Goal: Use online tool/utility: Utilize a website feature to perform a specific function

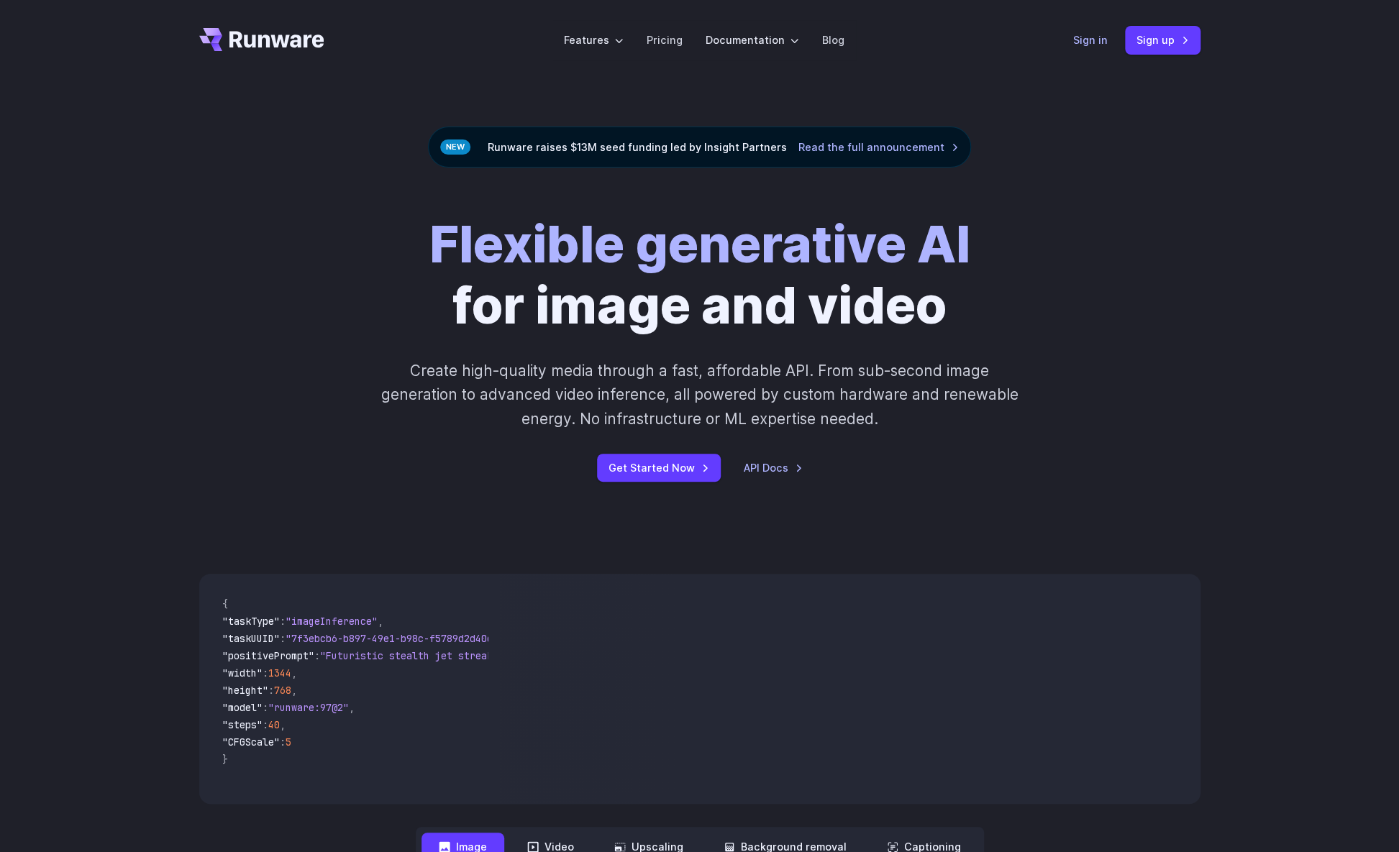
click at [1073, 37] on link "Sign in" at bounding box center [1090, 40] width 35 height 17
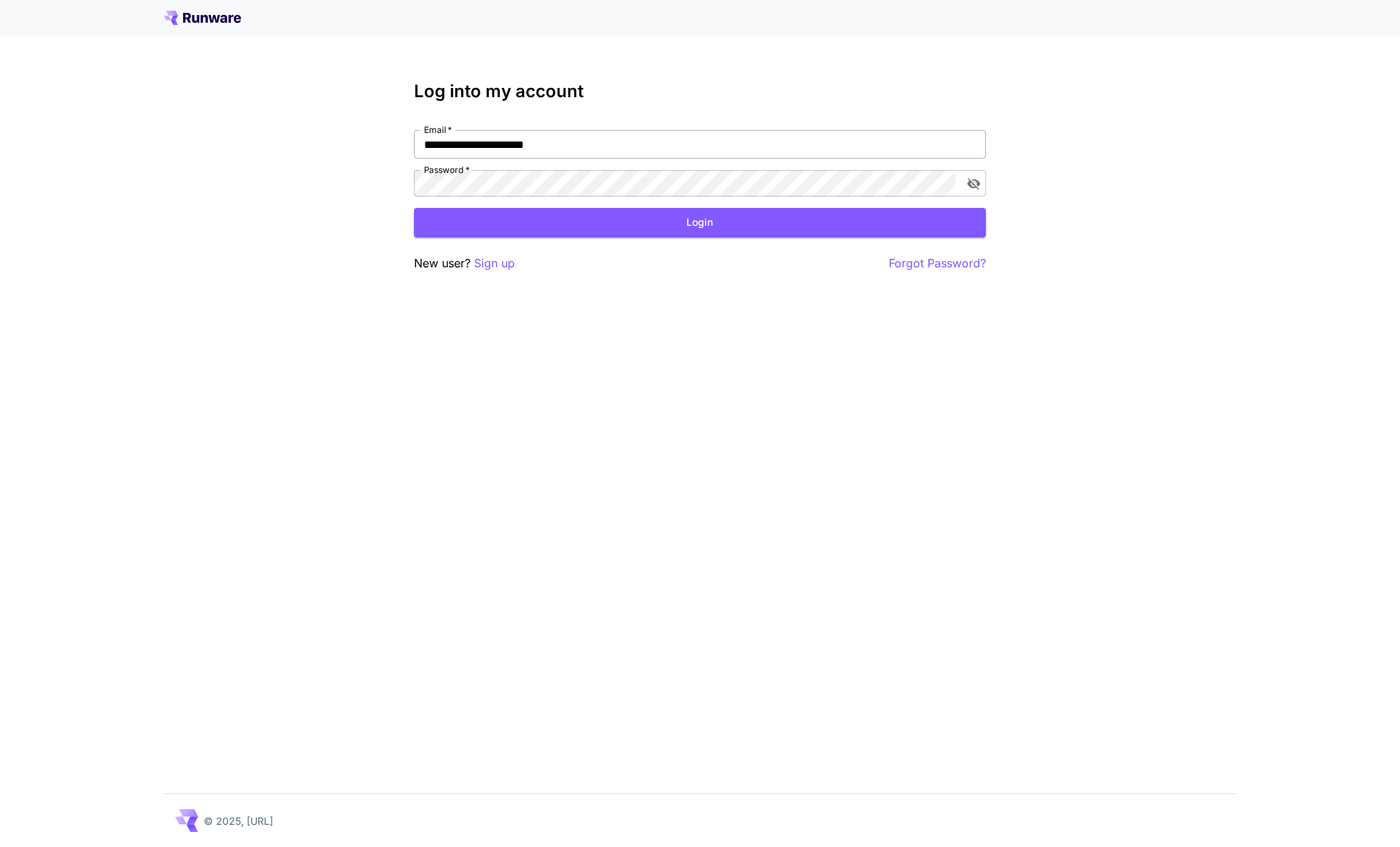
click at [585, 139] on input "**********" at bounding box center [699, 144] width 572 height 29
drag, startPoint x: 578, startPoint y: 133, endPoint x: 360, endPoint y: 128, distance: 218.1
click at [360, 128] on div "**********" at bounding box center [700, 424] width 1400 height 847
paste input "*"
type input "**********"
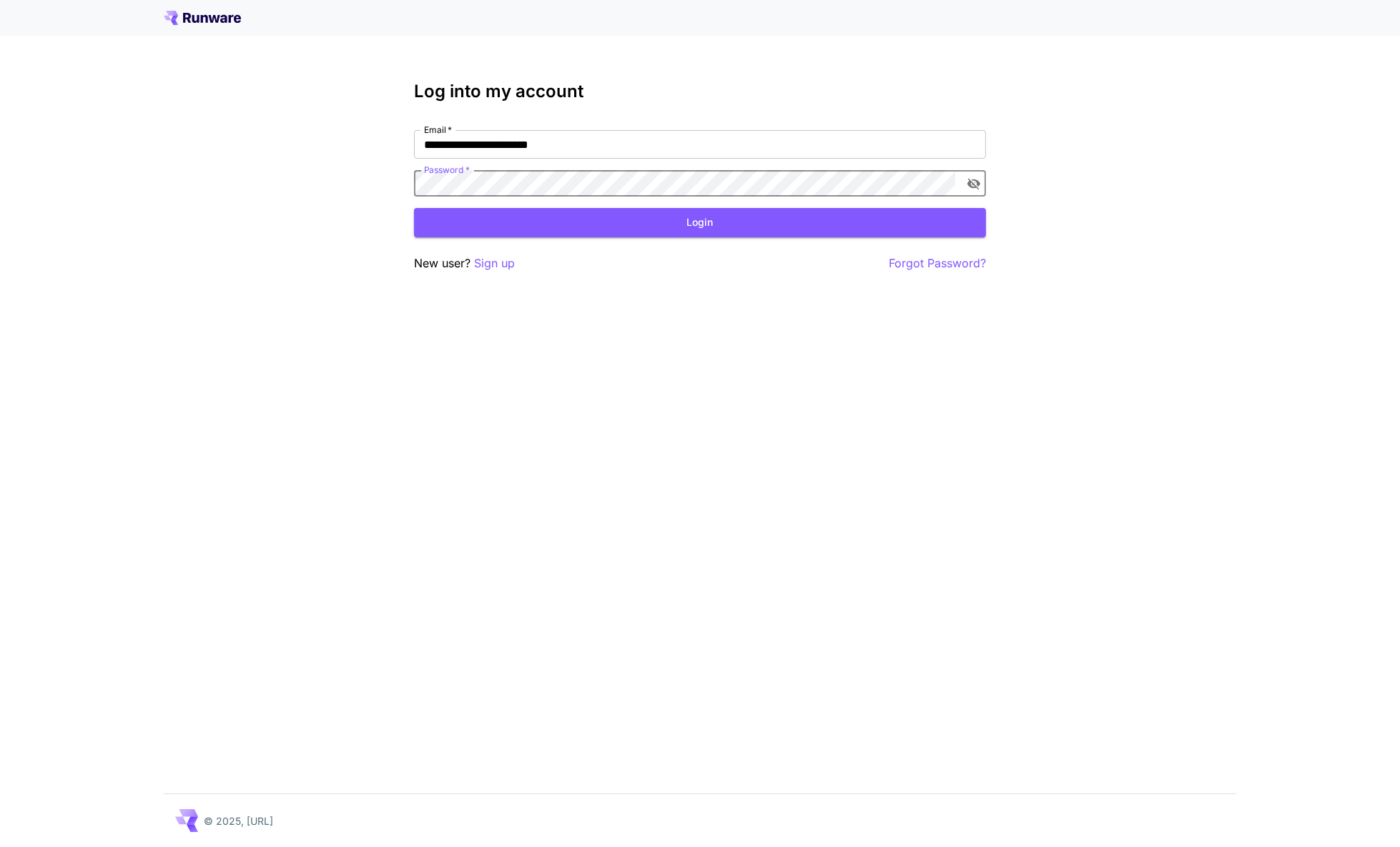
click at [370, 159] on div "**********" at bounding box center [700, 424] width 1400 height 847
click at [694, 208] on button "Login" at bounding box center [699, 222] width 572 height 29
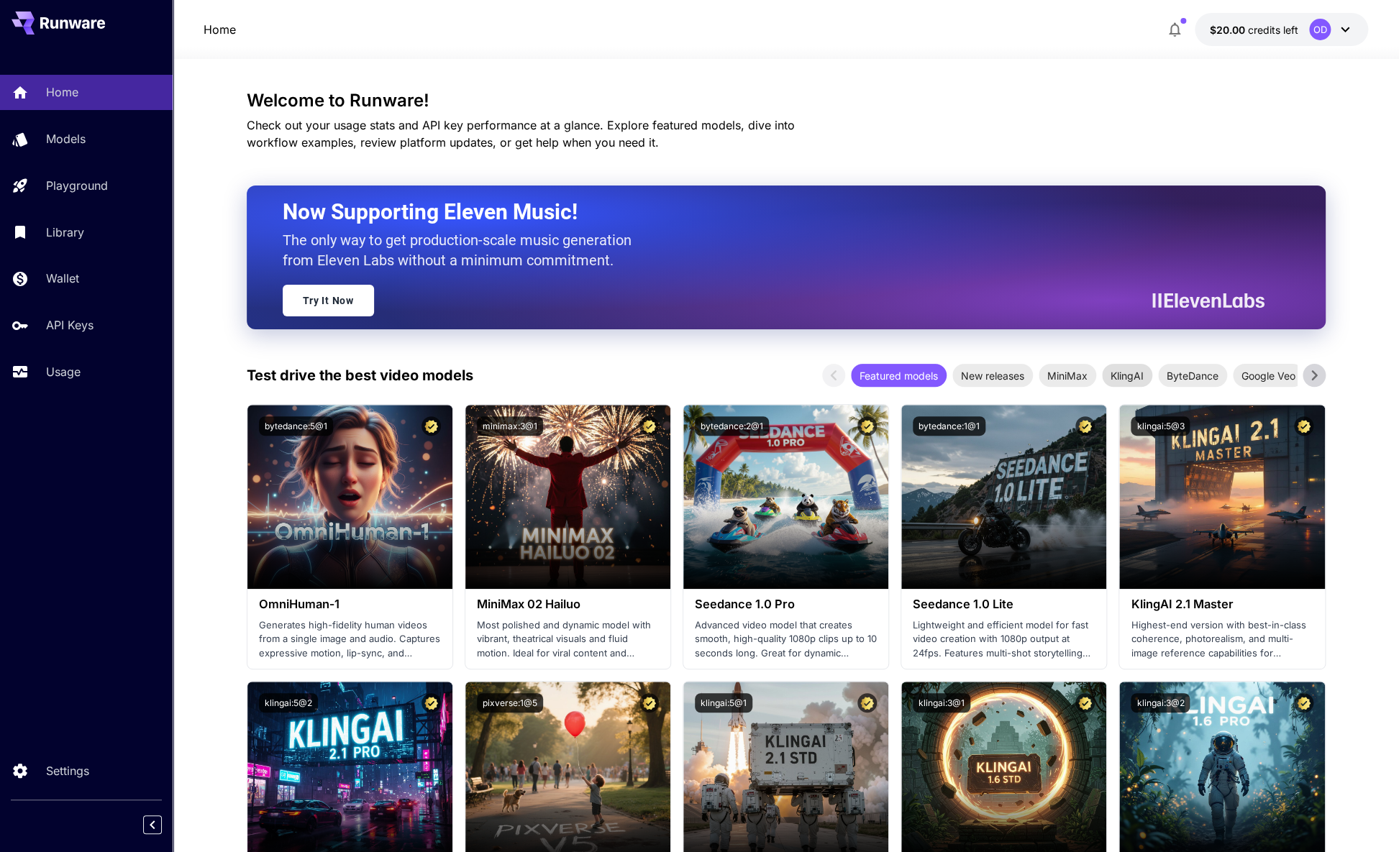
click at [1120, 368] on span "KlingAI" at bounding box center [1127, 375] width 50 height 15
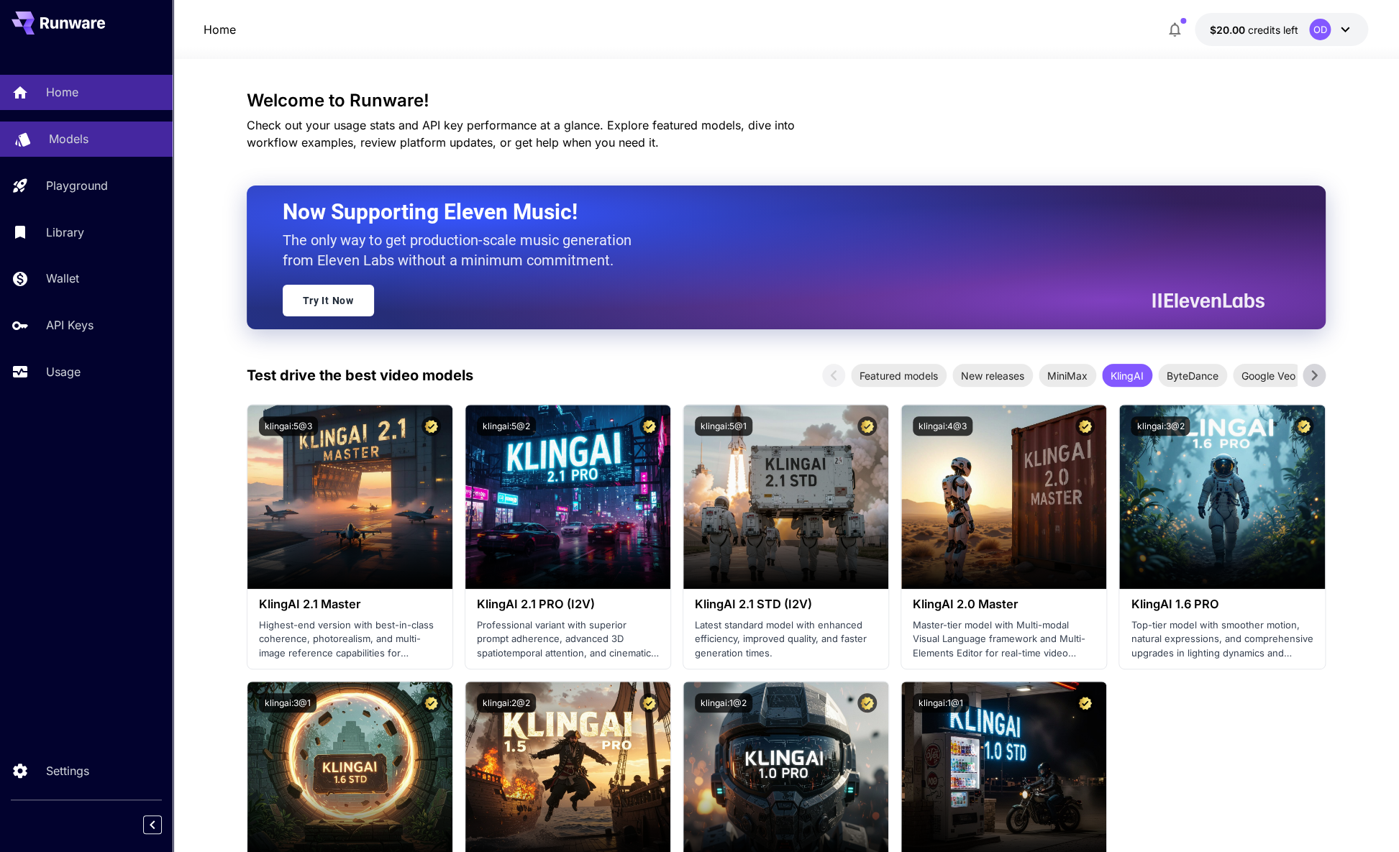
click at [60, 122] on link "Models" at bounding box center [86, 139] width 173 height 35
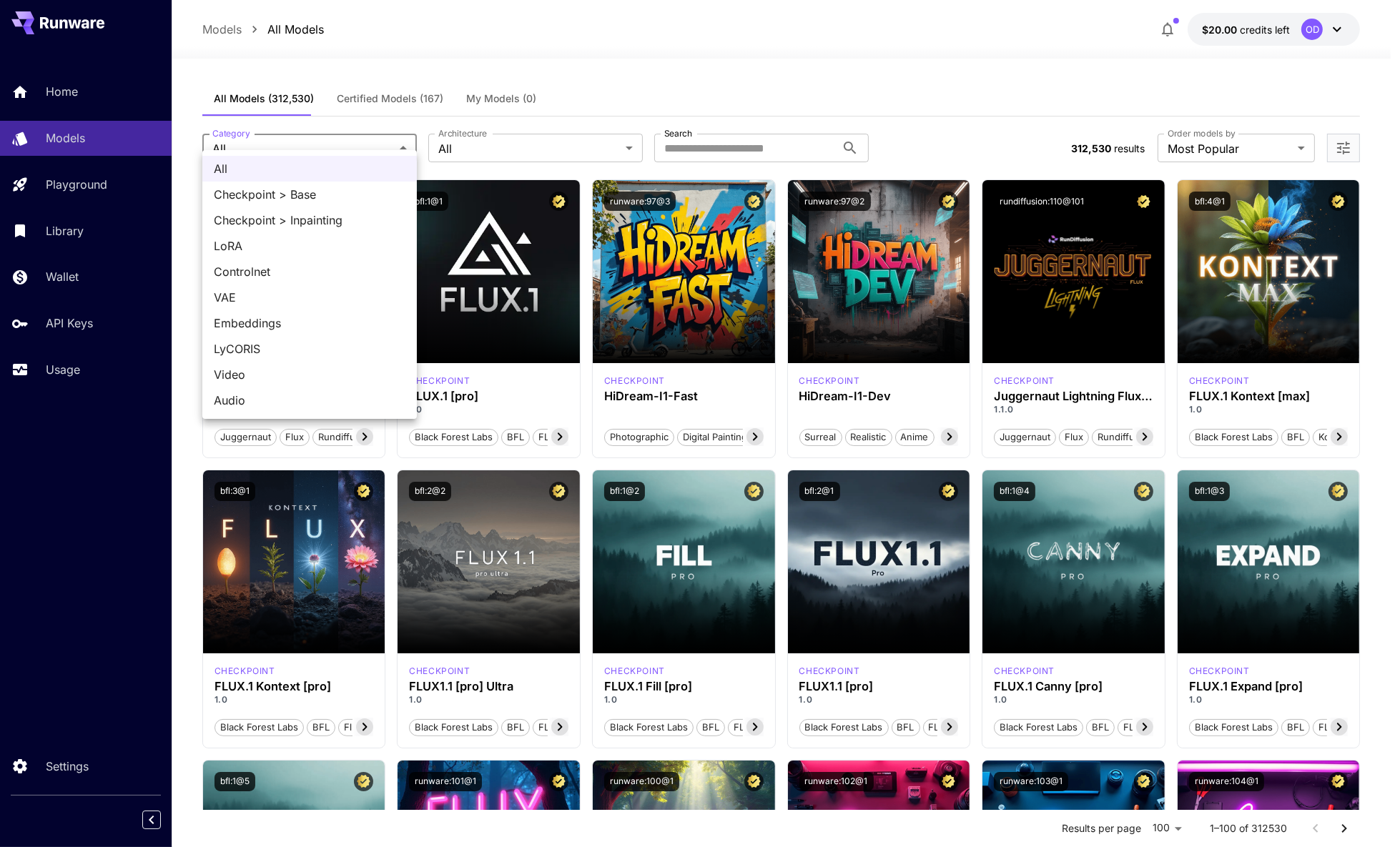
click at [717, 135] on div at bounding box center [700, 424] width 1400 height 847
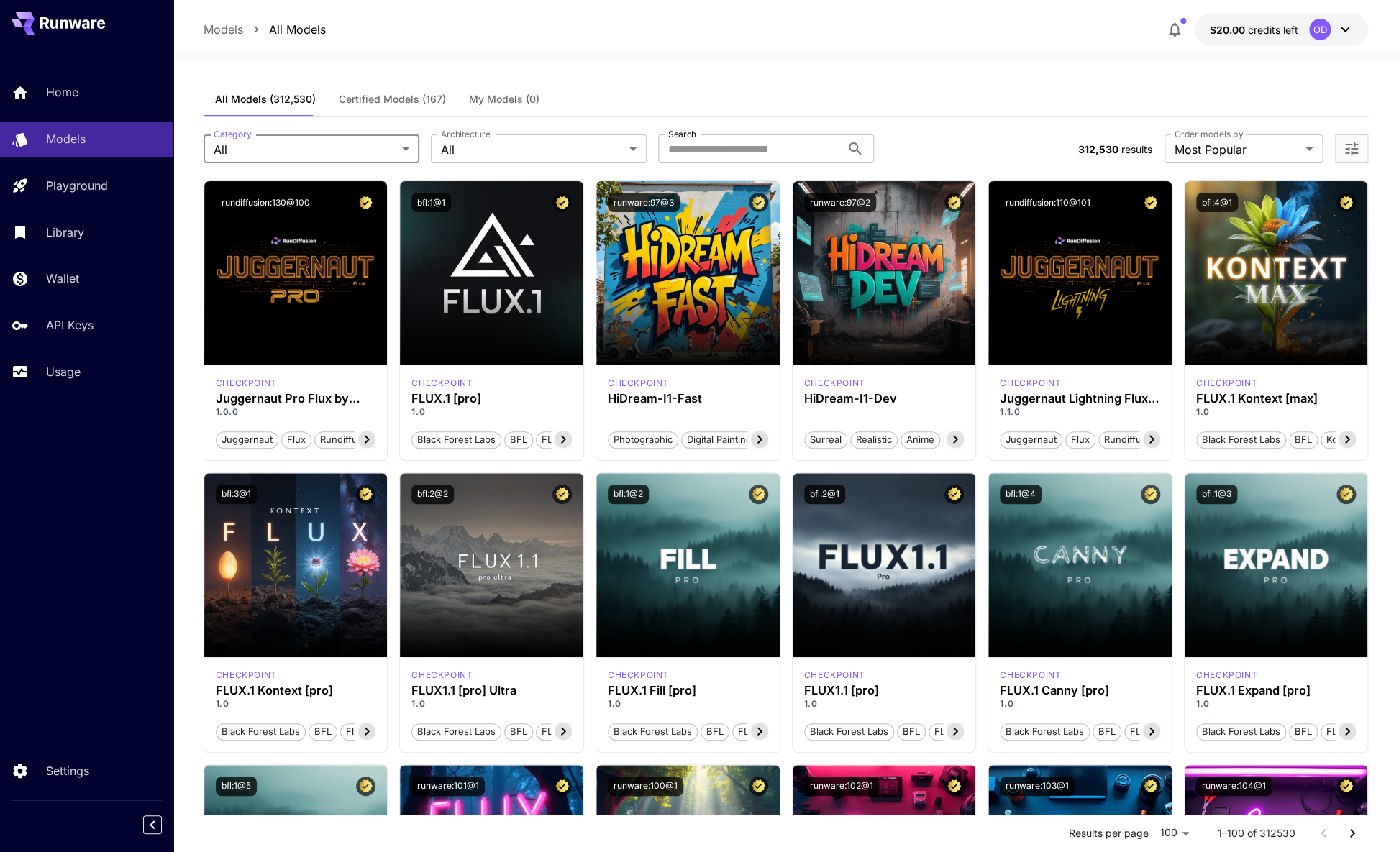
click at [719, 142] on input "Search" at bounding box center [749, 148] width 183 height 29
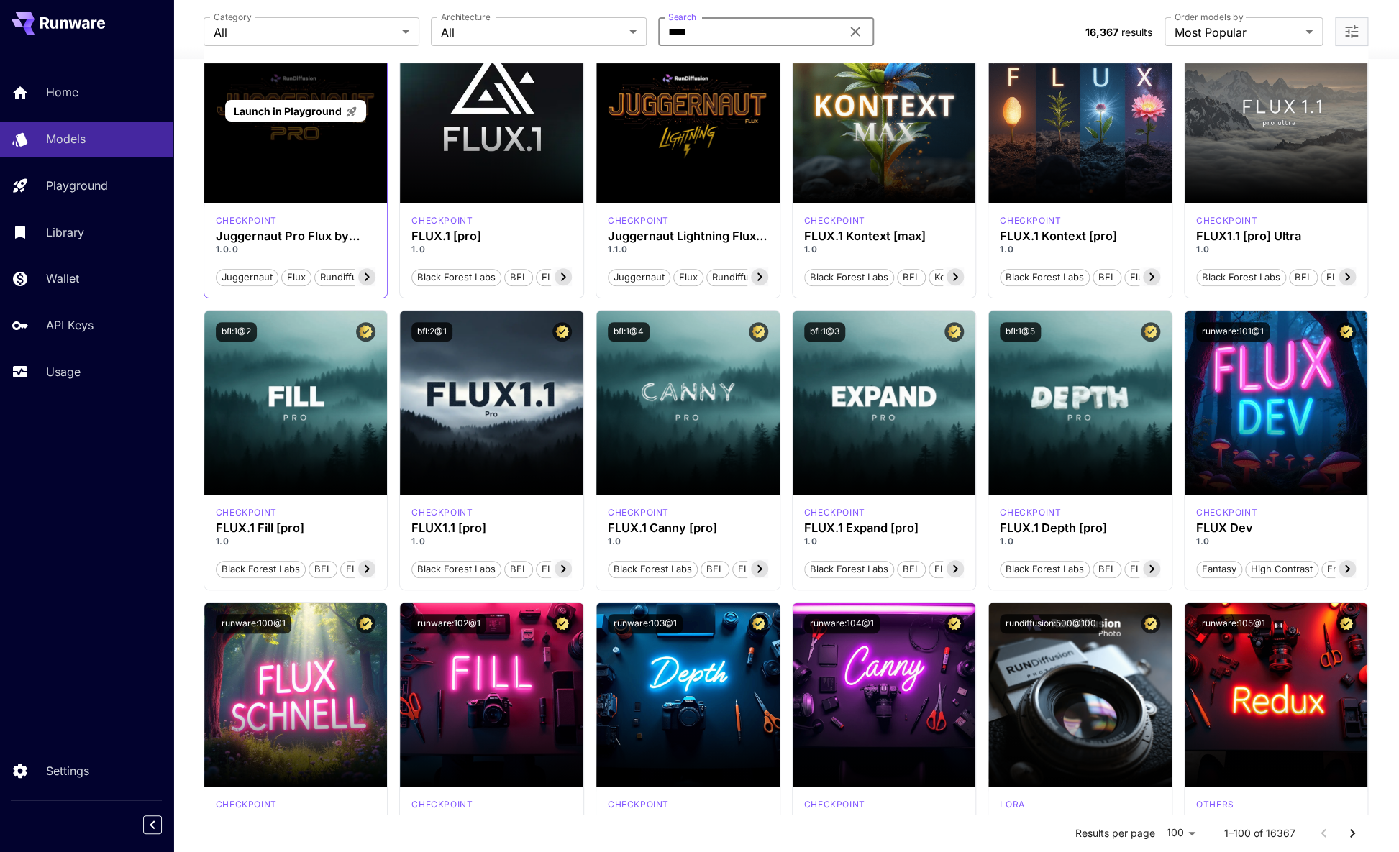
scroll to position [196, 0]
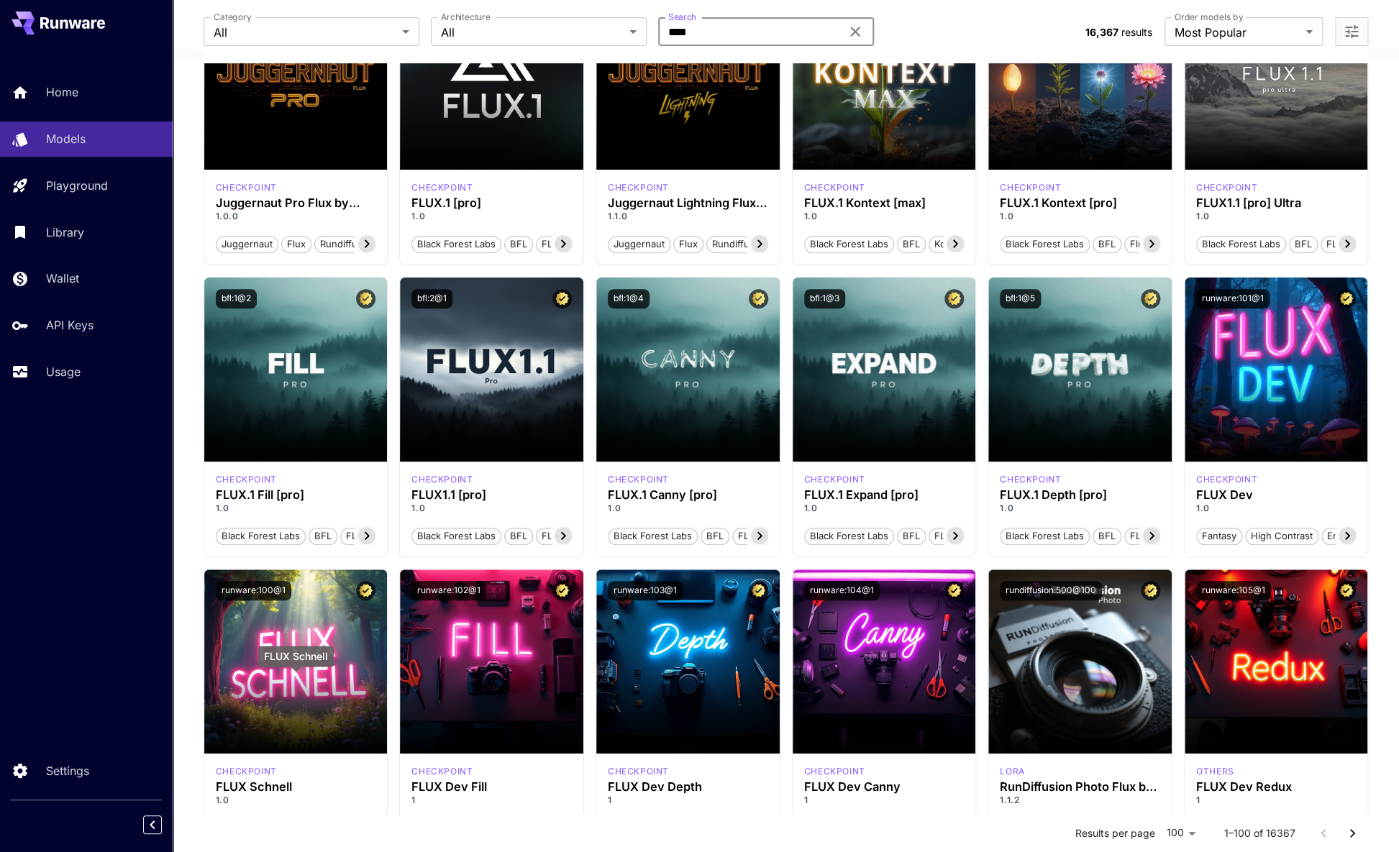
type input "****"
click at [286, 671] on div "FLUX Schnell" at bounding box center [296, 661] width 76 height 31
click at [310, 581] on div "runware:100@1" at bounding box center [296, 590] width 160 height 19
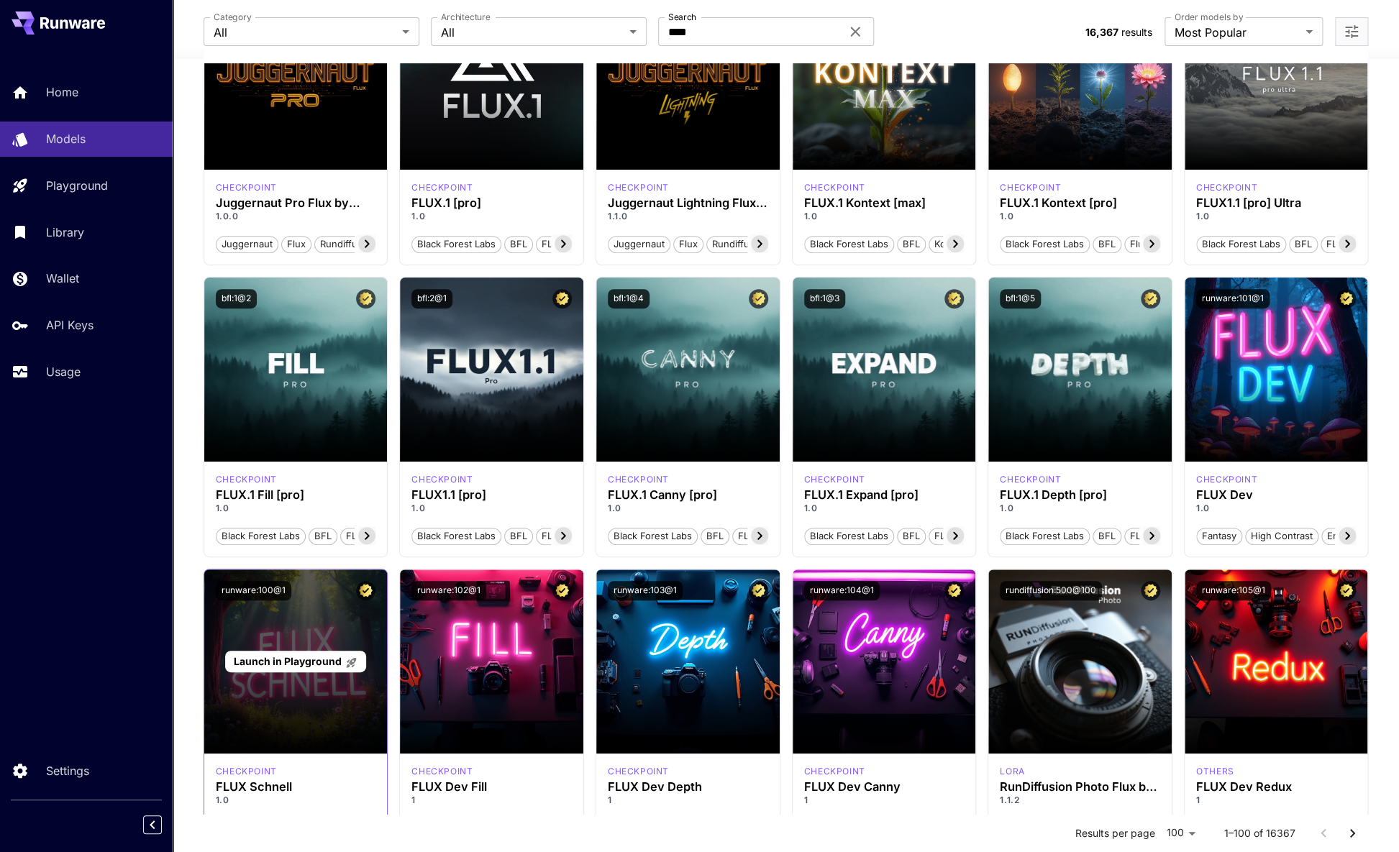
click at [278, 655] on span "Launch in Playground" at bounding box center [287, 661] width 108 height 12
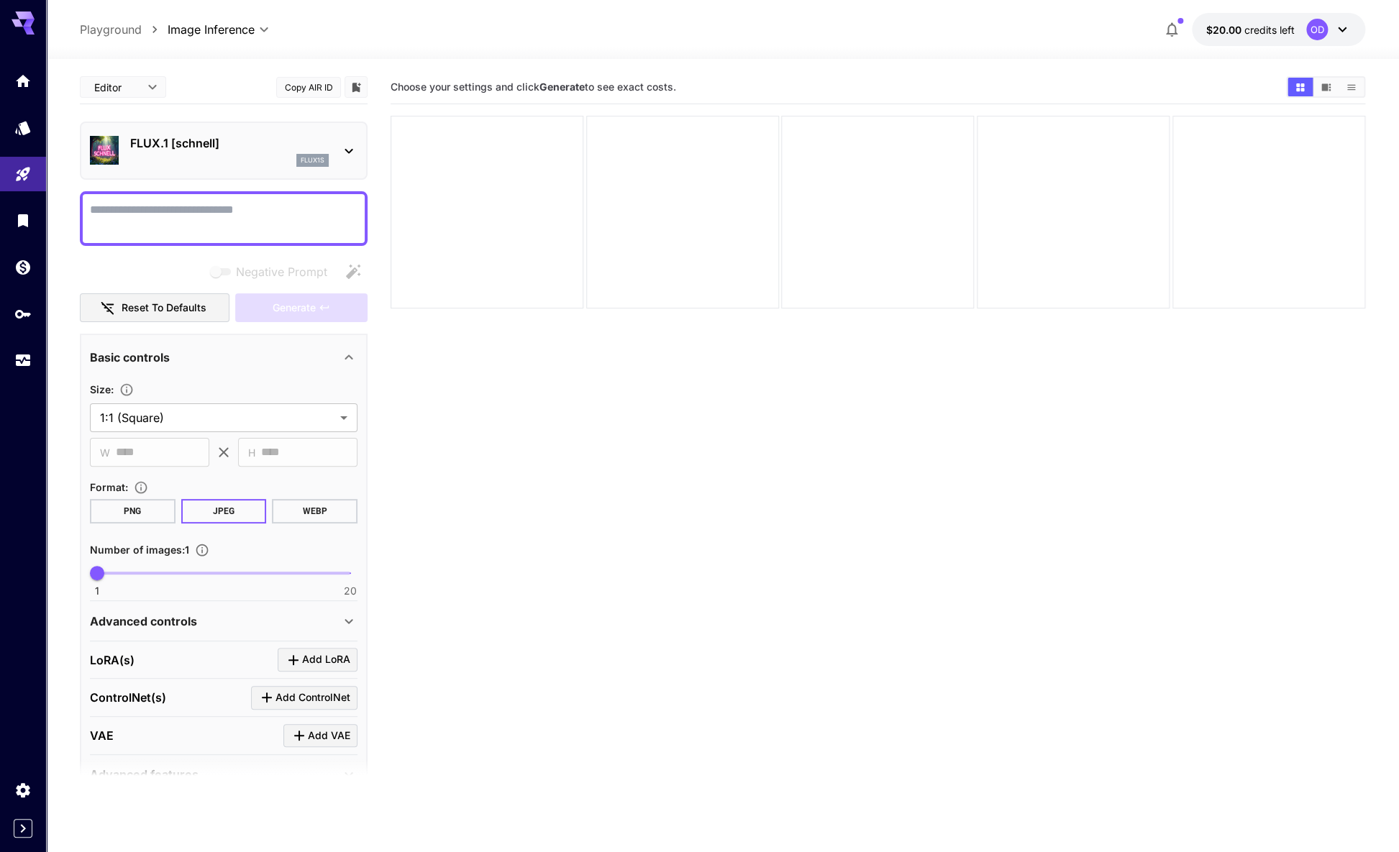
click at [199, 214] on textarea "Negative Prompt" at bounding box center [224, 218] width 268 height 35
click at [455, 196] on div at bounding box center [487, 212] width 193 height 193
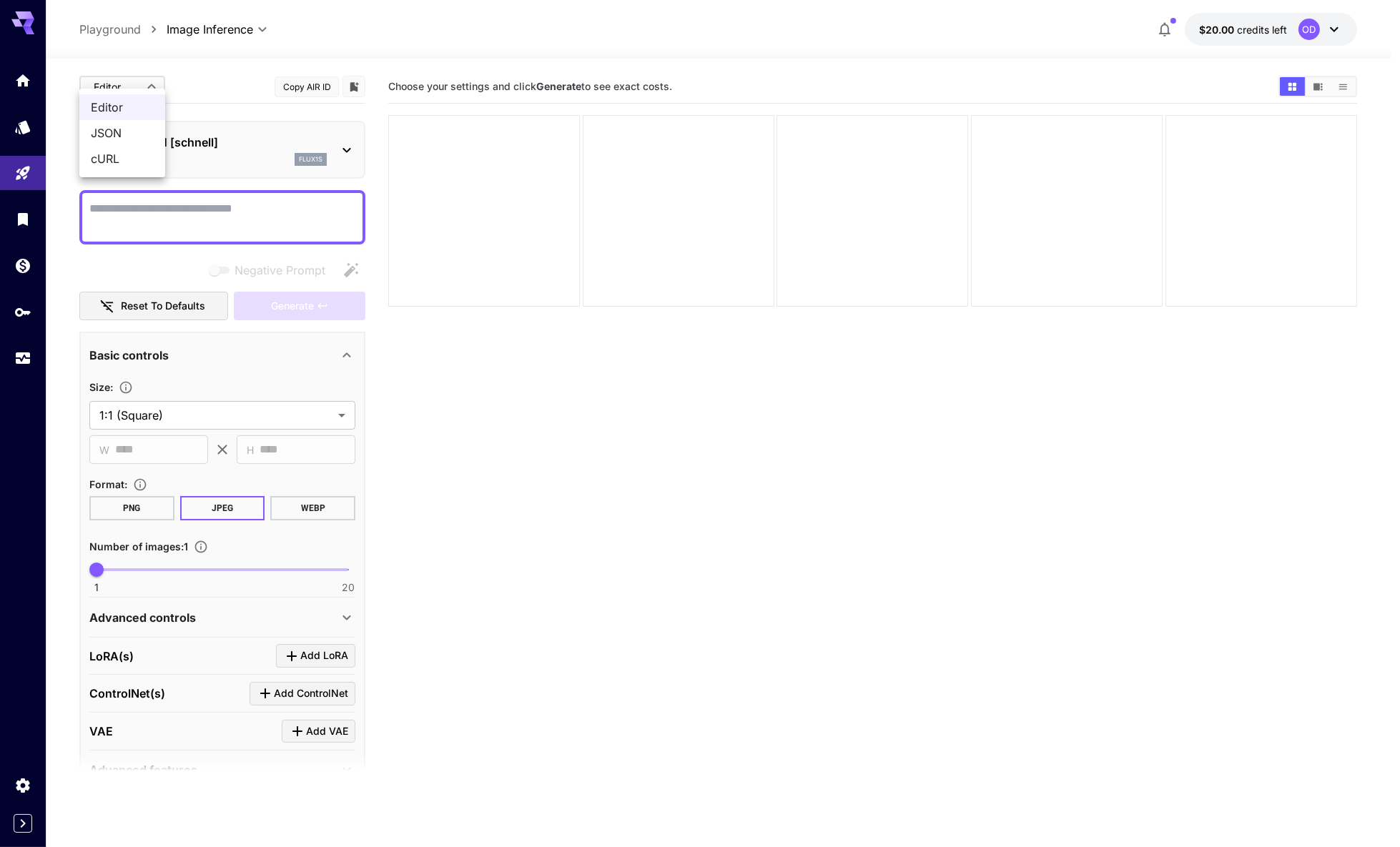
click at [134, 73] on body "**********" at bounding box center [700, 480] width 1400 height 960
click at [123, 132] on span "JSON" at bounding box center [121, 132] width 63 height 17
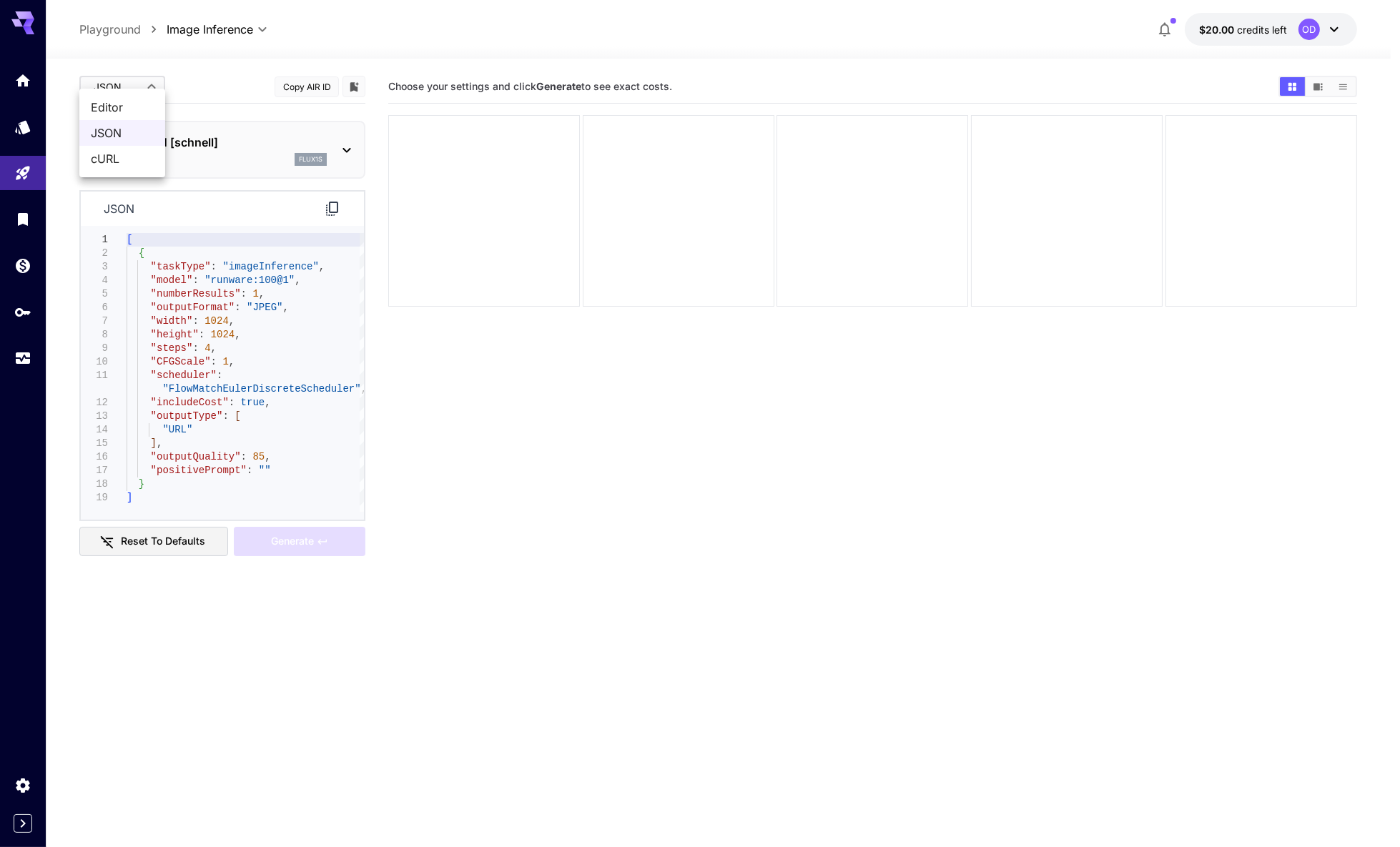
click at [139, 75] on body "**********" at bounding box center [700, 480] width 1400 height 960
click at [122, 150] on span "cURL" at bounding box center [121, 158] width 63 height 17
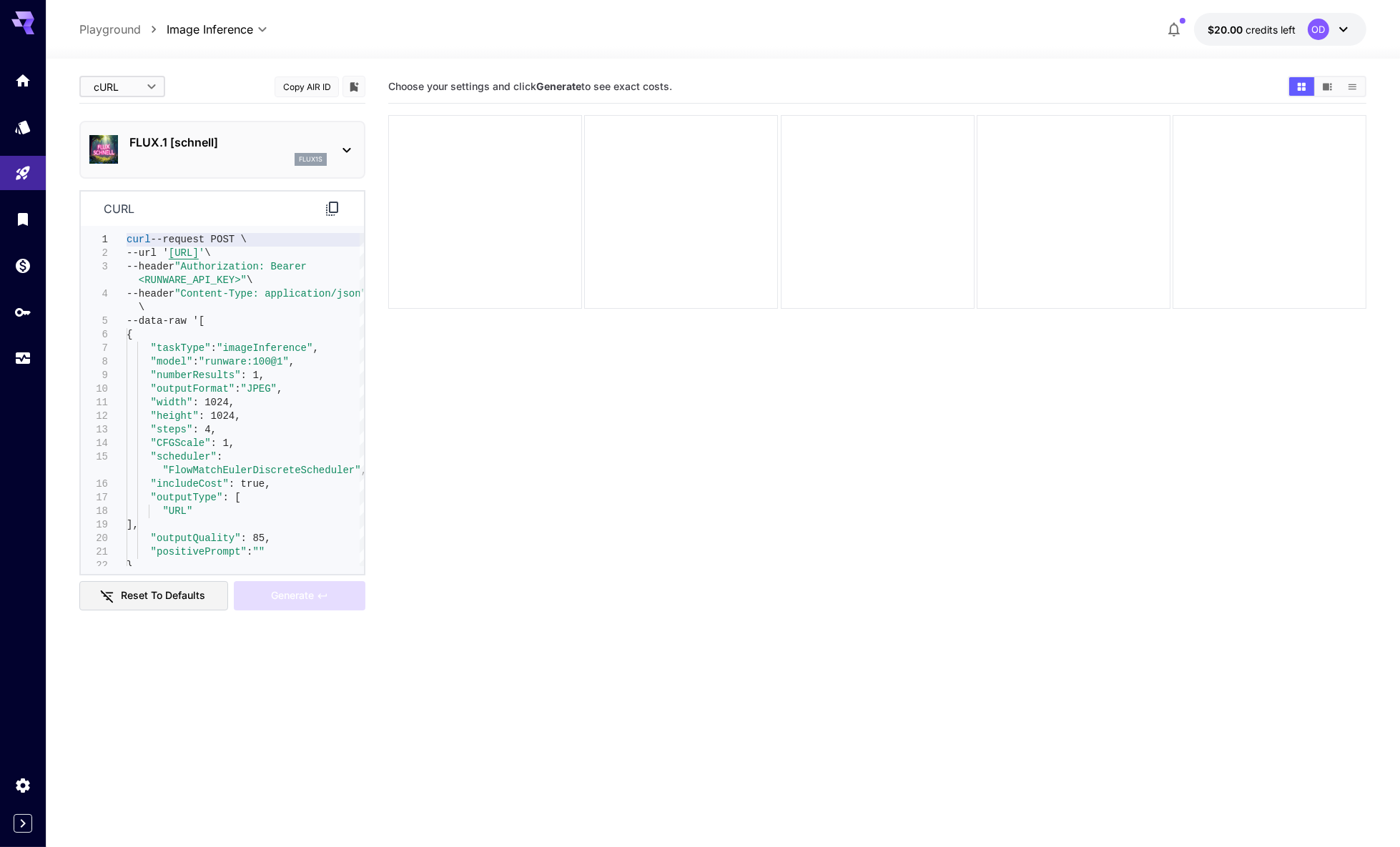
click at [136, 81] on body "**********" at bounding box center [700, 480] width 1400 height 960
click at [133, 97] on li "Editor" at bounding box center [122, 107] width 86 height 26
type input "****"
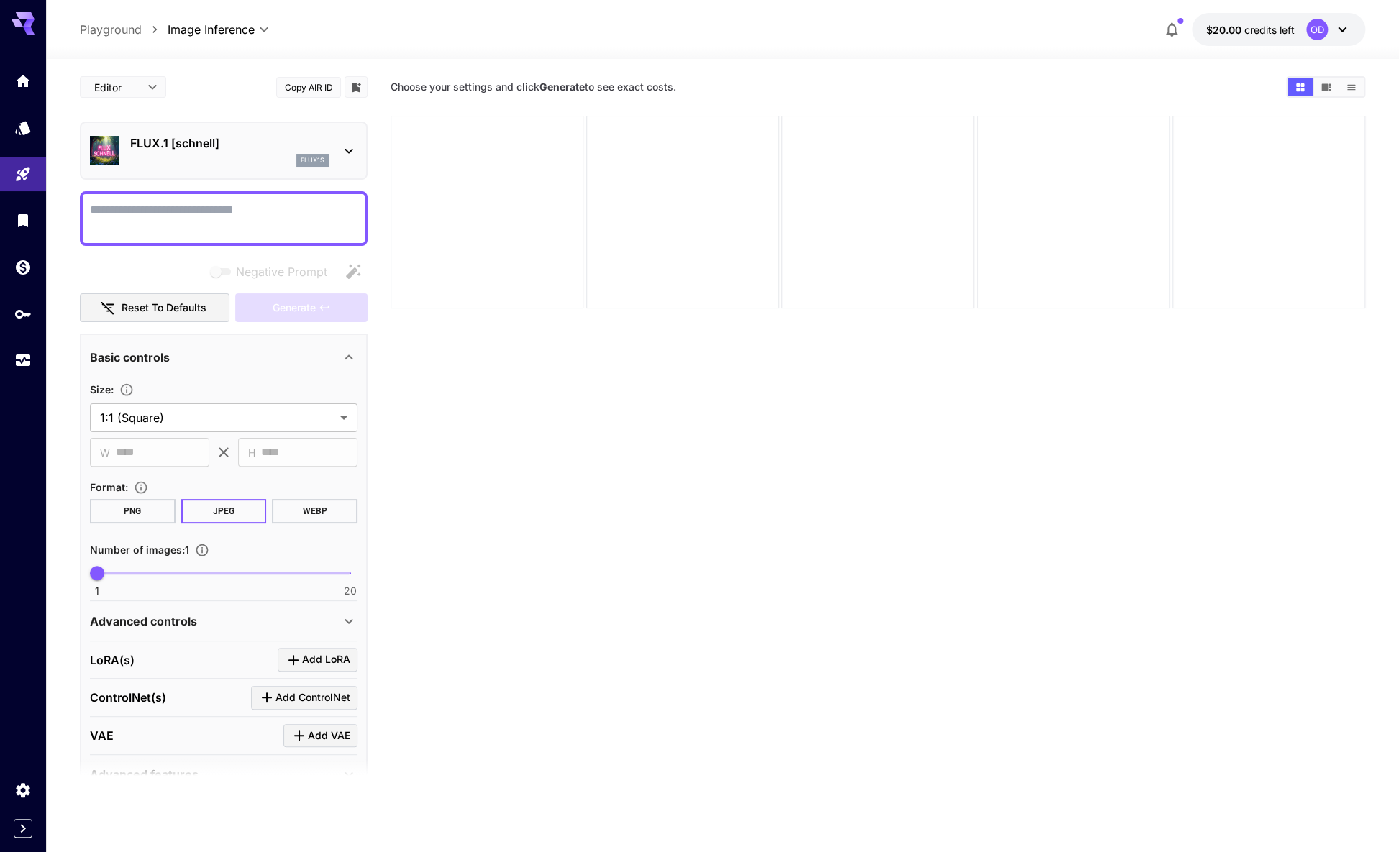
click at [194, 201] on textarea "Negative Prompt" at bounding box center [224, 218] width 268 height 35
click at [229, 263] on span "Negative prompts are not compatible with the selected model." at bounding box center [221, 271] width 29 height 17
click at [347, 146] on div "FLUX.1 [schnell] flux1s" at bounding box center [224, 151] width 268 height 44
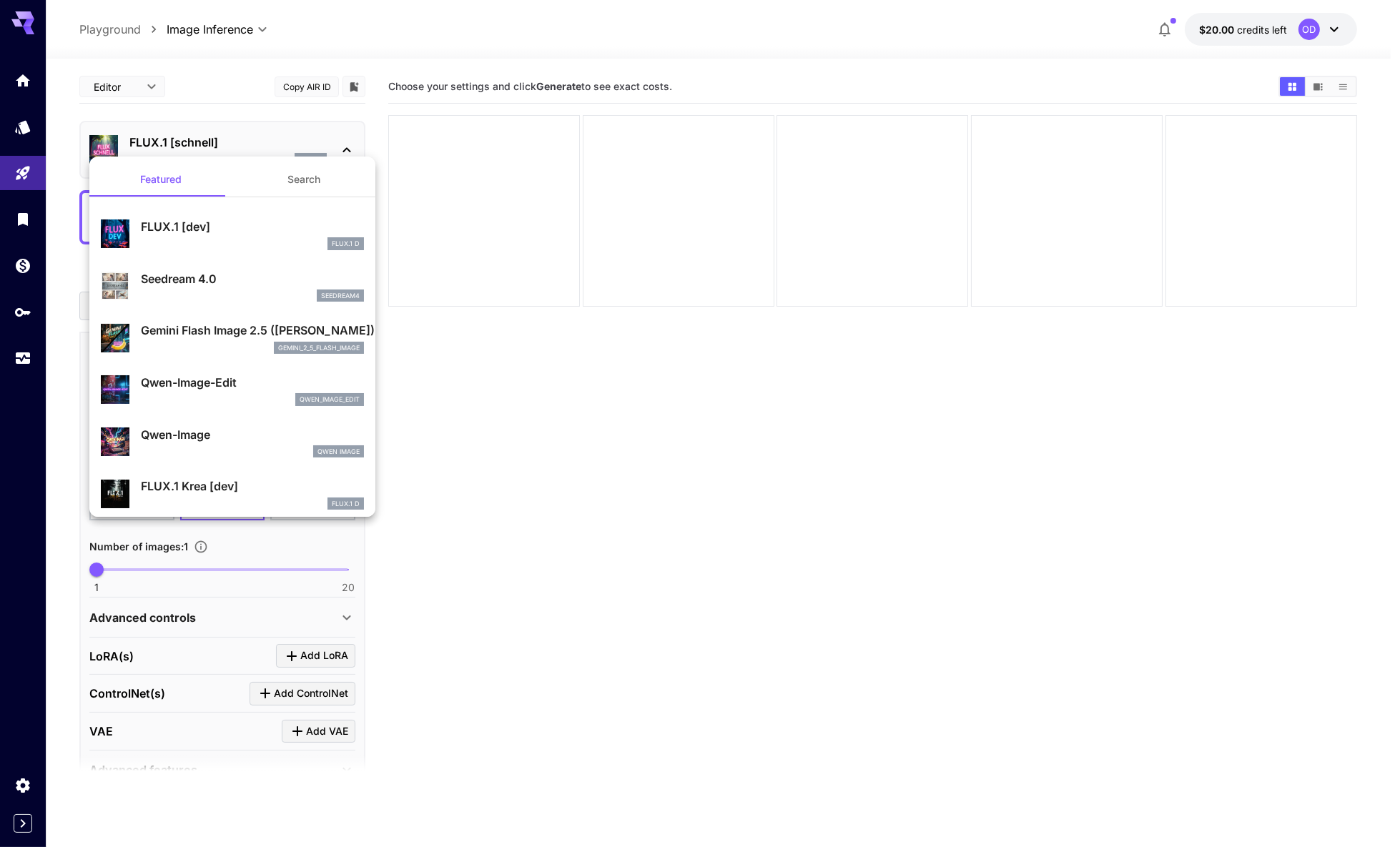
click at [345, 133] on div at bounding box center [700, 424] width 1400 height 847
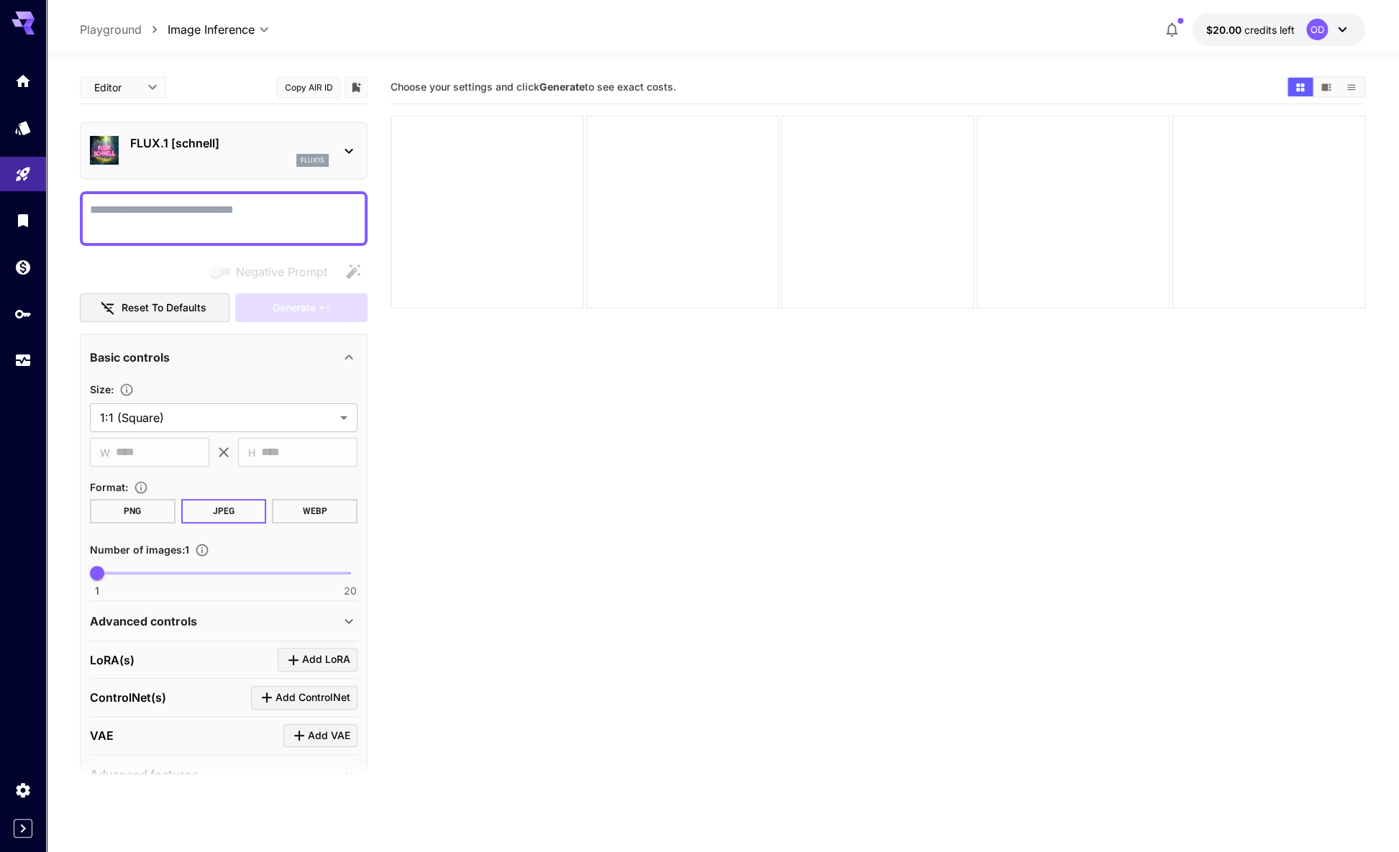
click at [502, 410] on section "Choose your settings and click Generate to see exact costs." at bounding box center [878, 496] width 975 height 852
click at [326, 766] on div "Advanced features" at bounding box center [215, 774] width 250 height 17
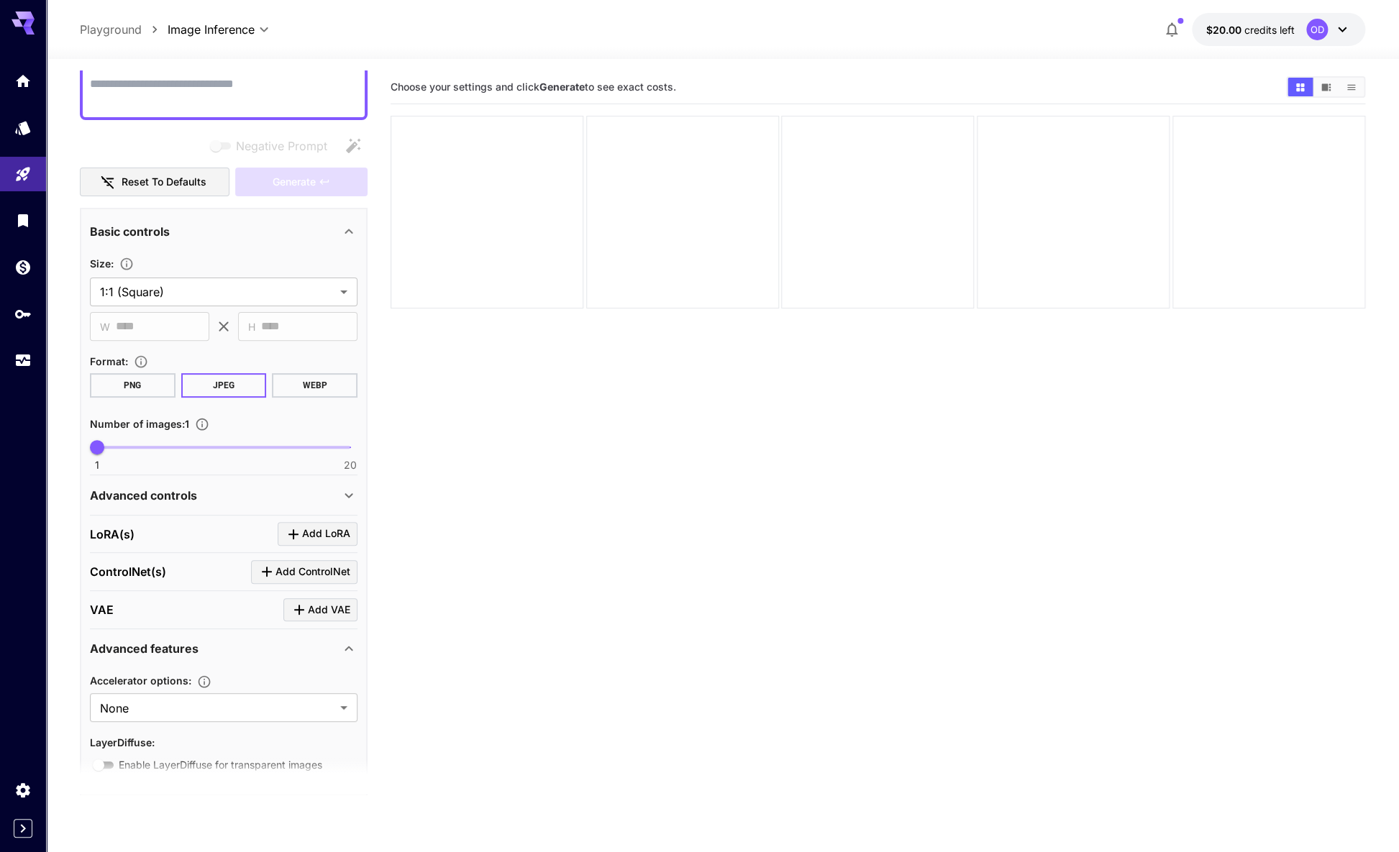
scroll to position [150, 0]
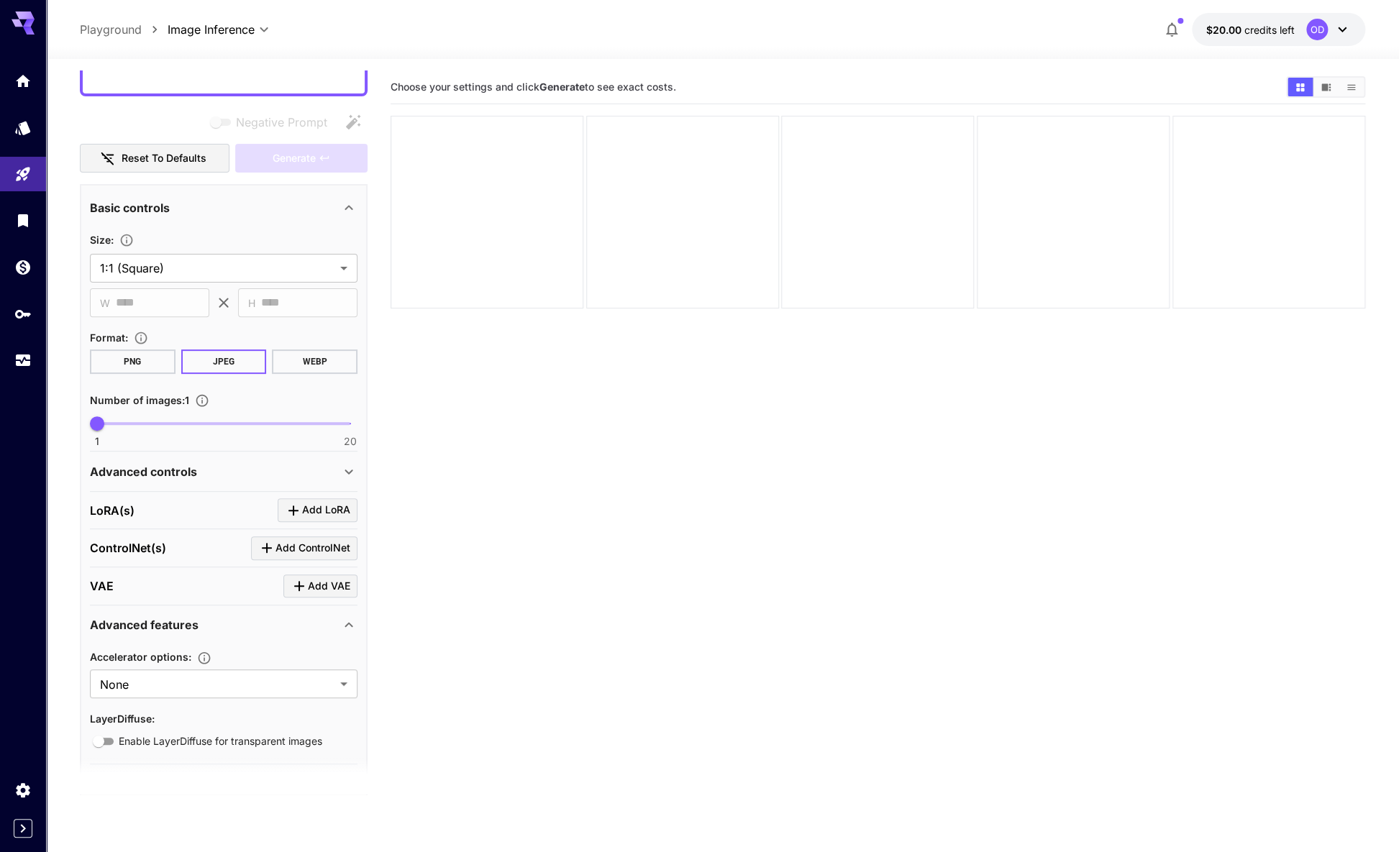
click at [265, 767] on div "API-only settings" at bounding box center [224, 784] width 268 height 35
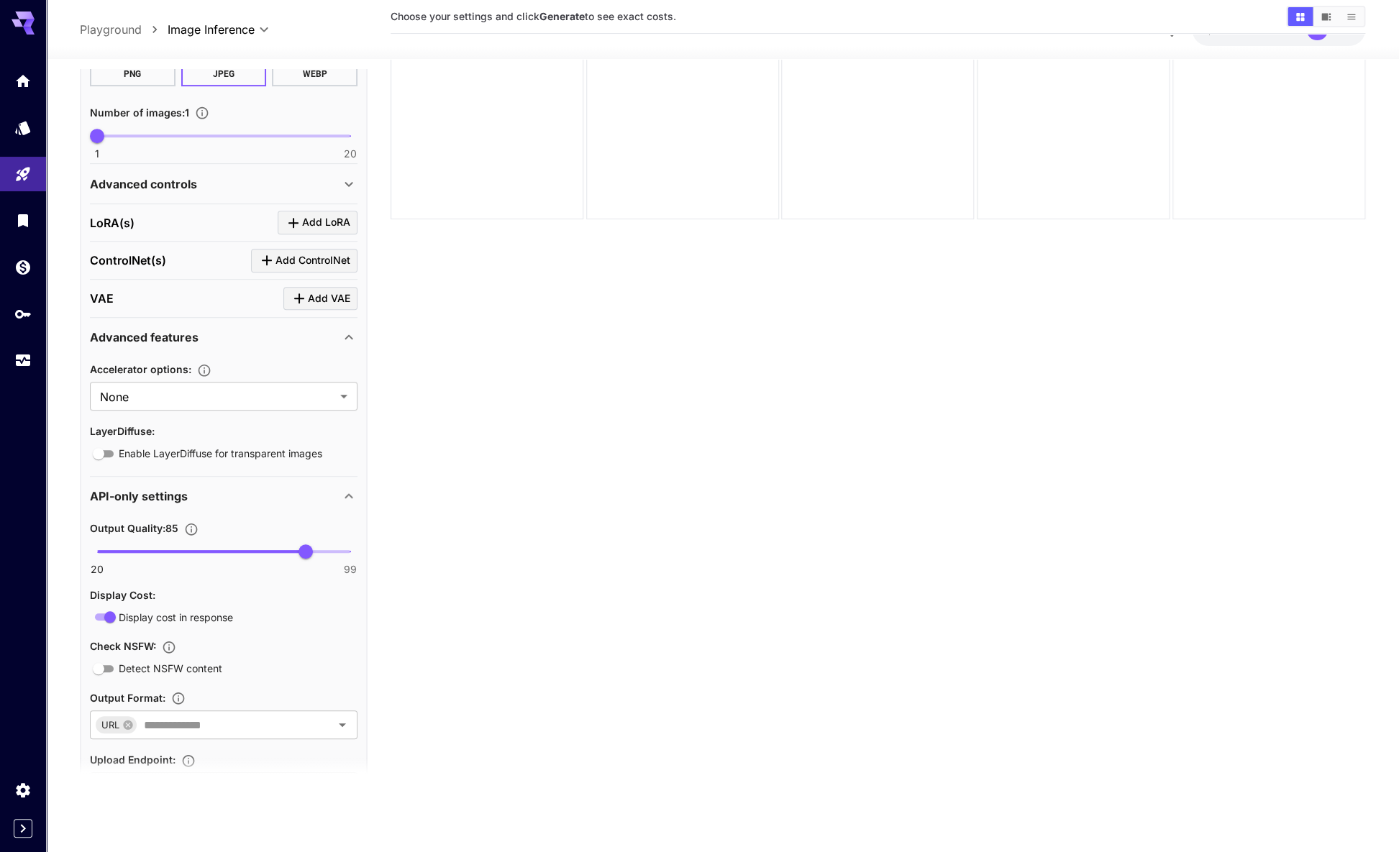
scroll to position [103, 0]
click at [163, 715] on input "text" at bounding box center [224, 725] width 173 height 20
click at [539, 568] on section "Choose your settings and click Generate to see exact costs." at bounding box center [878, 394] width 975 height 852
click at [181, 772] on input "text" at bounding box center [224, 786] width 268 height 29
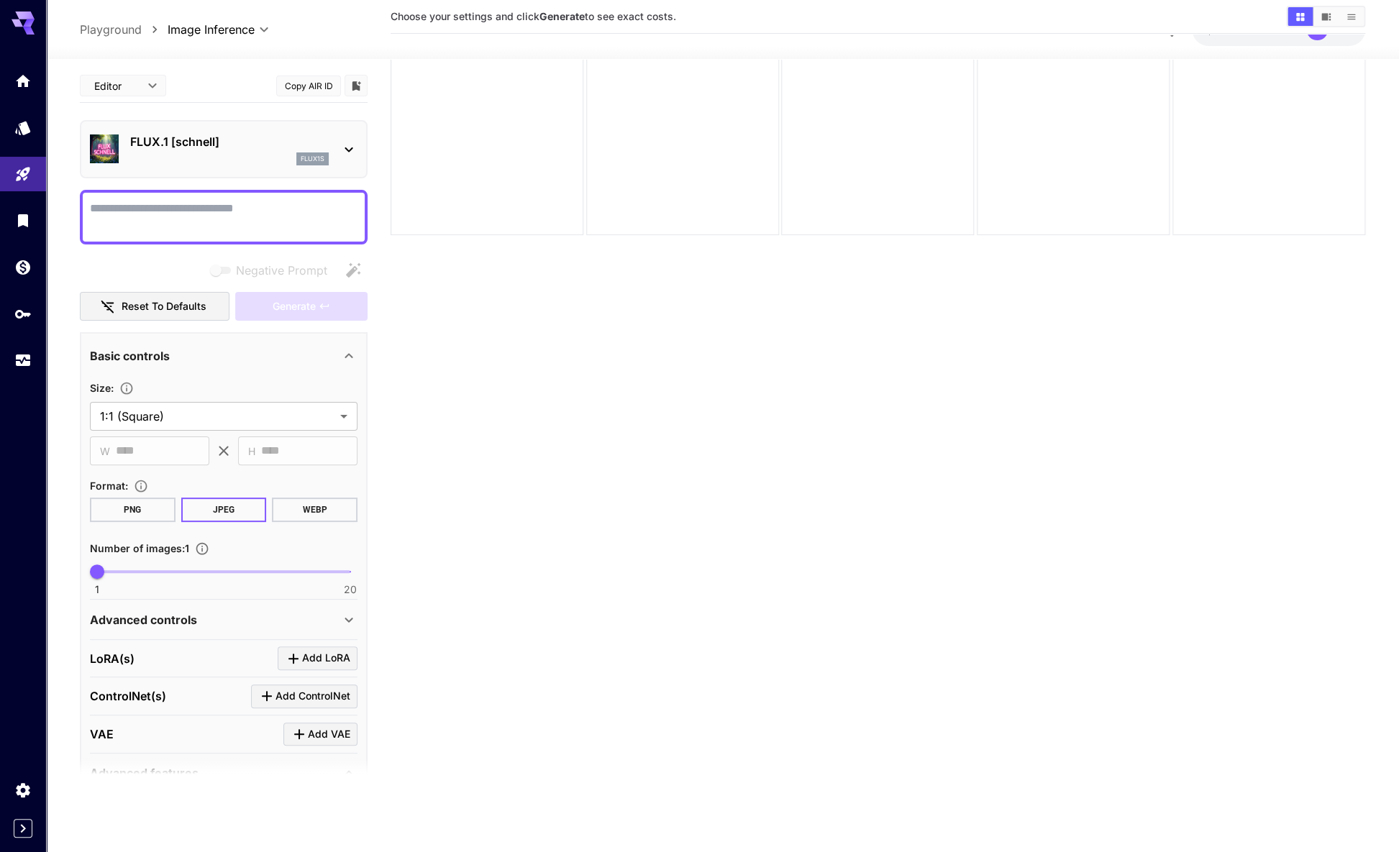
scroll to position [0, 0]
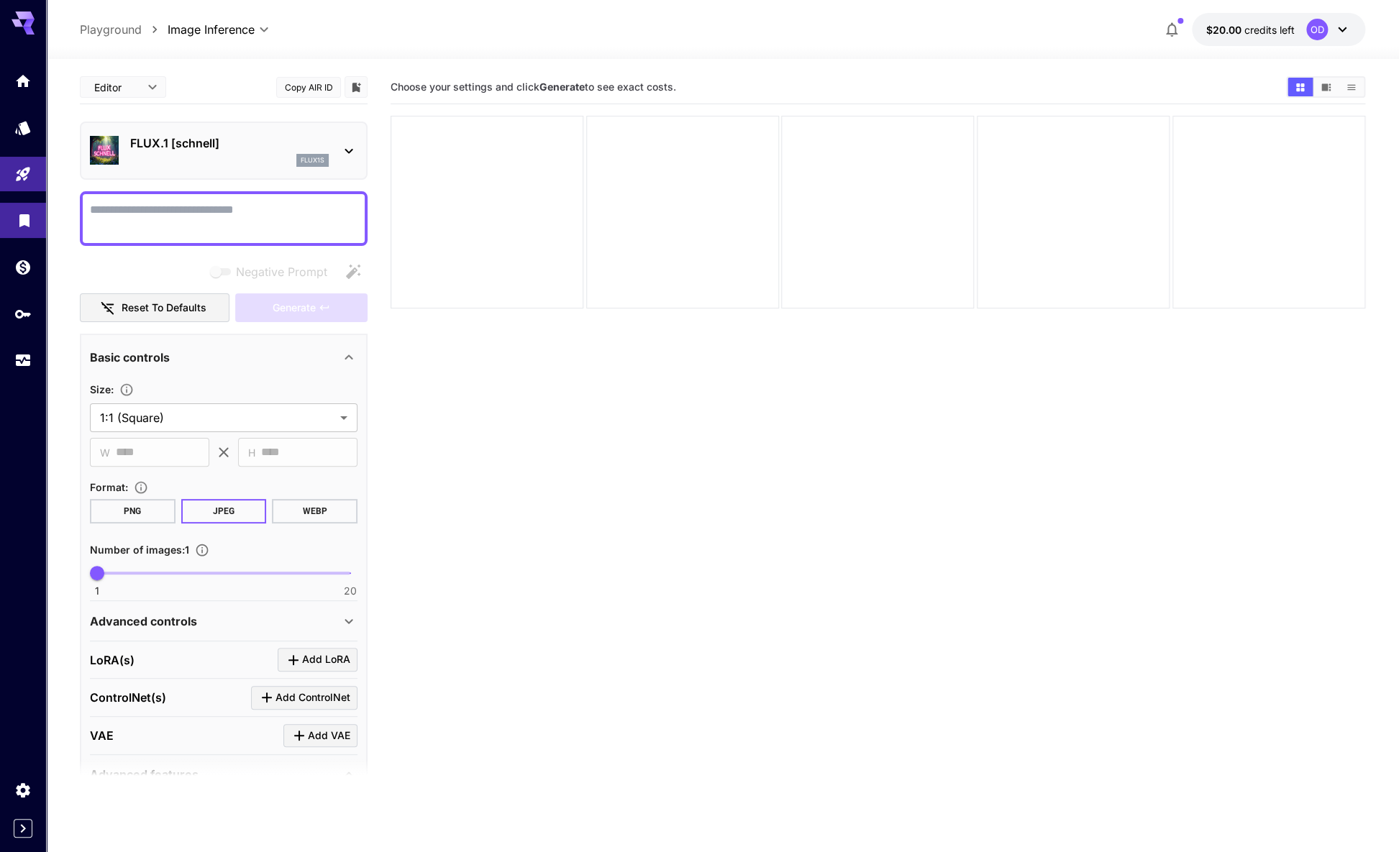
click at [32, 204] on link at bounding box center [23, 220] width 46 height 35
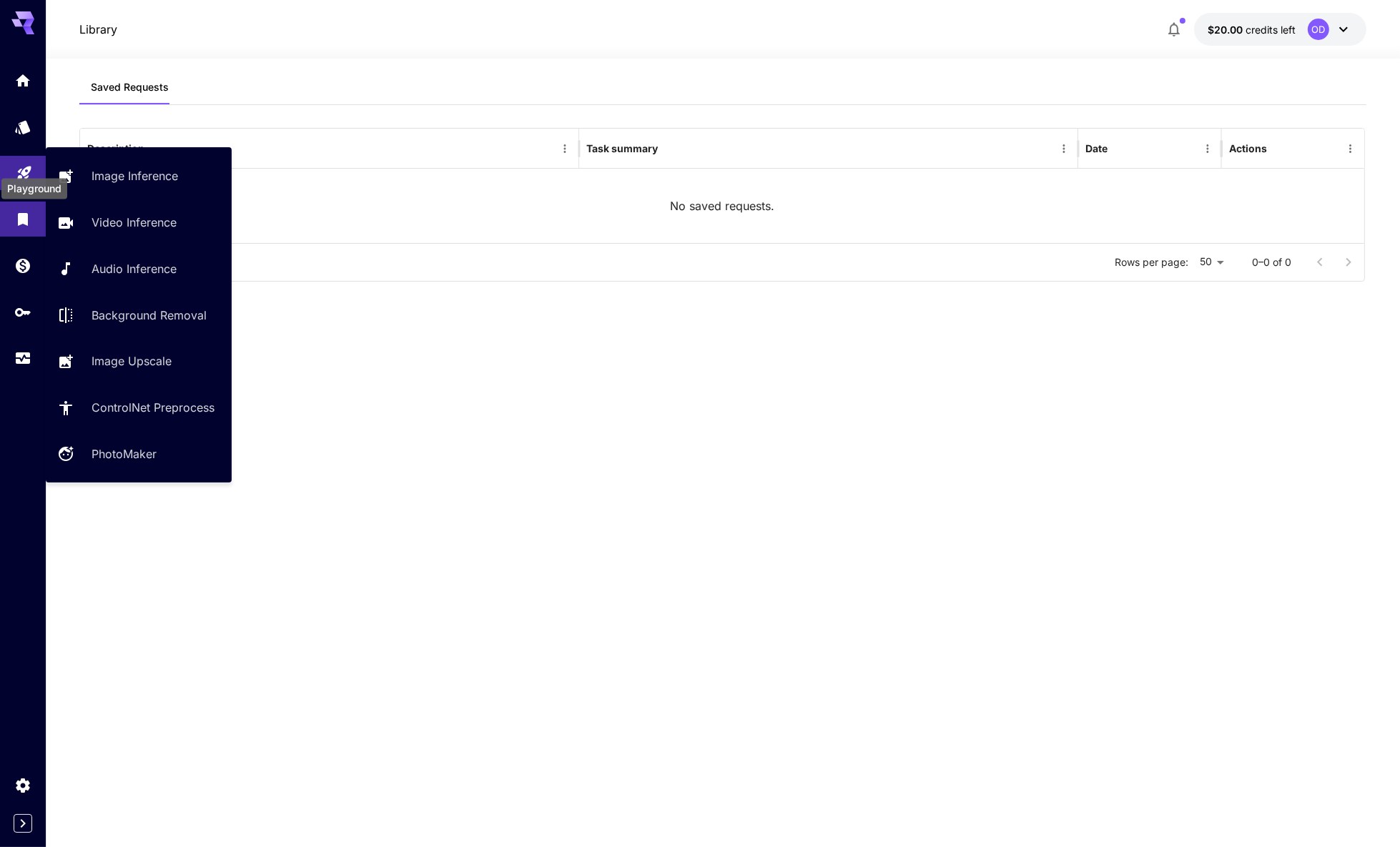
click at [22, 165] on icon "Playground" at bounding box center [24, 168] width 17 height 17
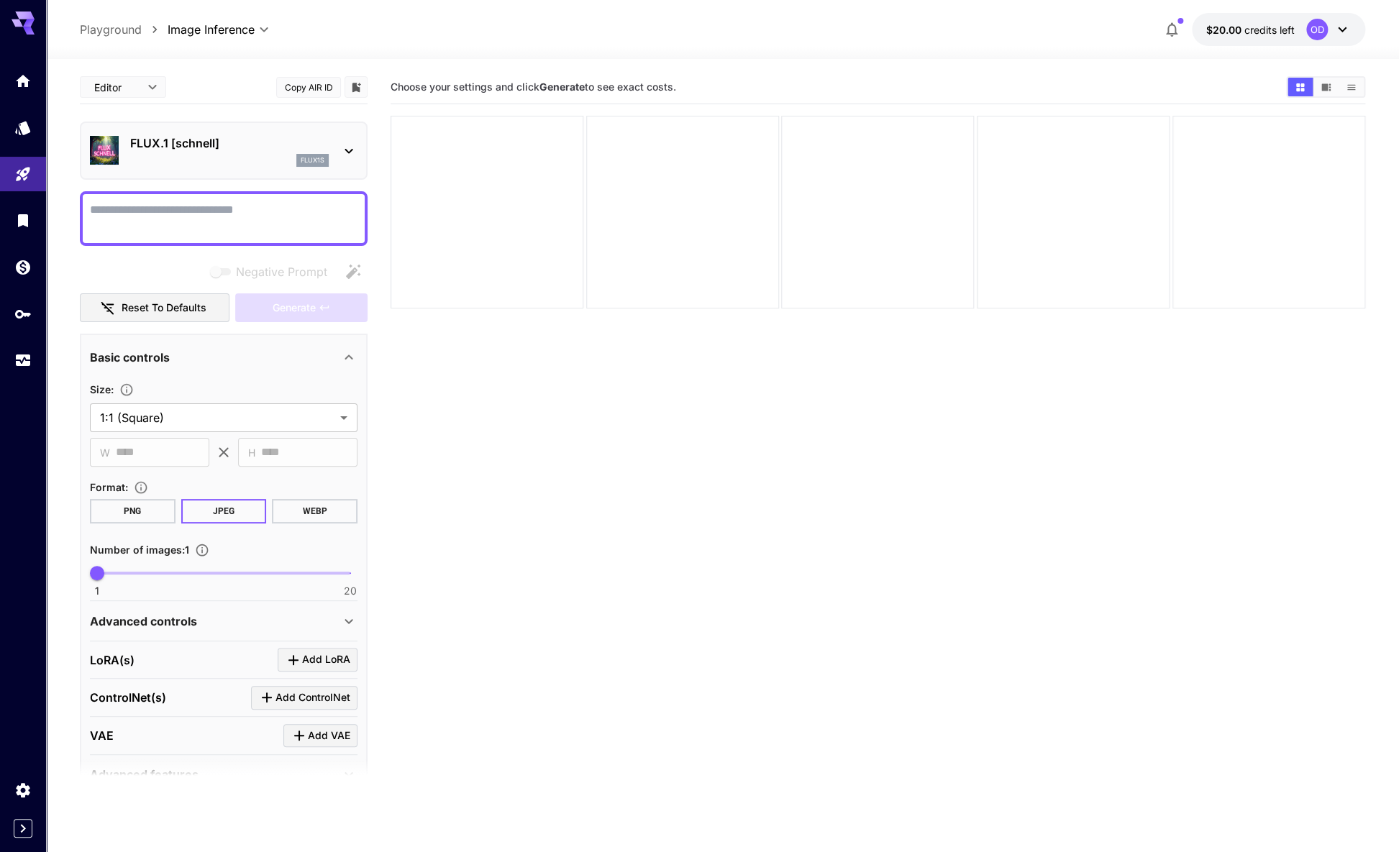
click at [542, 468] on section "Choose your settings and click Generate to see exact costs." at bounding box center [878, 496] width 975 height 852
click at [29, 255] on icon "Wallet" at bounding box center [24, 263] width 17 height 17
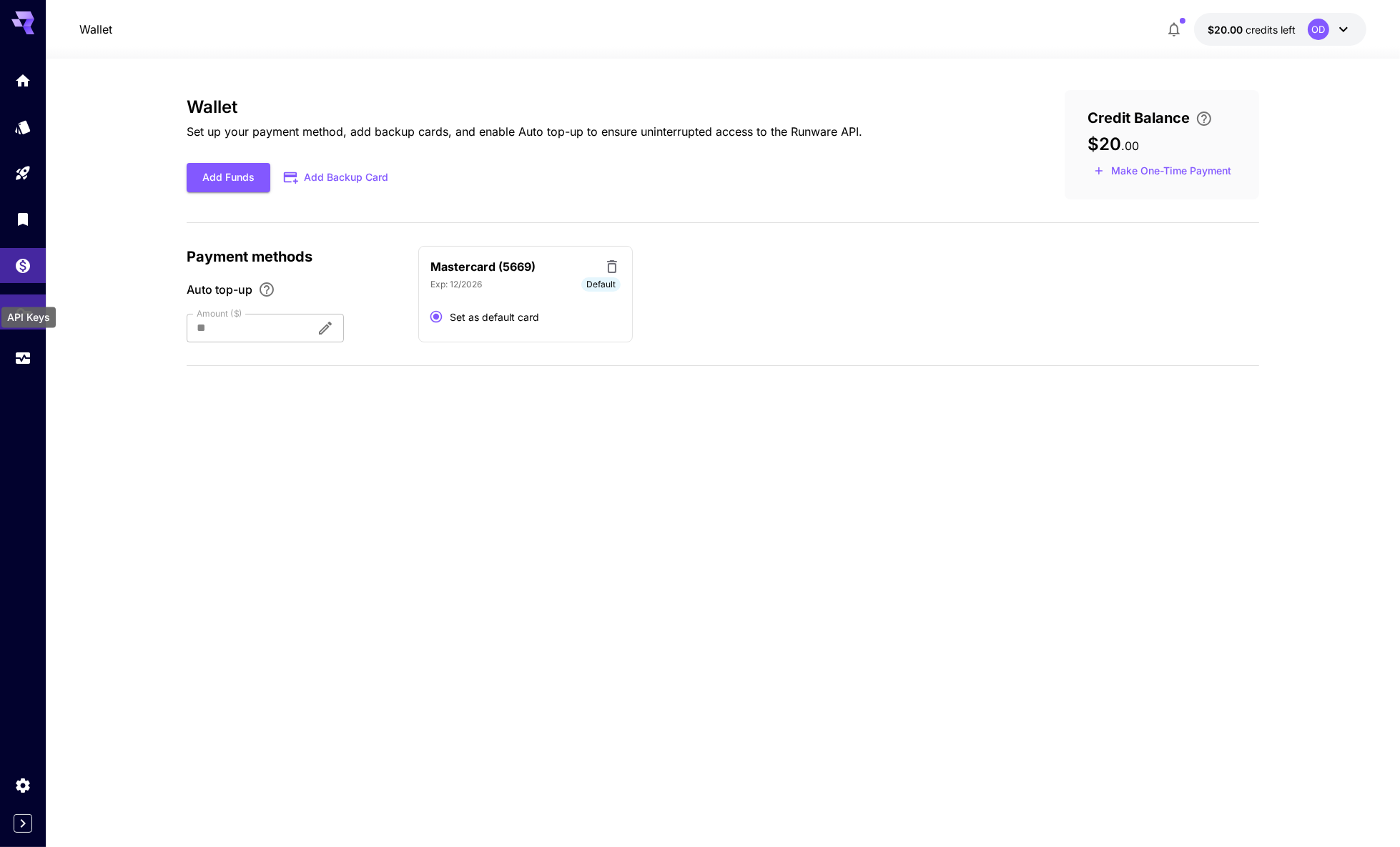
click at [24, 299] on icon "API Keys" at bounding box center [24, 307] width 17 height 17
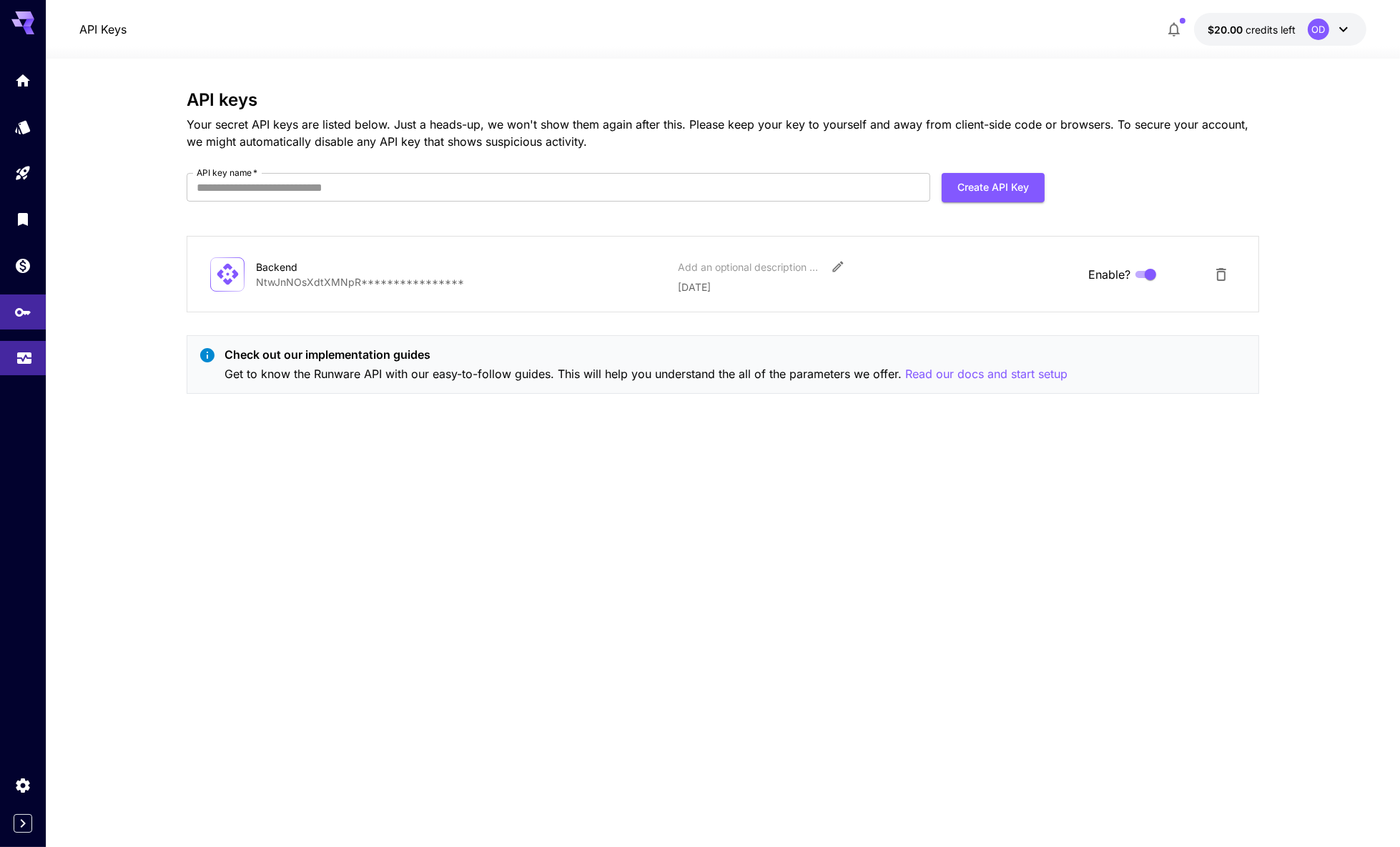
click at [32, 341] on link at bounding box center [23, 358] width 46 height 35
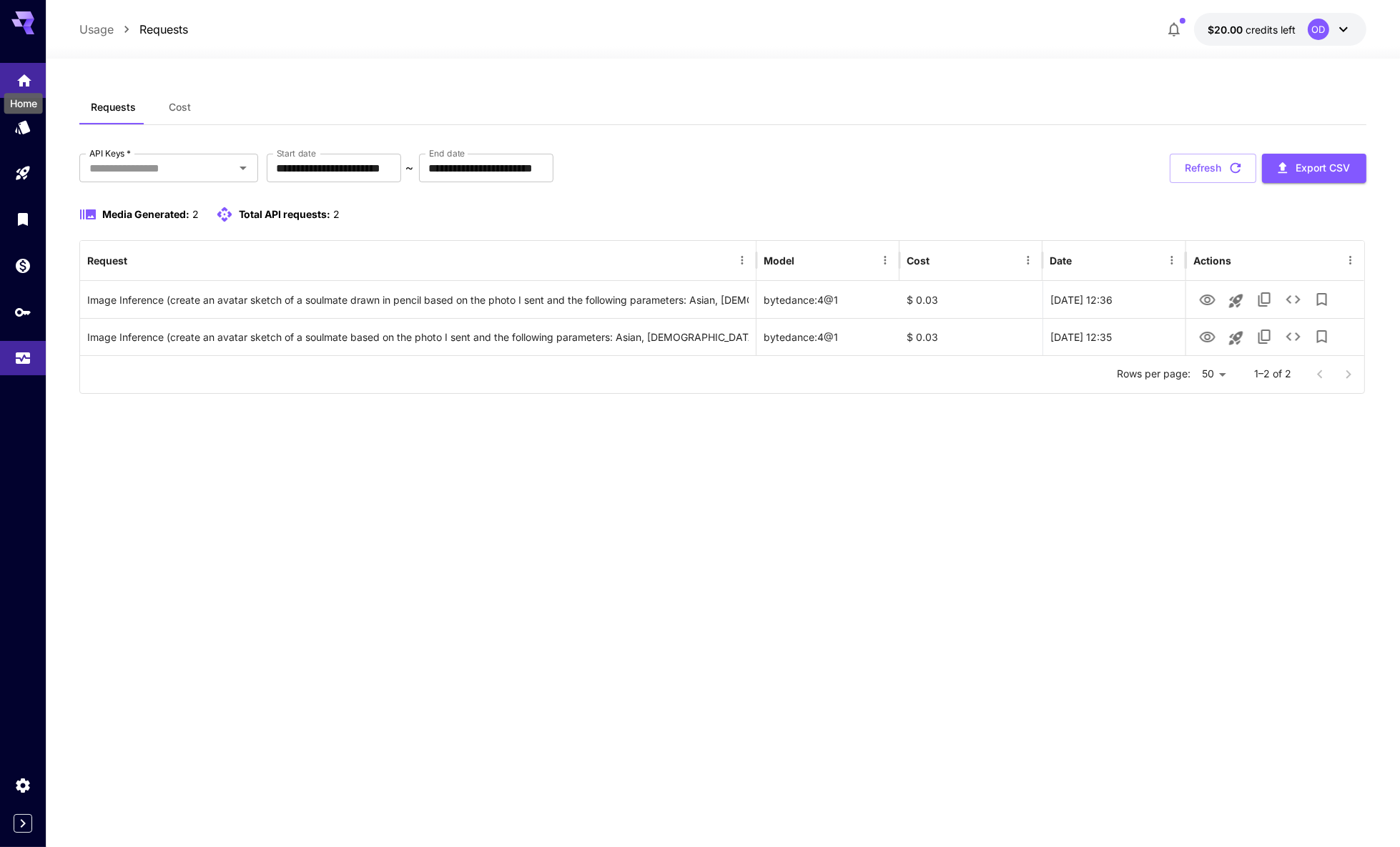
click at [22, 76] on icon "Home" at bounding box center [24, 76] width 14 height 12
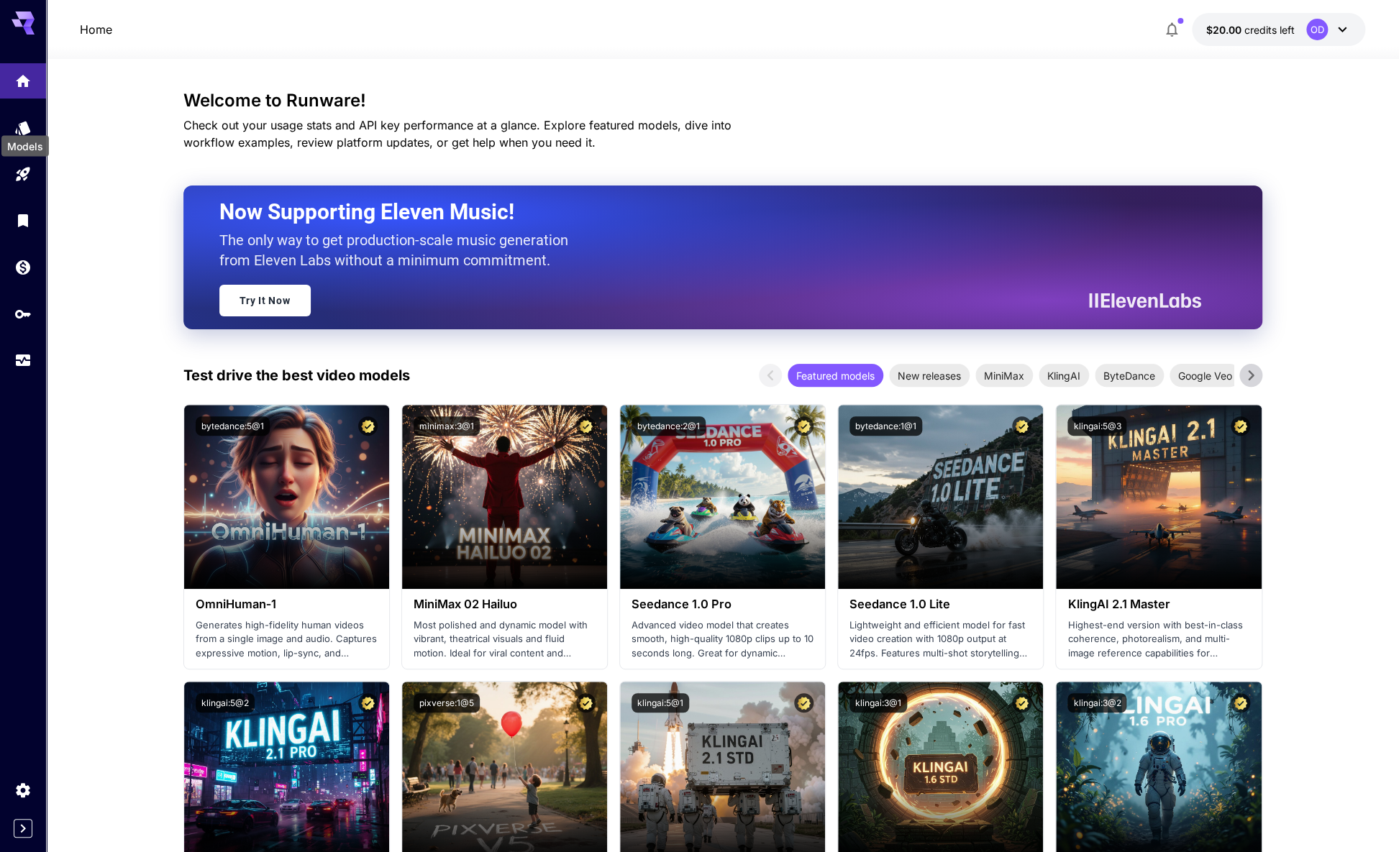
click at [22, 129] on div "Models" at bounding box center [25, 142] width 50 height 32
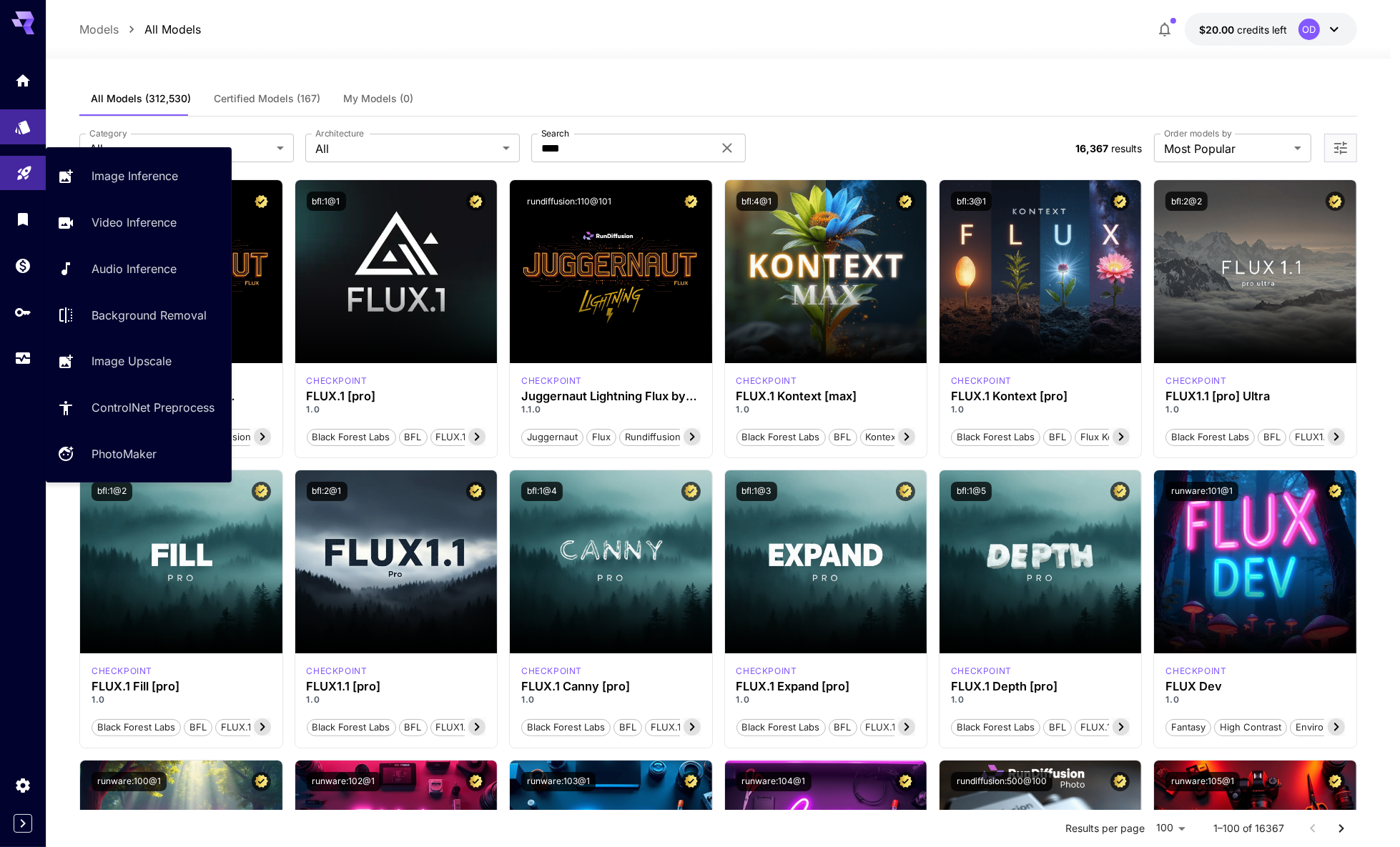
click at [24, 170] on link at bounding box center [23, 173] width 46 height 35
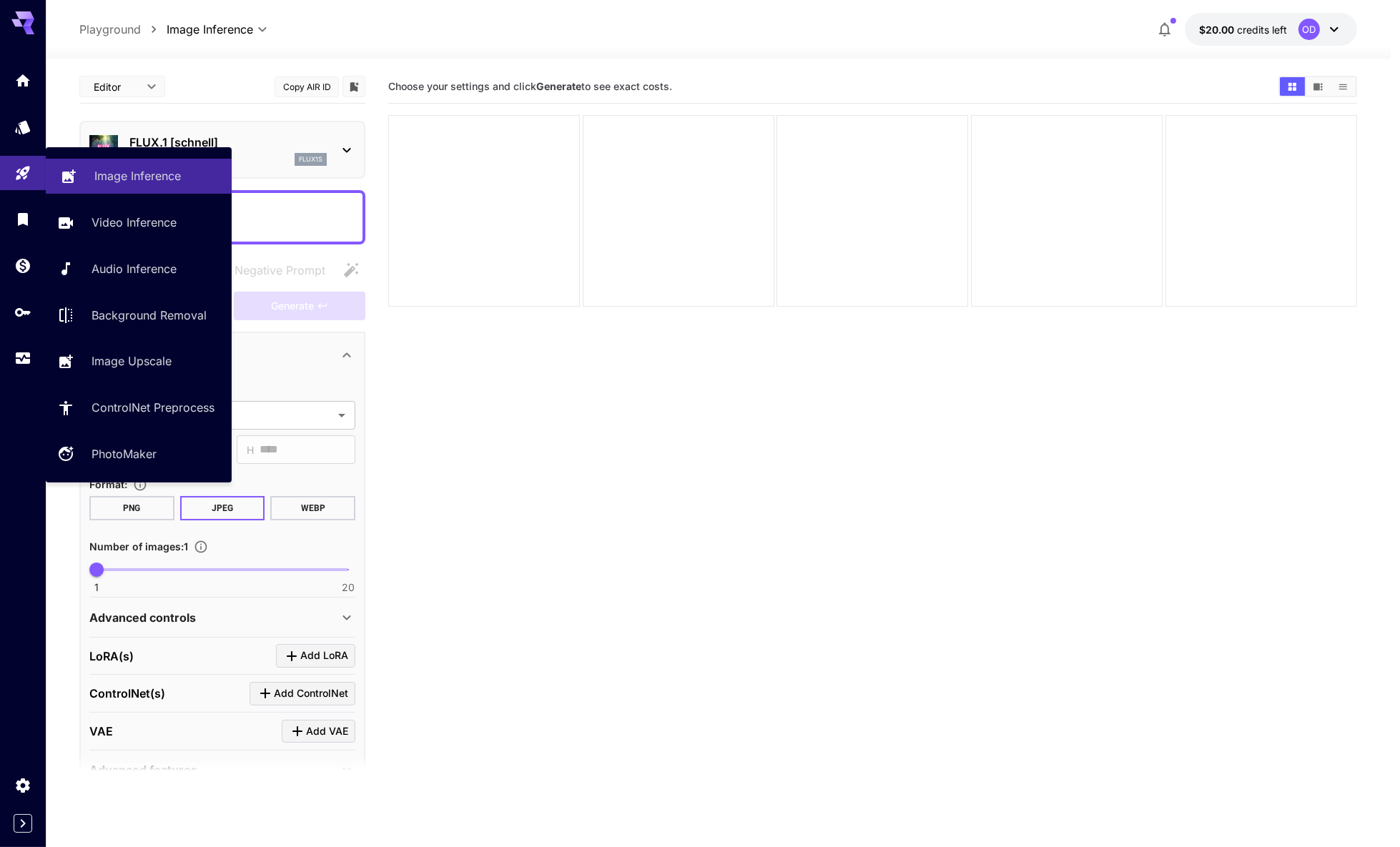
click at [128, 176] on p "Image Inference" at bounding box center [137, 175] width 87 height 17
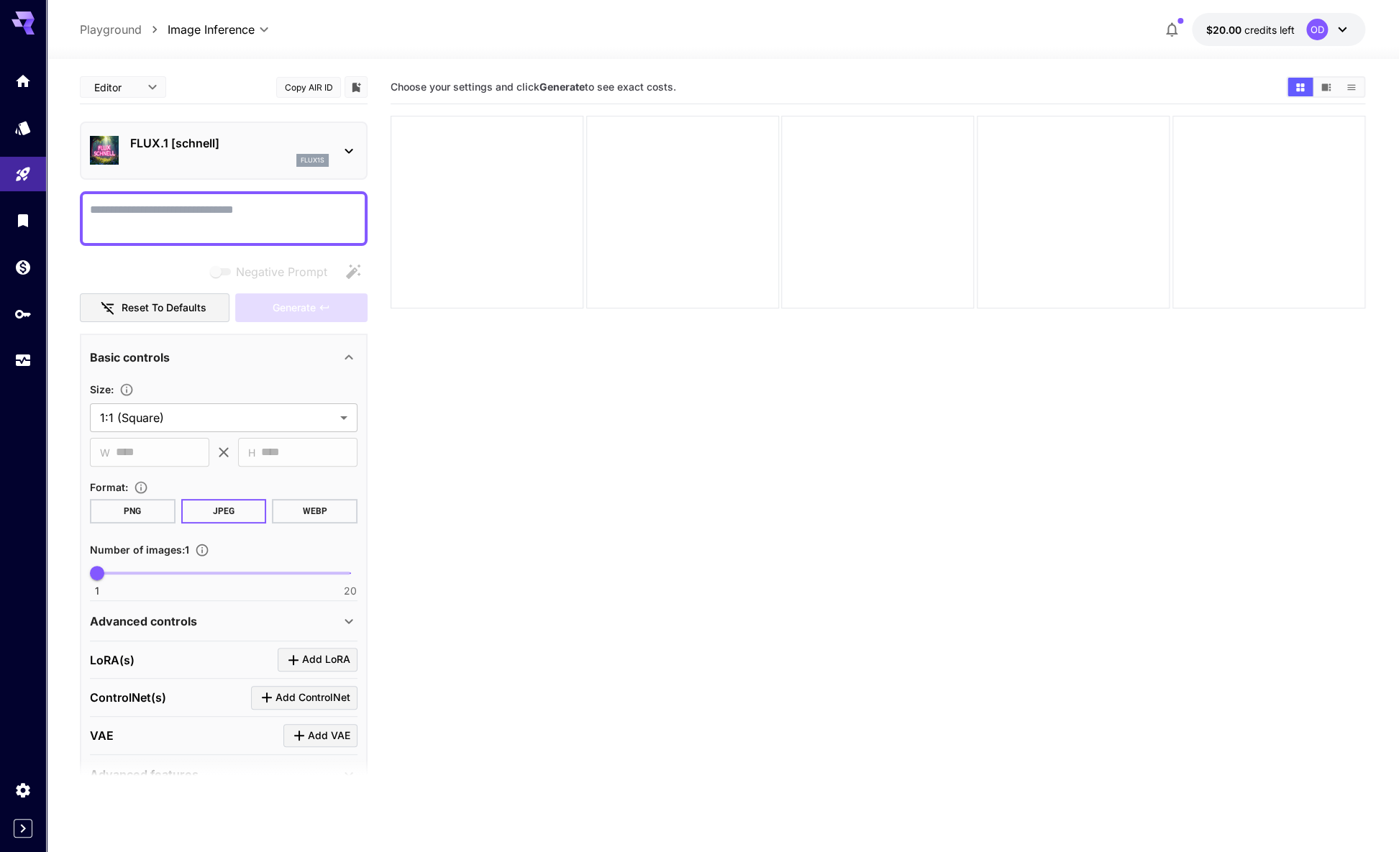
click at [121, 27] on p "Playground" at bounding box center [111, 29] width 62 height 17
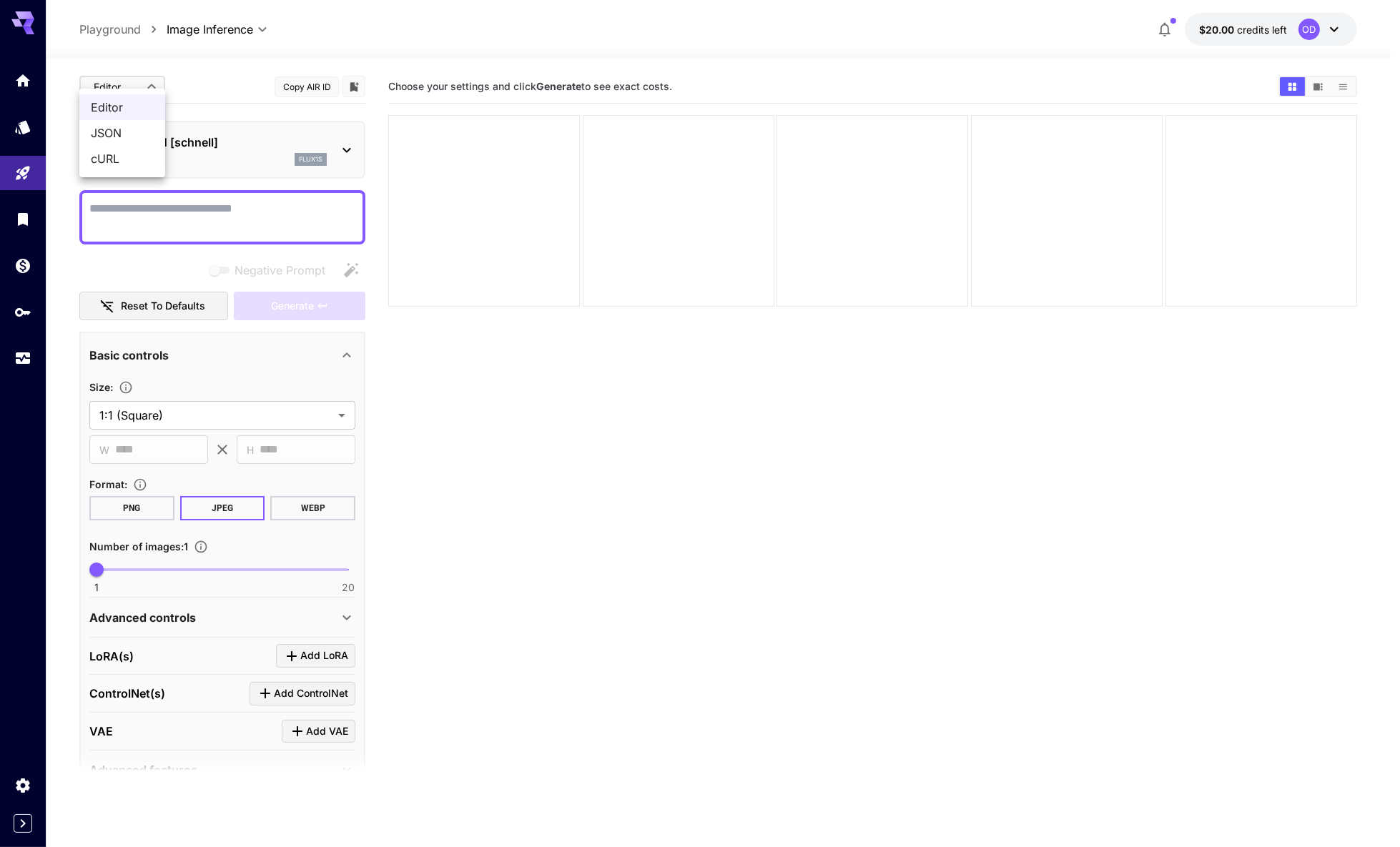
click at [153, 85] on body "**********" at bounding box center [700, 480] width 1400 height 960
click at [249, 83] on div at bounding box center [700, 424] width 1400 height 847
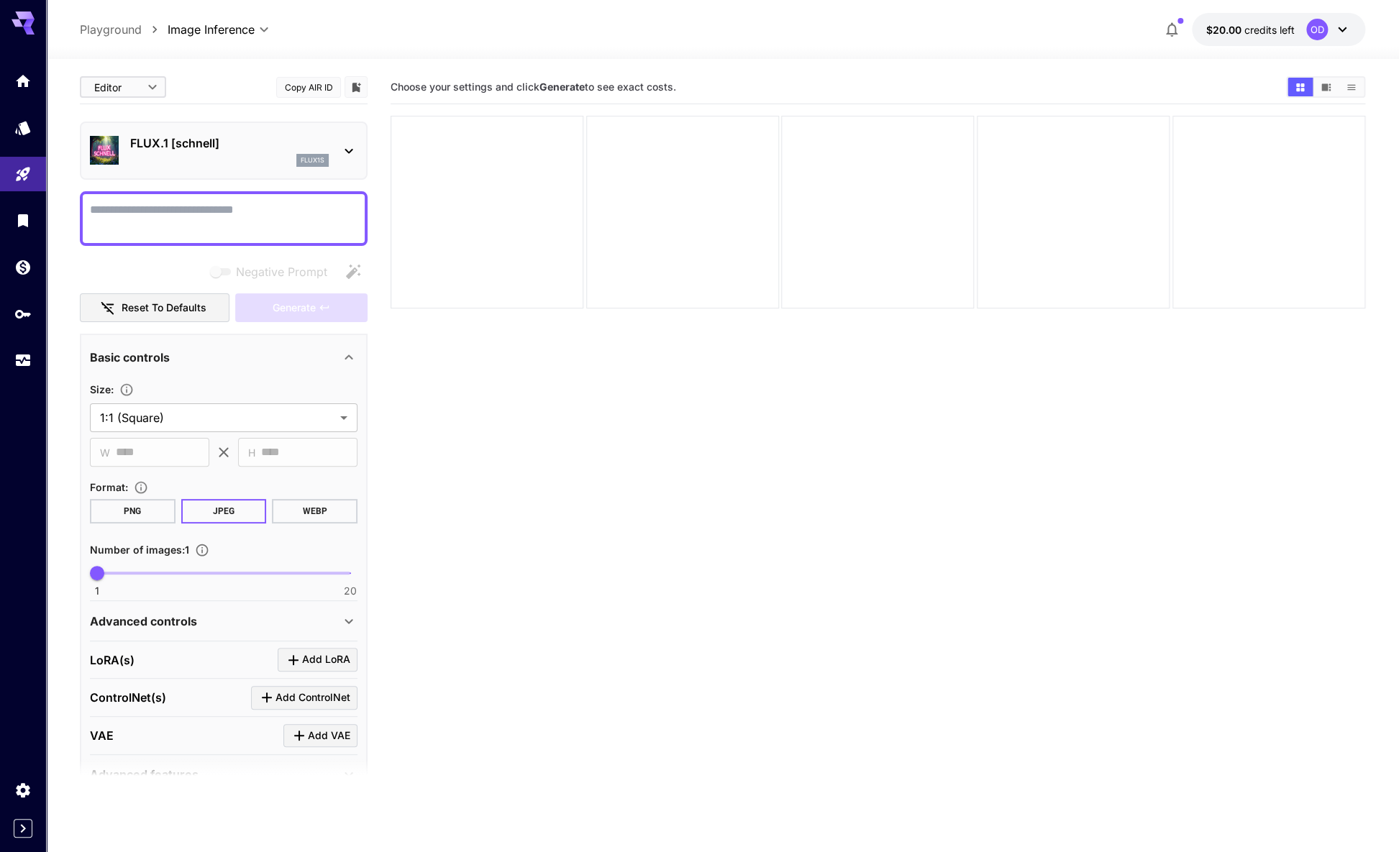
click at [111, 21] on p "Playground" at bounding box center [111, 29] width 62 height 17
click at [27, 124] on icon "Models" at bounding box center [24, 124] width 15 height 14
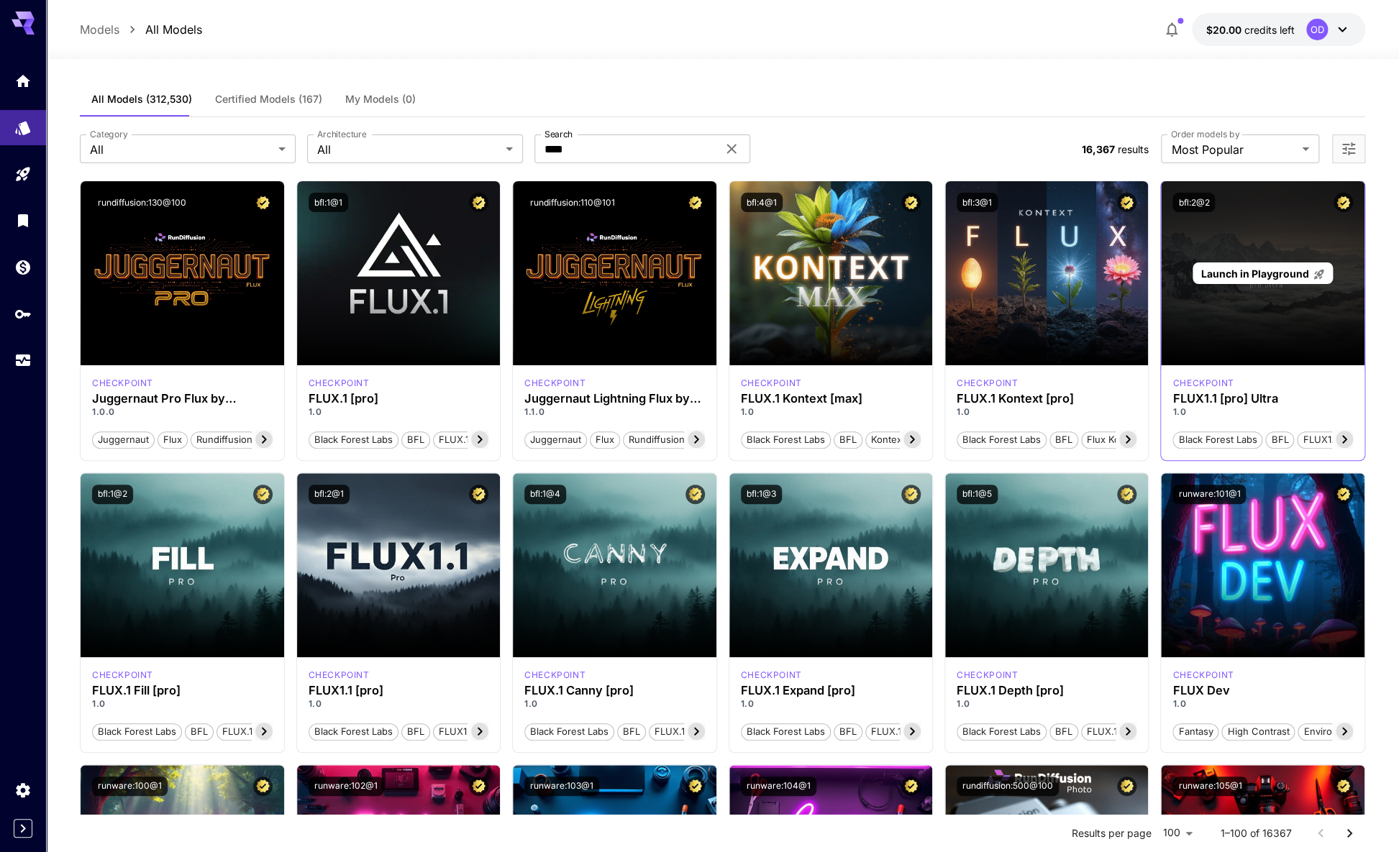
click at [1161, 206] on div "Launch in Playground" at bounding box center [1263, 273] width 204 height 184
click at [1200, 268] on span "Launch in Playground" at bounding box center [1254, 274] width 108 height 12
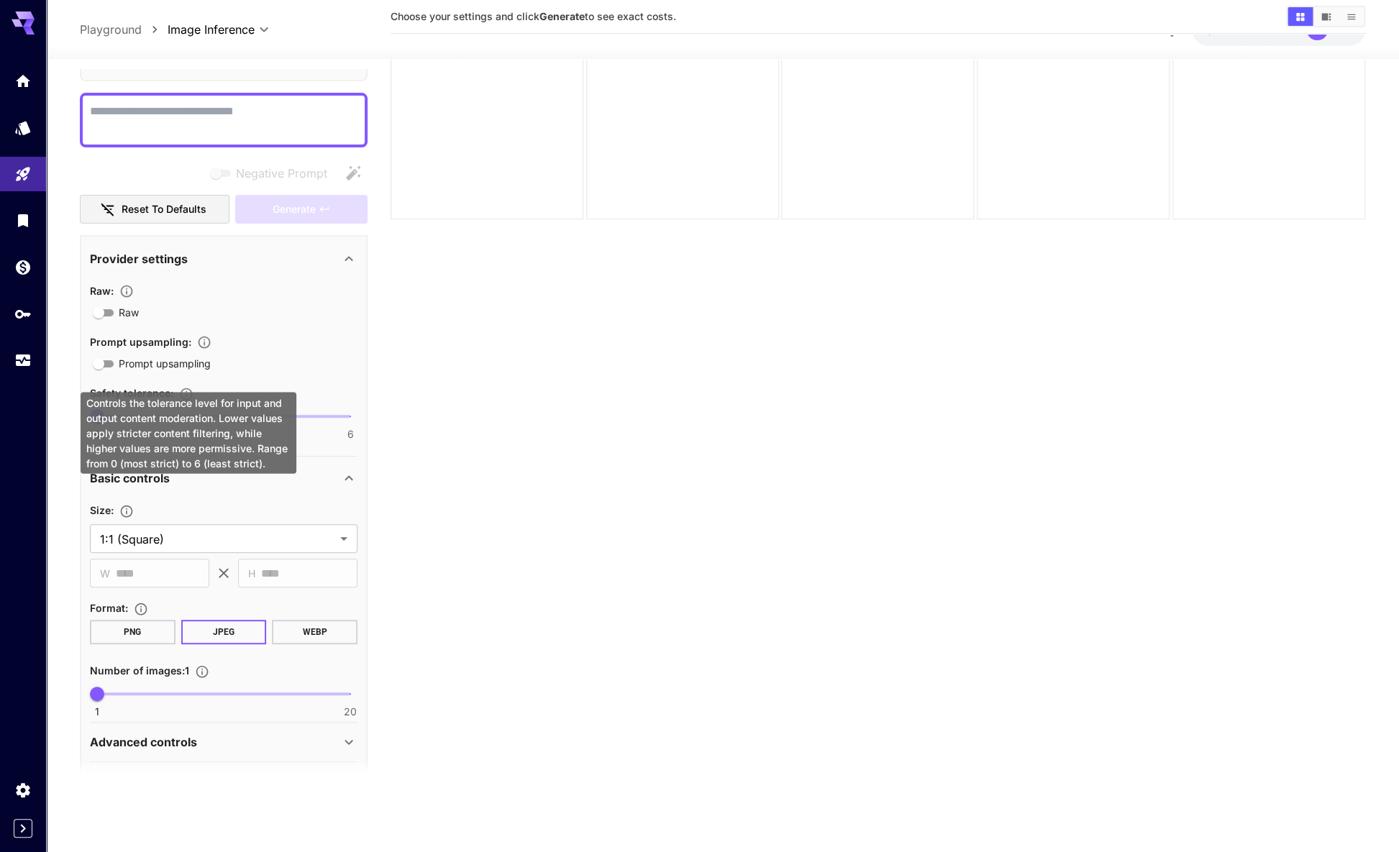
scroll to position [103, 0]
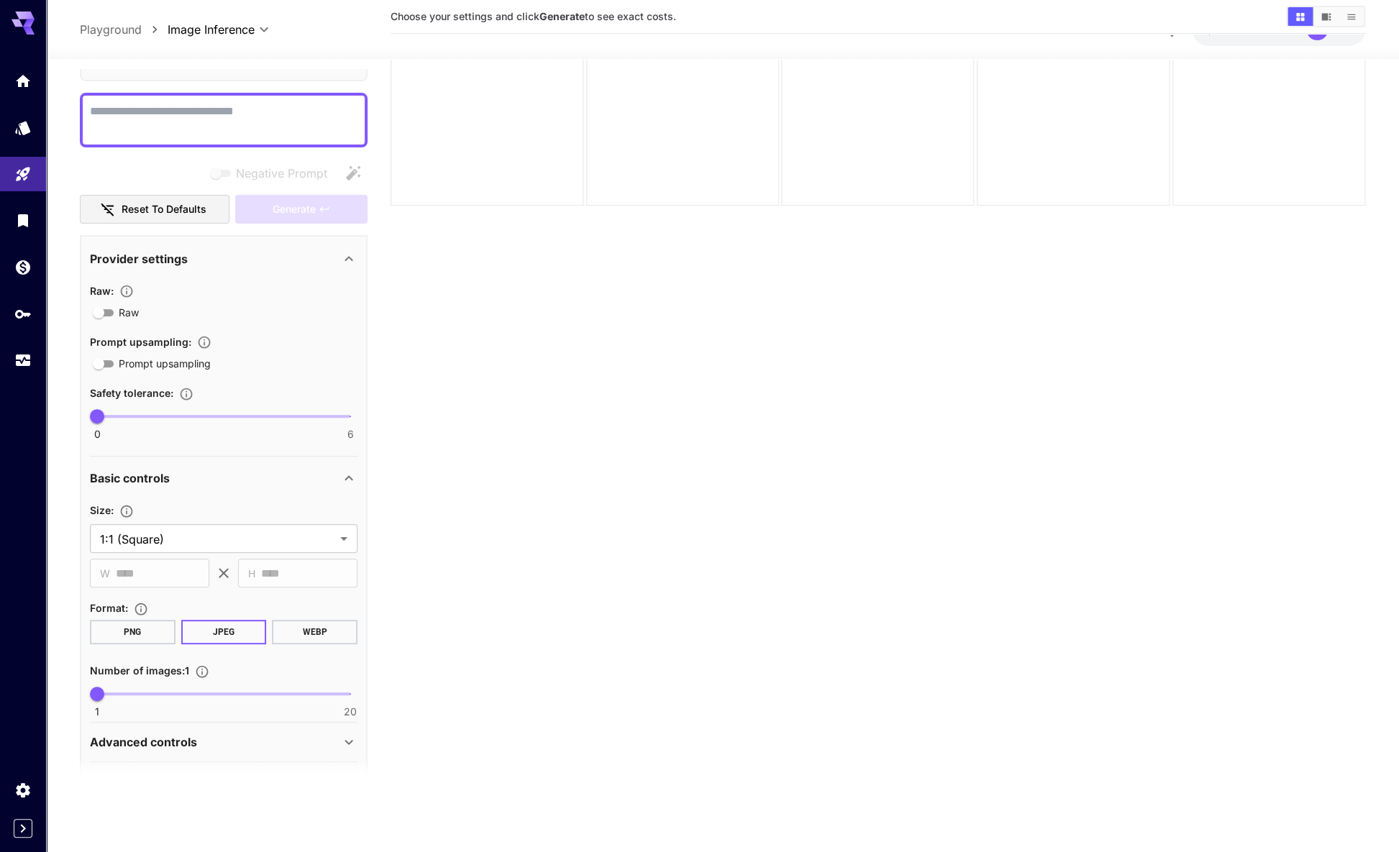
click at [185, 725] on div "Advanced controls" at bounding box center [224, 742] width 268 height 35
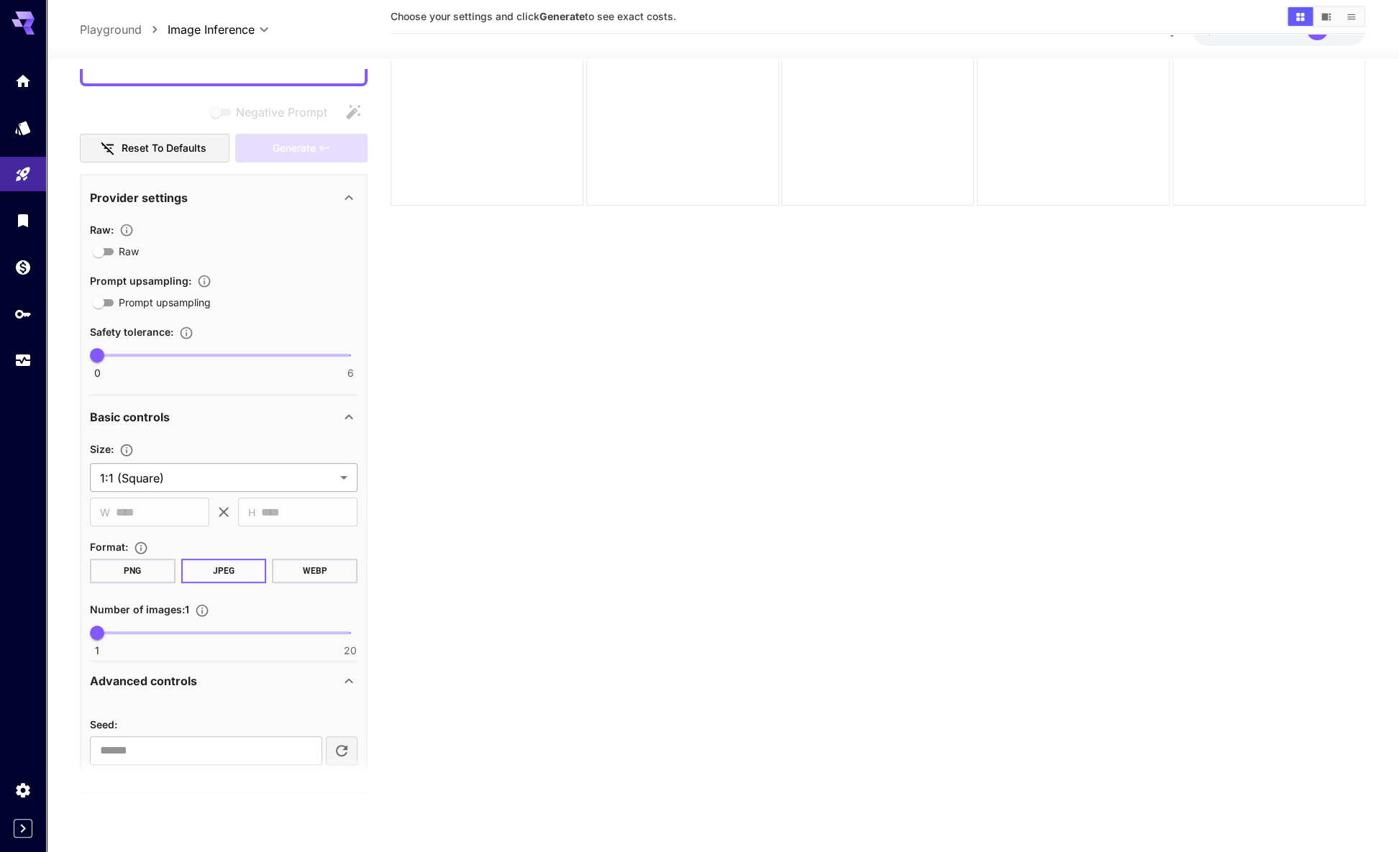
scroll to position [168, 0]
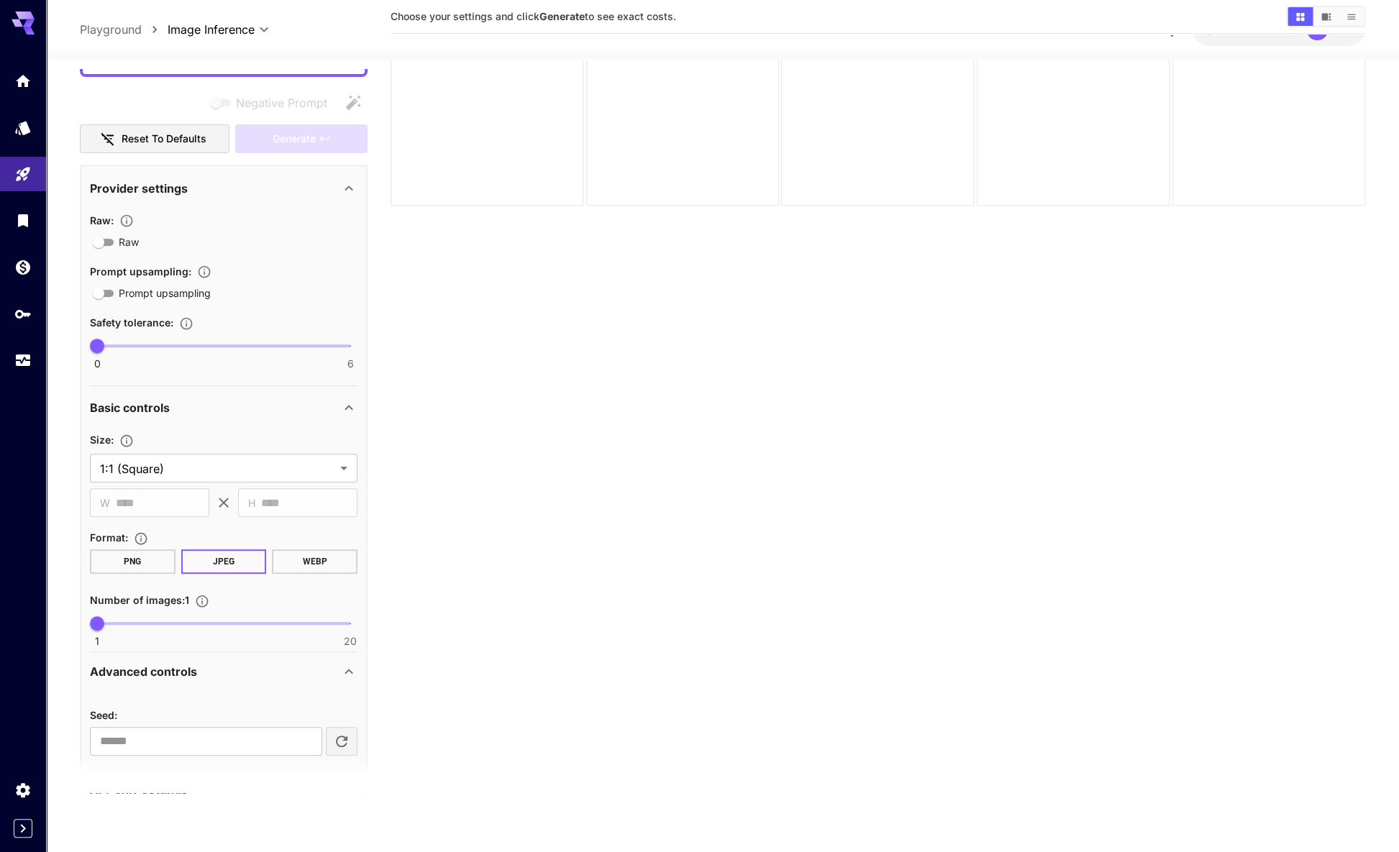
click at [220, 772] on div "API-only settings" at bounding box center [224, 789] width 268 height 35
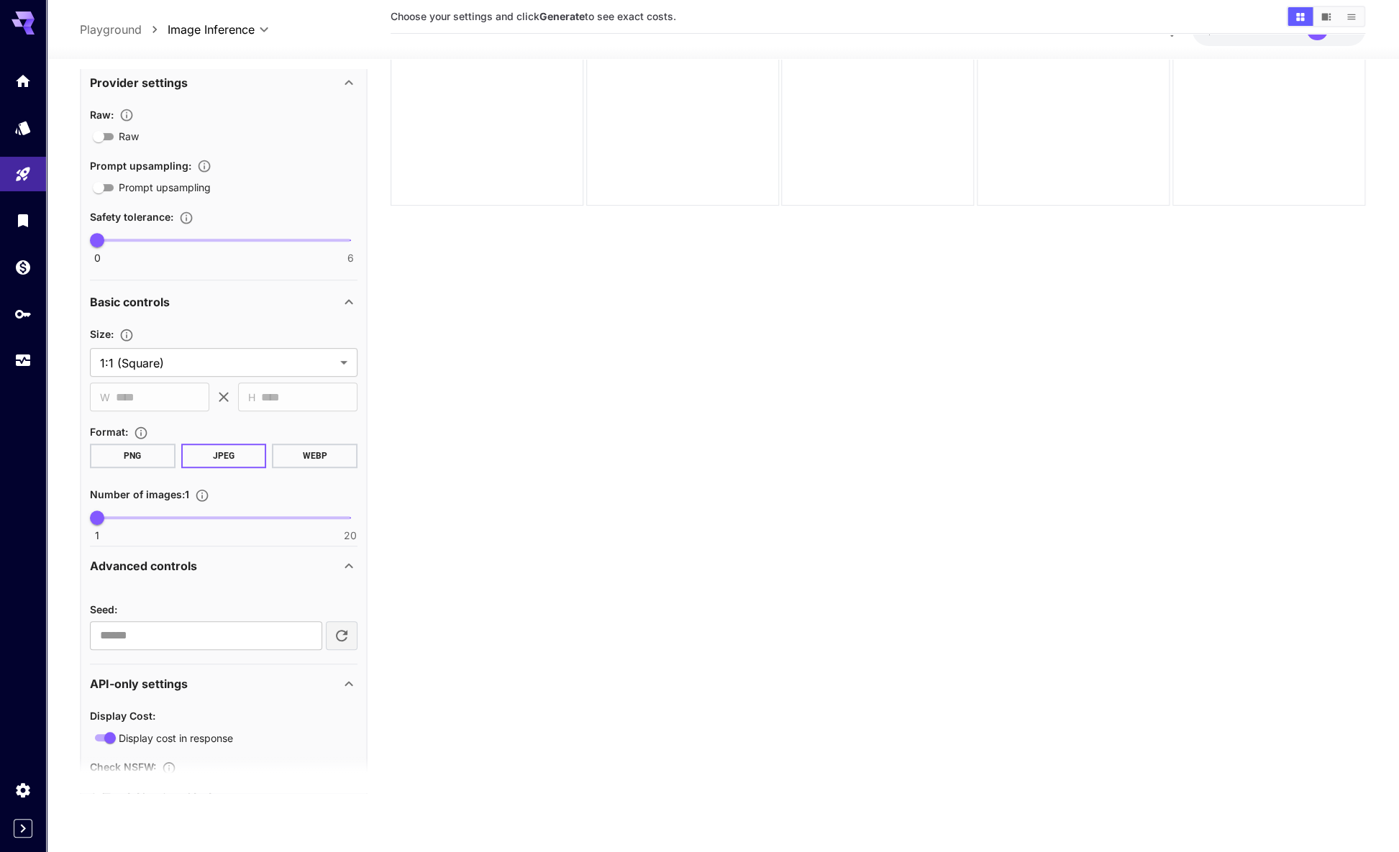
scroll to position [0, 0]
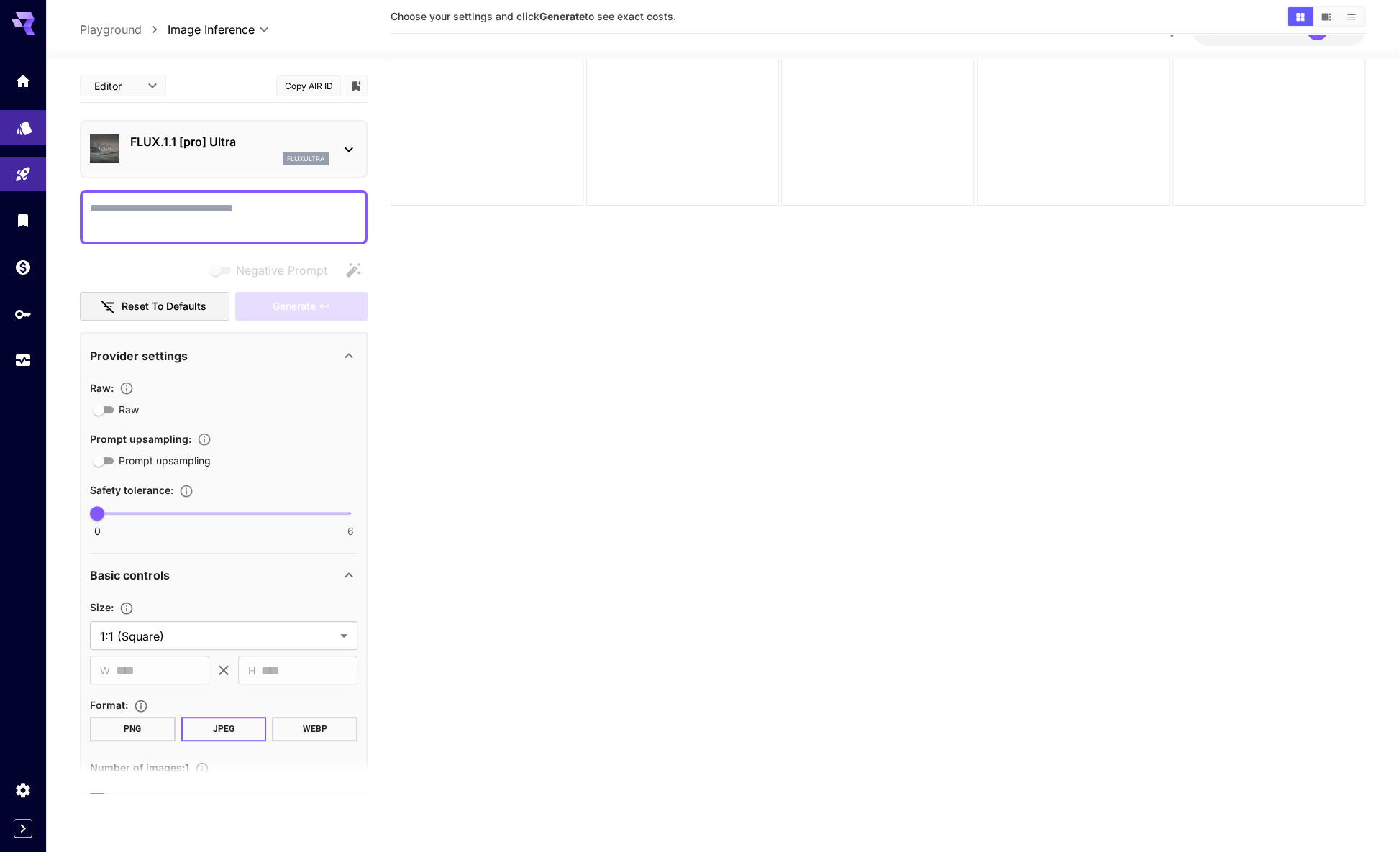
click at [3, 119] on link at bounding box center [23, 127] width 46 height 35
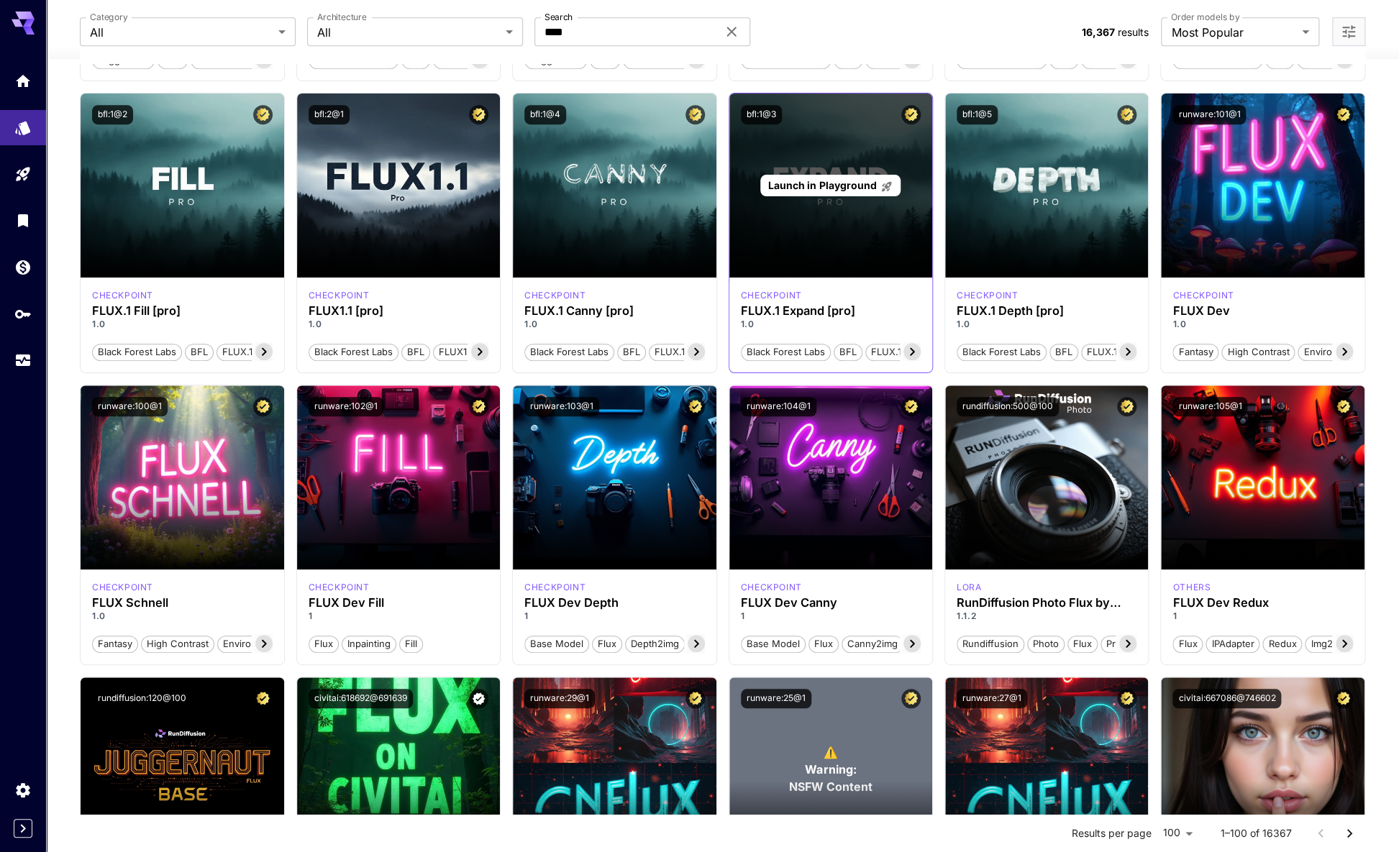
scroll to position [430, 0]
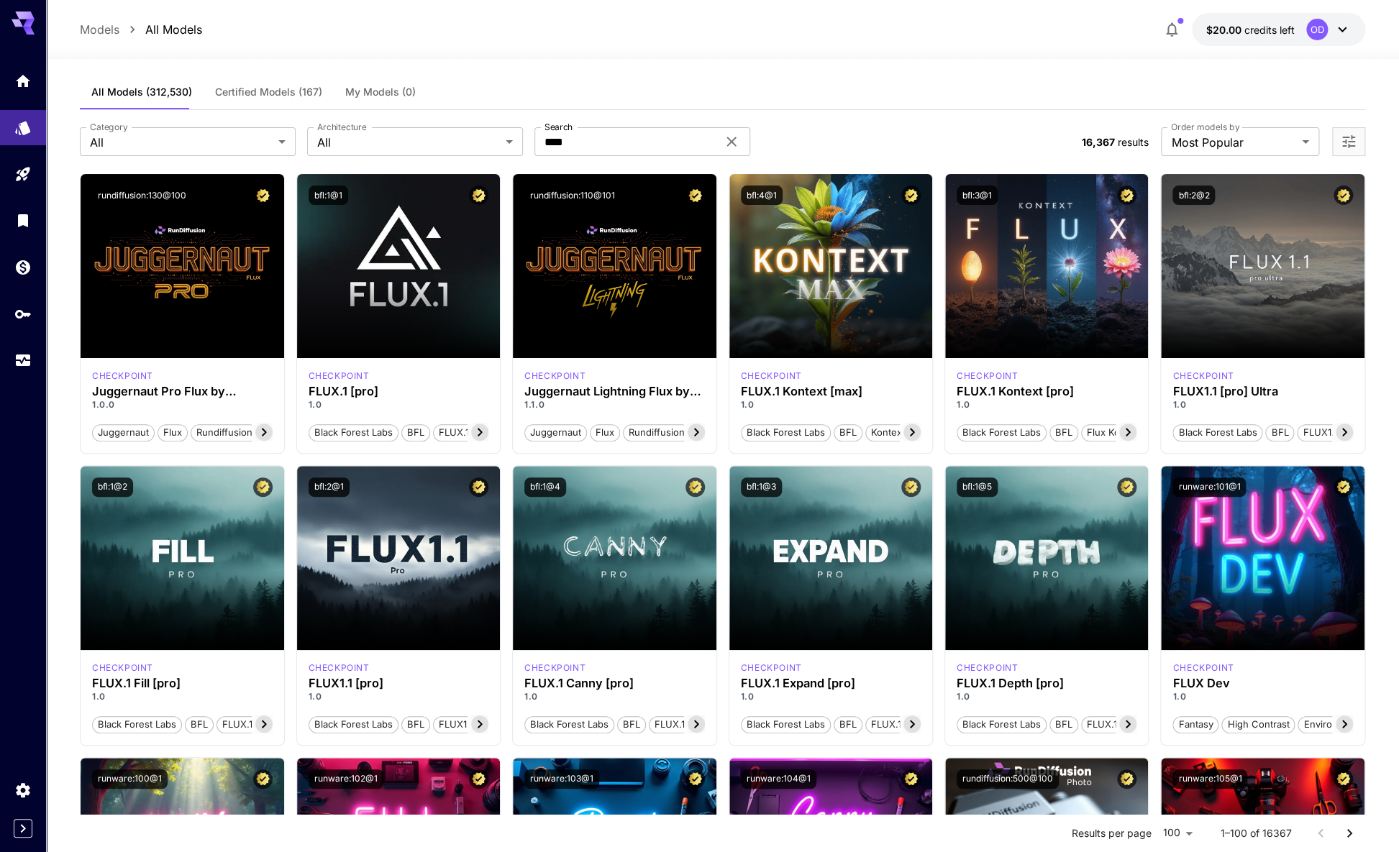
scroll to position [0, 0]
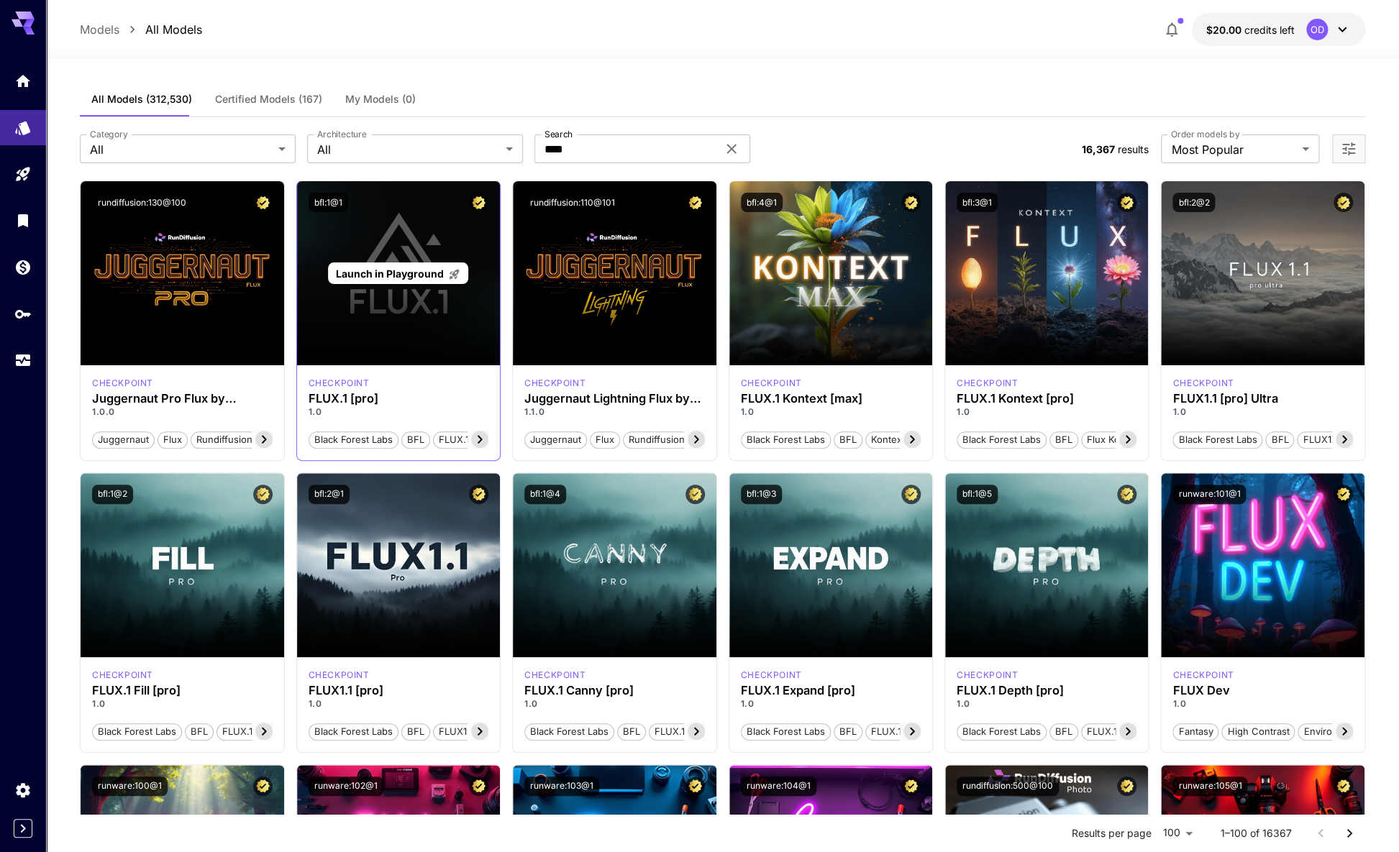
click at [364, 268] on span "Launch in Playground" at bounding box center [390, 274] width 108 height 12
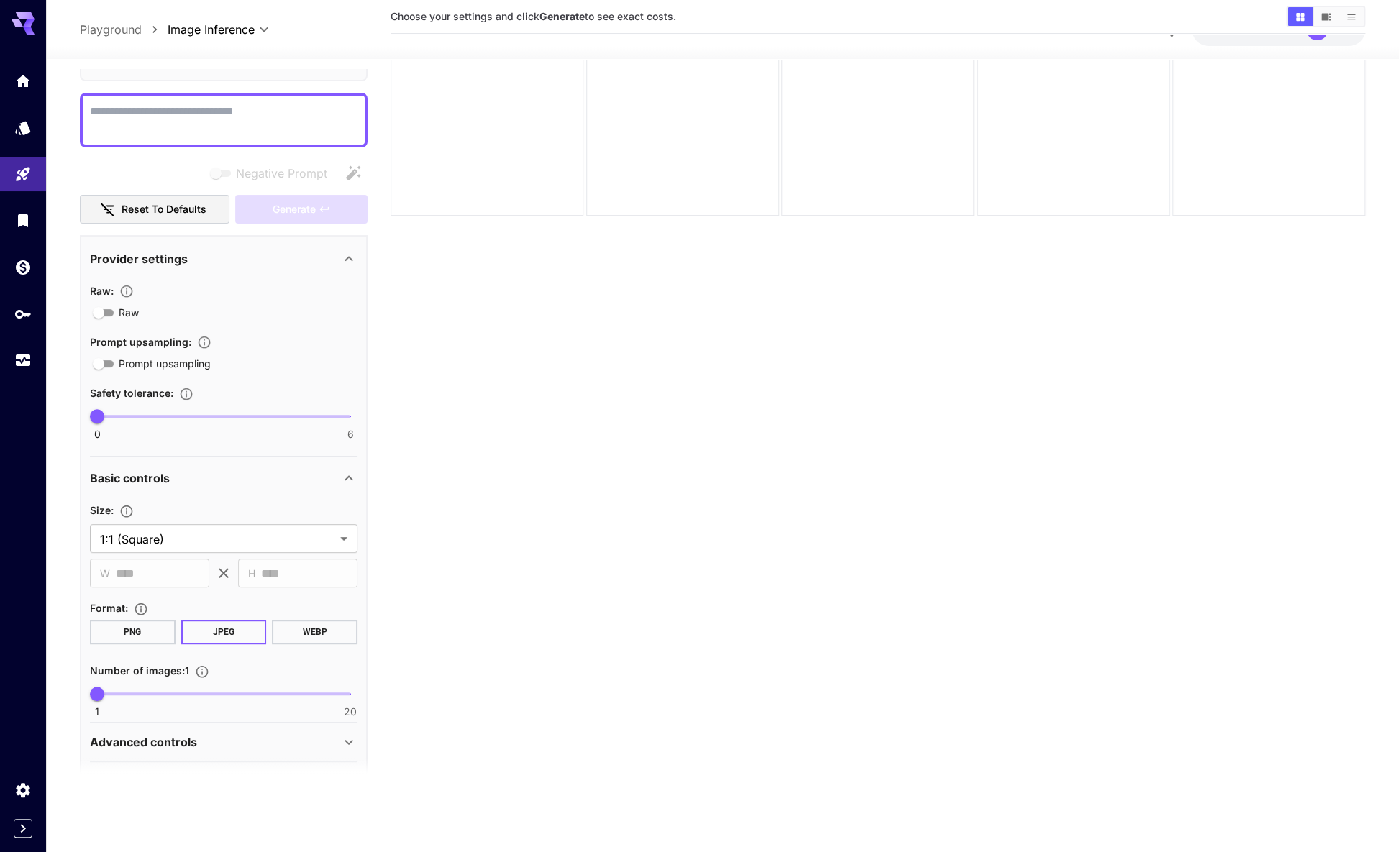
scroll to position [103, 0]
click at [170, 725] on div "Advanced controls" at bounding box center [224, 742] width 268 height 35
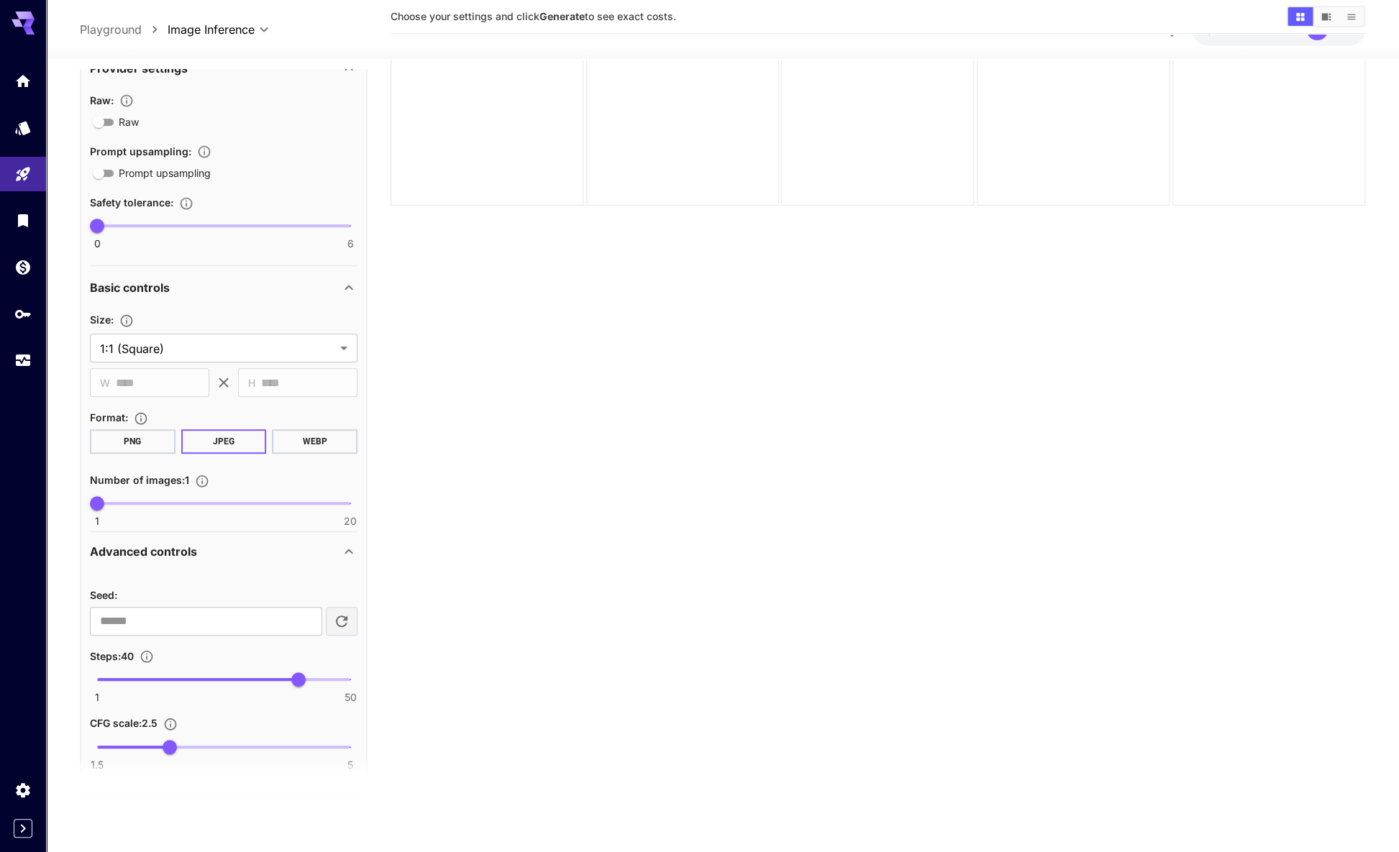
scroll to position [293, 0]
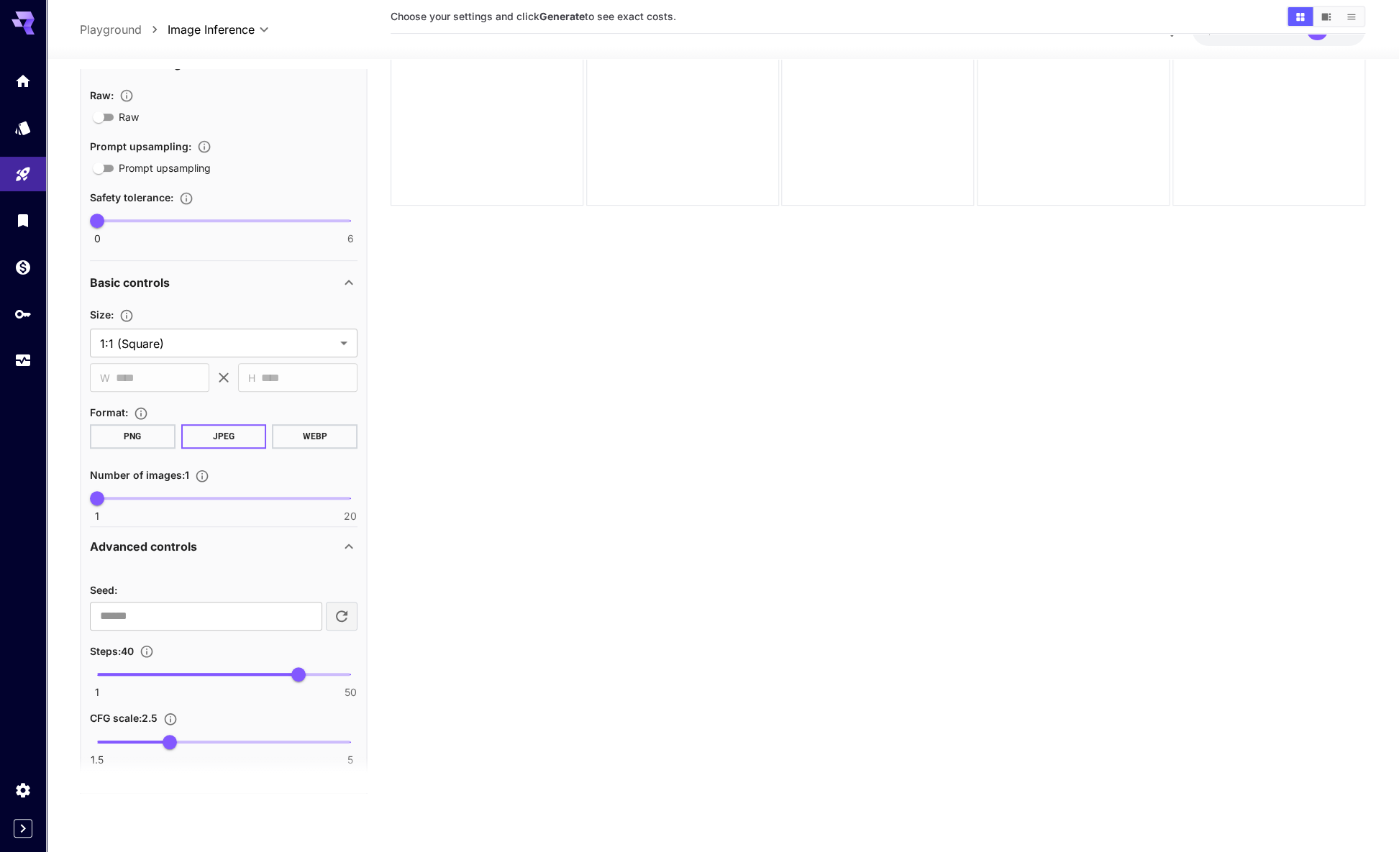
click at [186, 790] on div "API-only settings" at bounding box center [215, 798] width 250 height 17
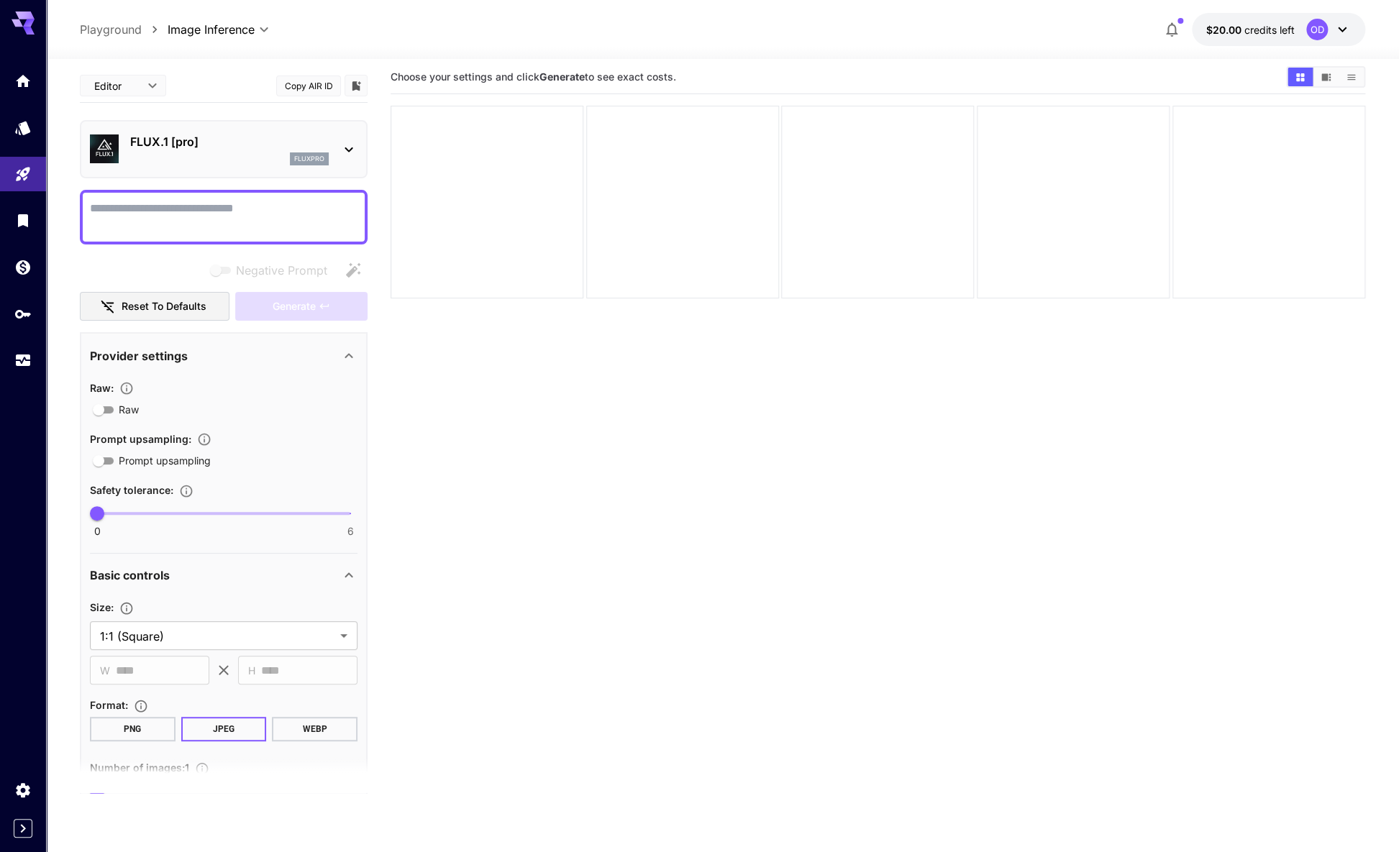
scroll to position [0, 0]
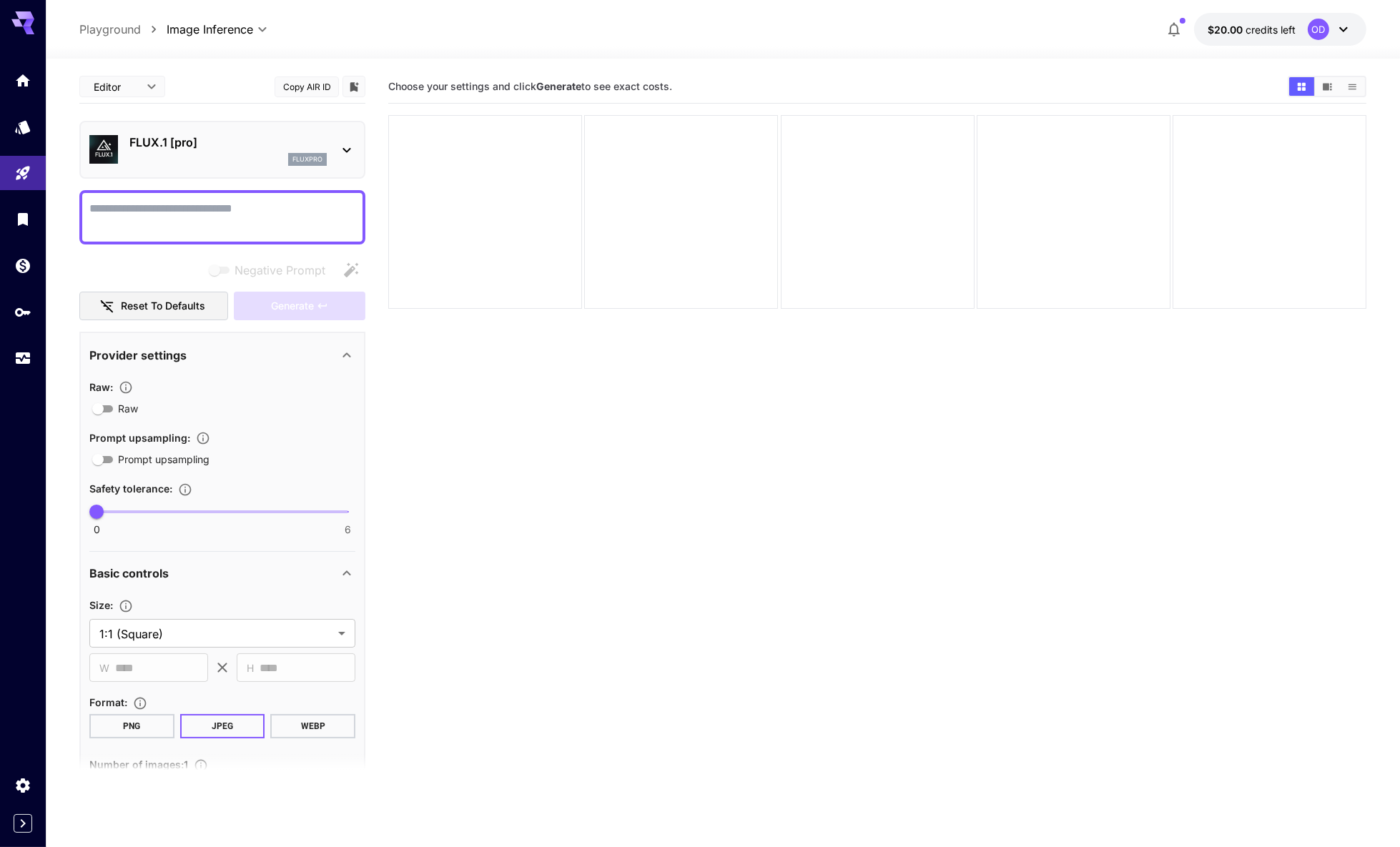
click at [158, 81] on body "**********" at bounding box center [700, 480] width 1400 height 960
click at [30, 81] on div at bounding box center [700, 424] width 1400 height 847
click at [24, 209] on icon "Library" at bounding box center [24, 215] width 10 height 13
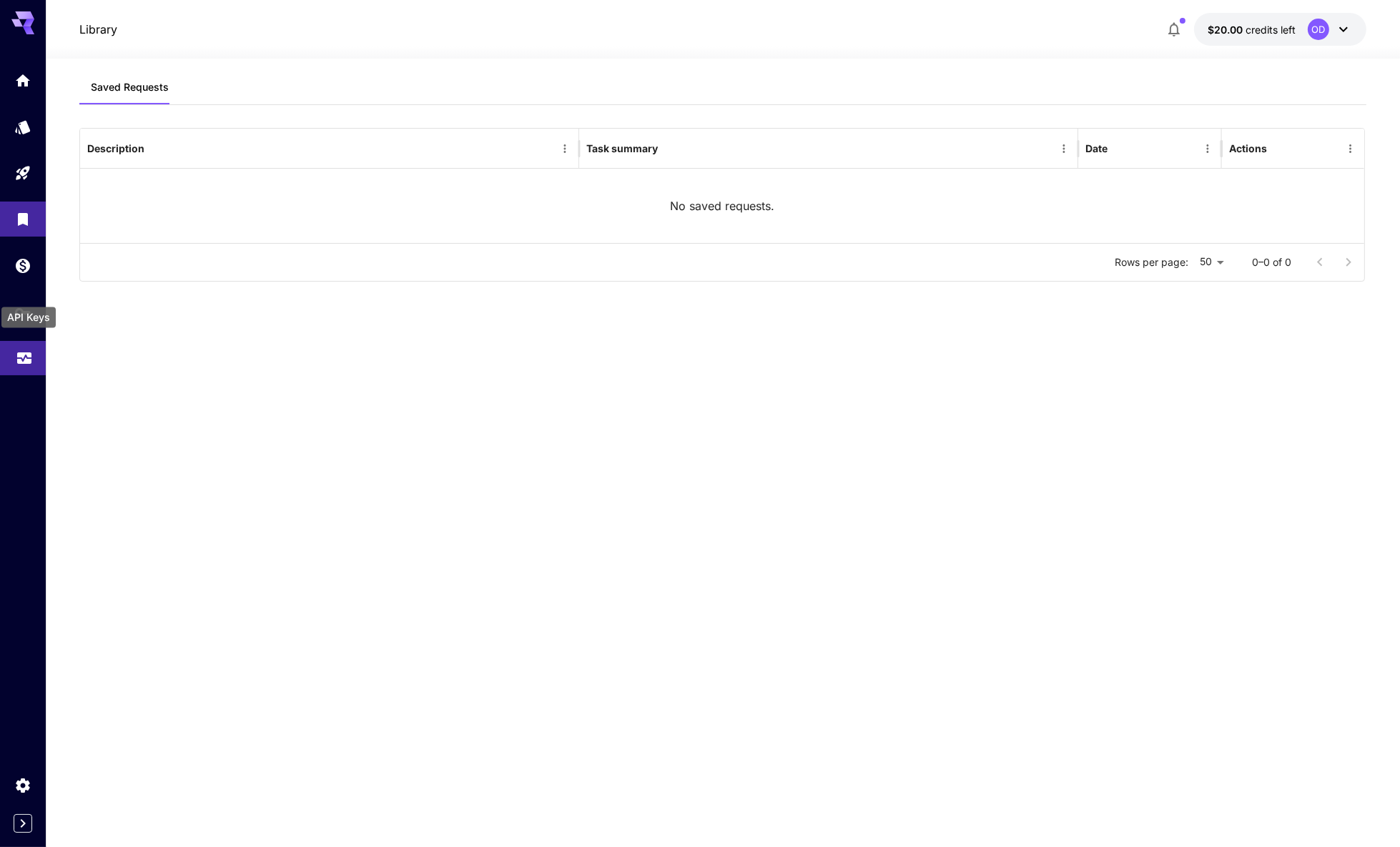
click at [23, 345] on icon "Usage" at bounding box center [24, 353] width 17 height 17
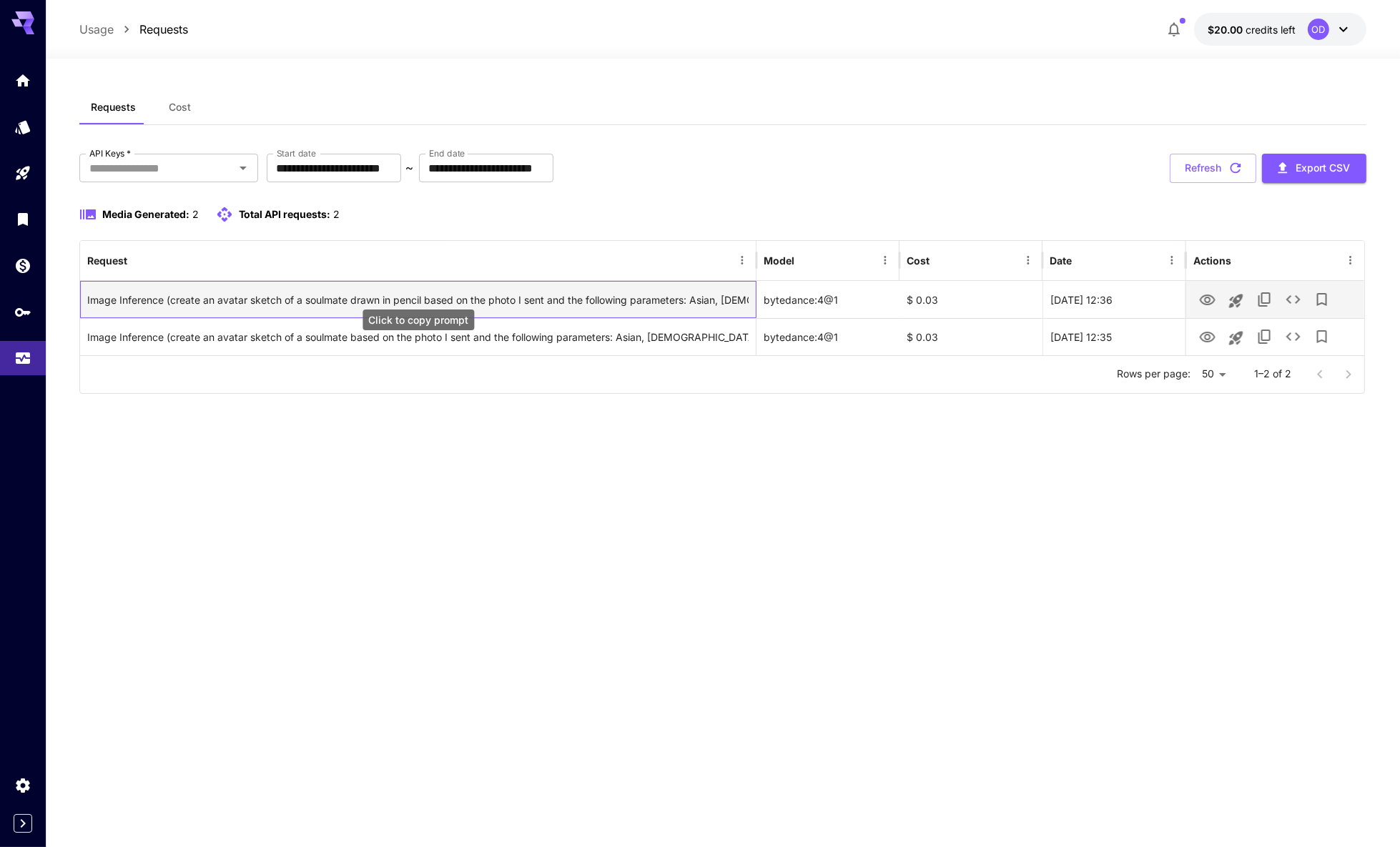
click at [388, 281] on div "Image Inference (create an avatar sketch of a soulmate drawn in pencil based on…" at bounding box center [418, 299] width 661 height 37
click at [1204, 294] on icon "View" at bounding box center [1208, 299] width 16 height 11
click at [1232, 294] on icon "Launch in playground" at bounding box center [1236, 301] width 14 height 14
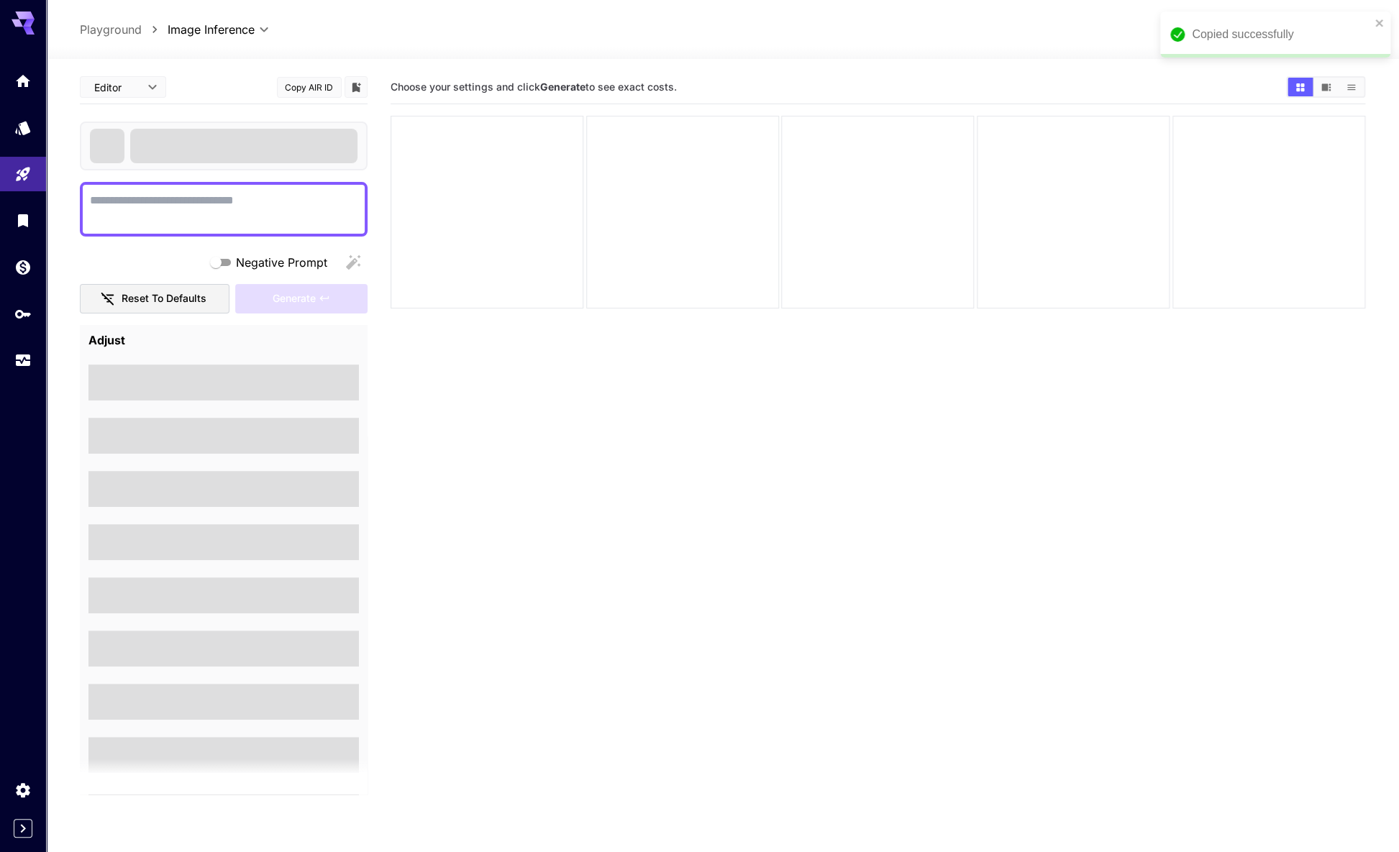
type textarea "**********"
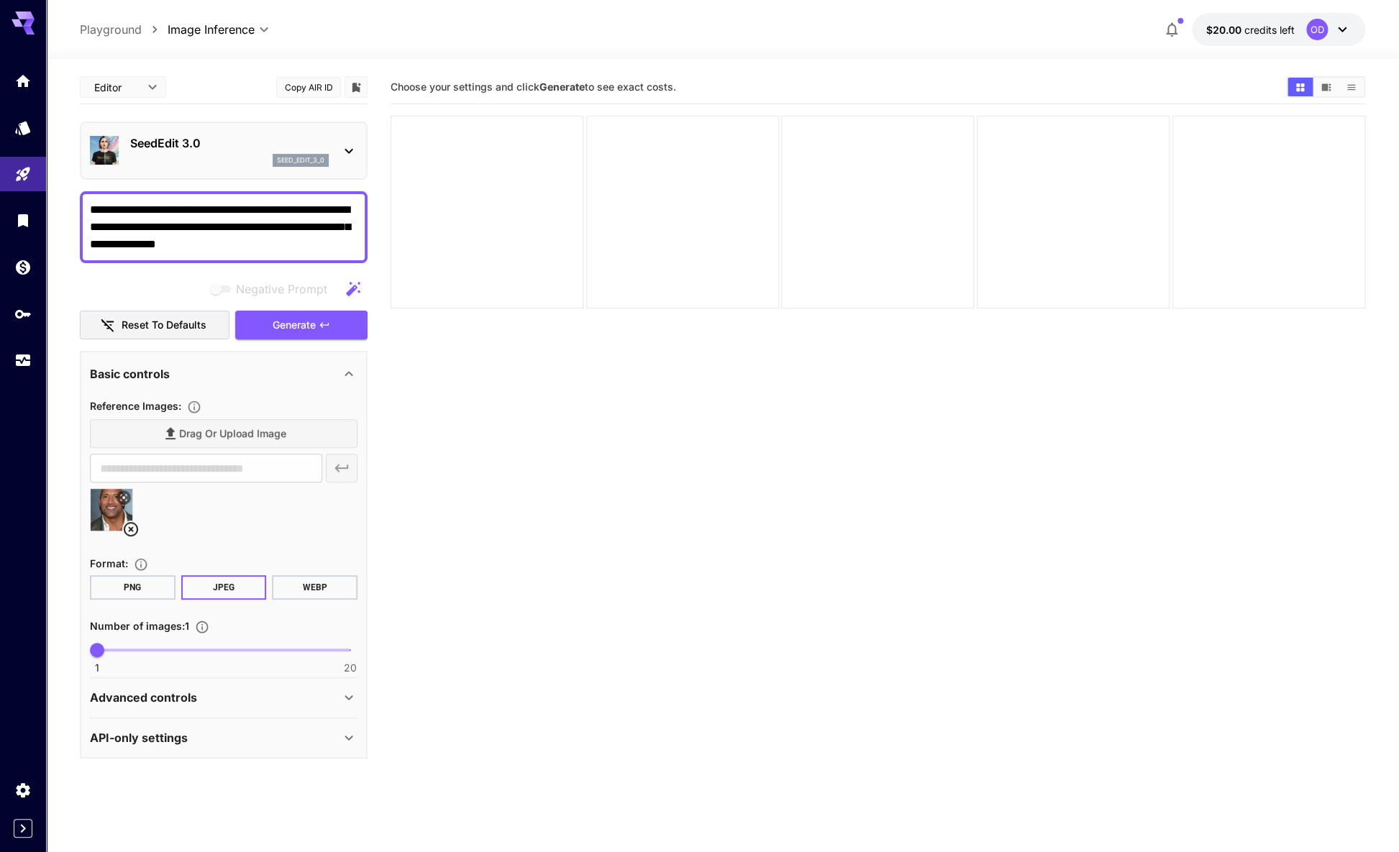
click at [189, 134] on p "SeedEdit 3.0" at bounding box center [229, 142] width 199 height 17
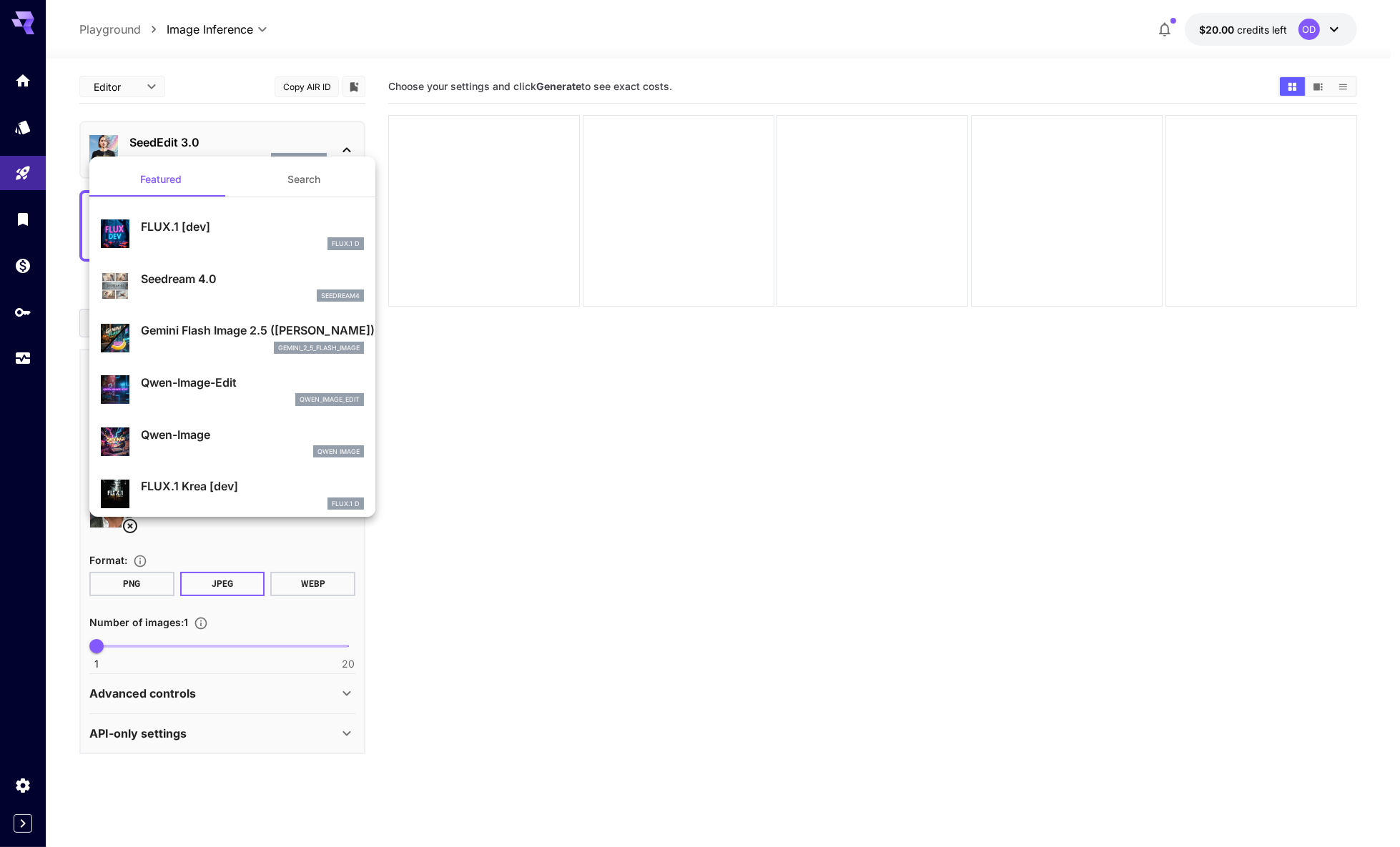
click at [188, 128] on div at bounding box center [700, 424] width 1400 height 847
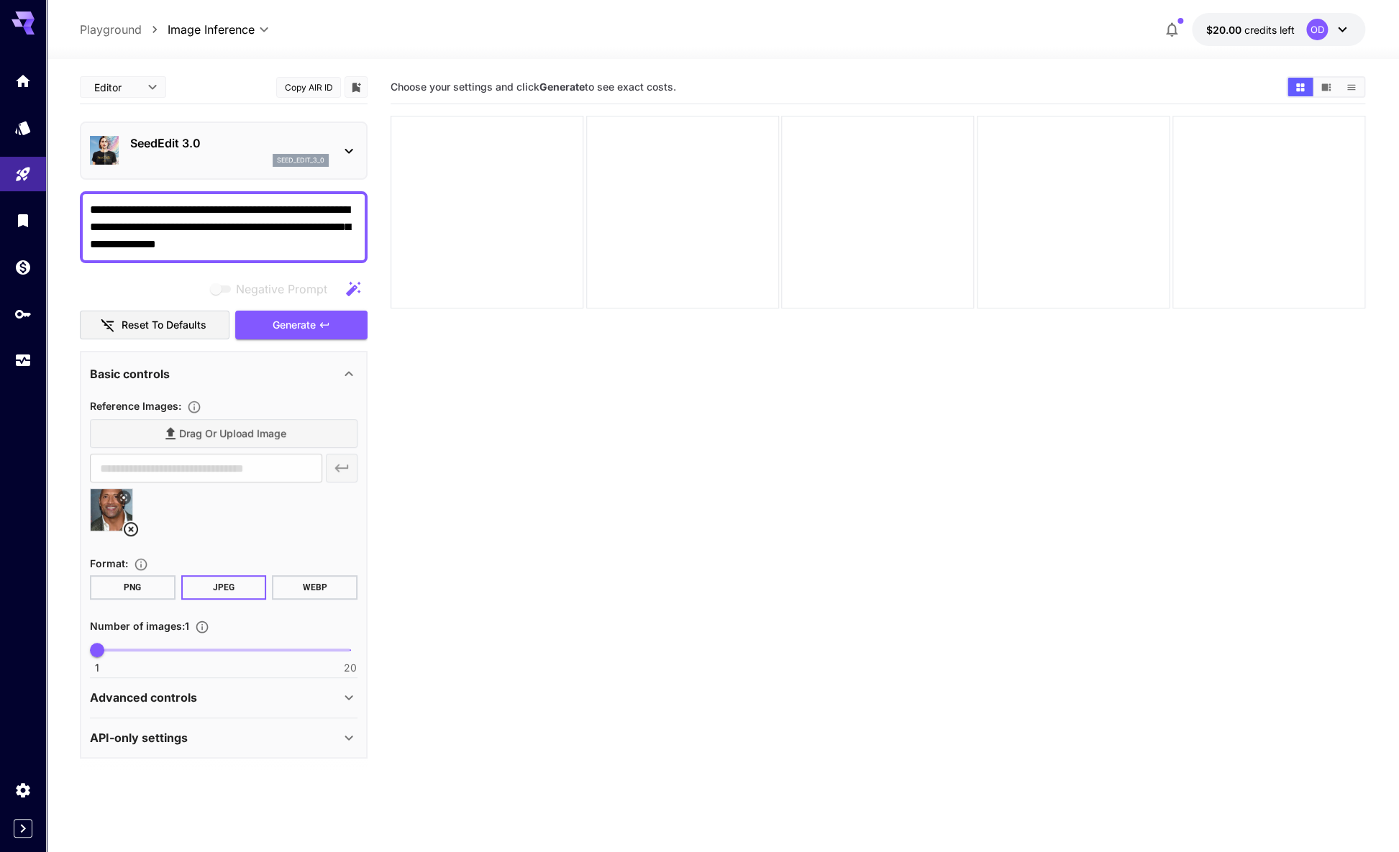
click at [29, 14] on icon at bounding box center [23, 19] width 23 height 15
click at [243, 214] on textarea "**********" at bounding box center [224, 227] width 268 height 52
click at [28, 75] on icon "Home" at bounding box center [24, 76] width 14 height 12
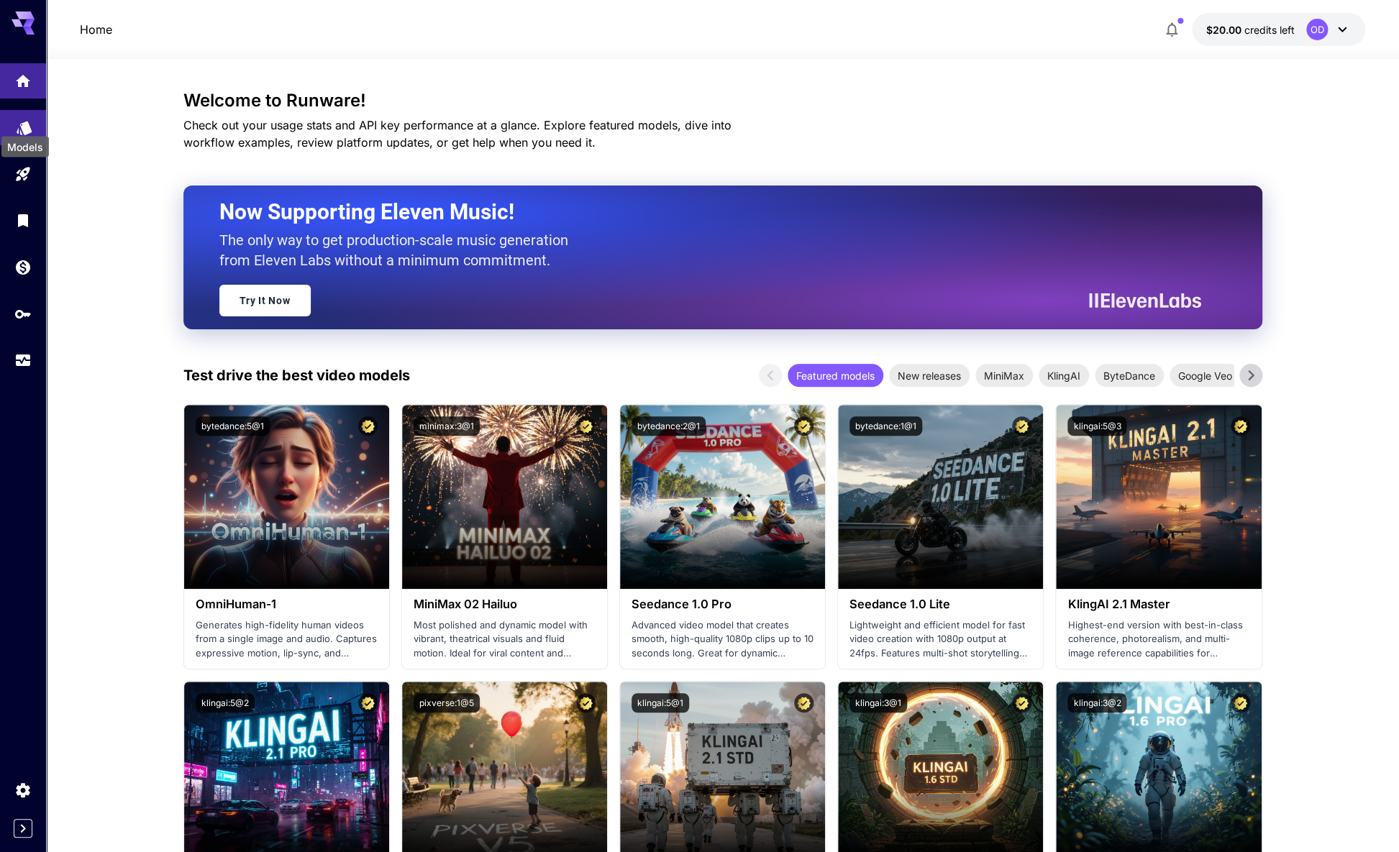
click at [29, 112] on link at bounding box center [23, 127] width 46 height 35
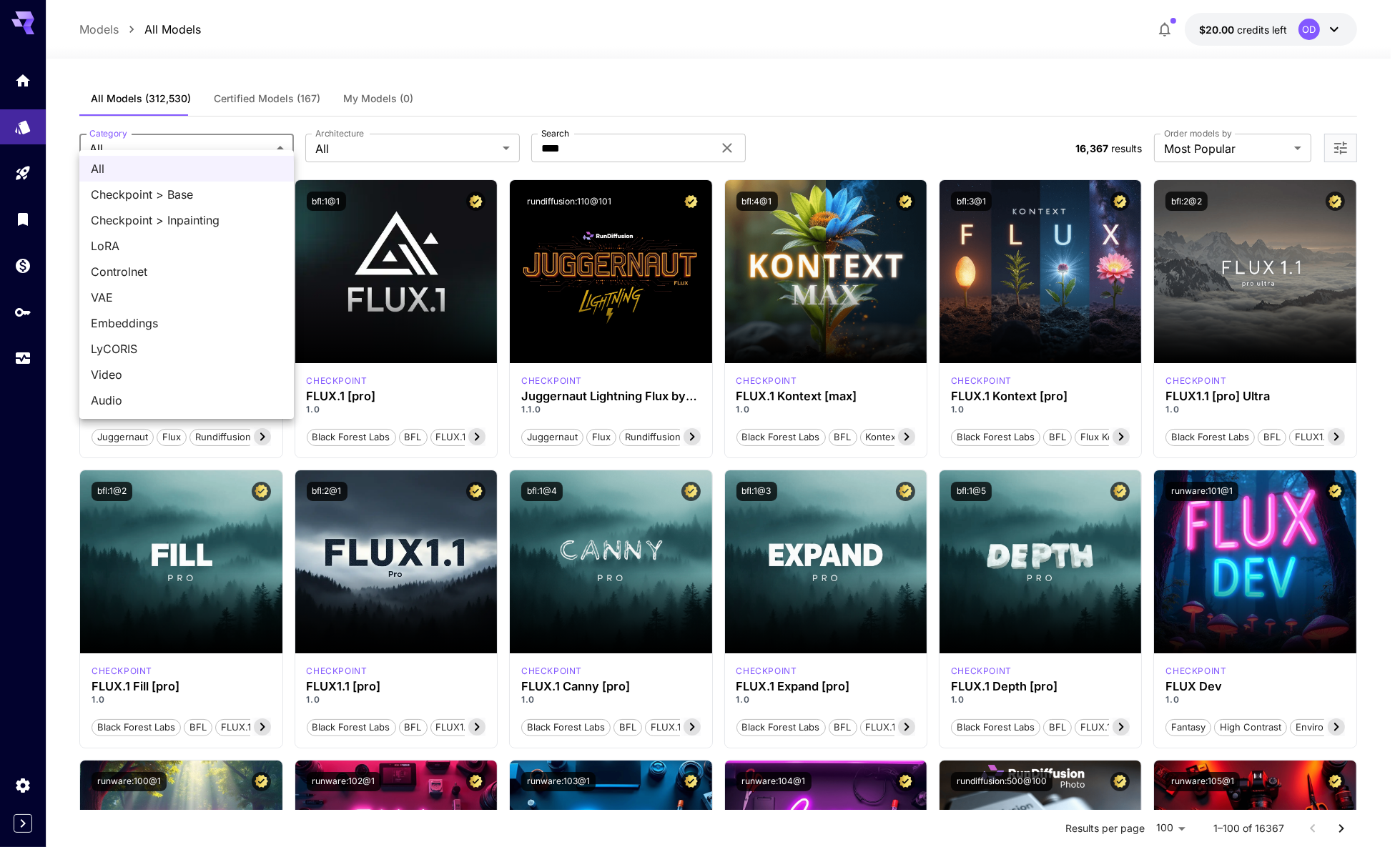
drag, startPoint x: 219, startPoint y: 142, endPoint x: 341, endPoint y: 139, distance: 122.0
click at [222, 141] on div at bounding box center [700, 424] width 1400 height 847
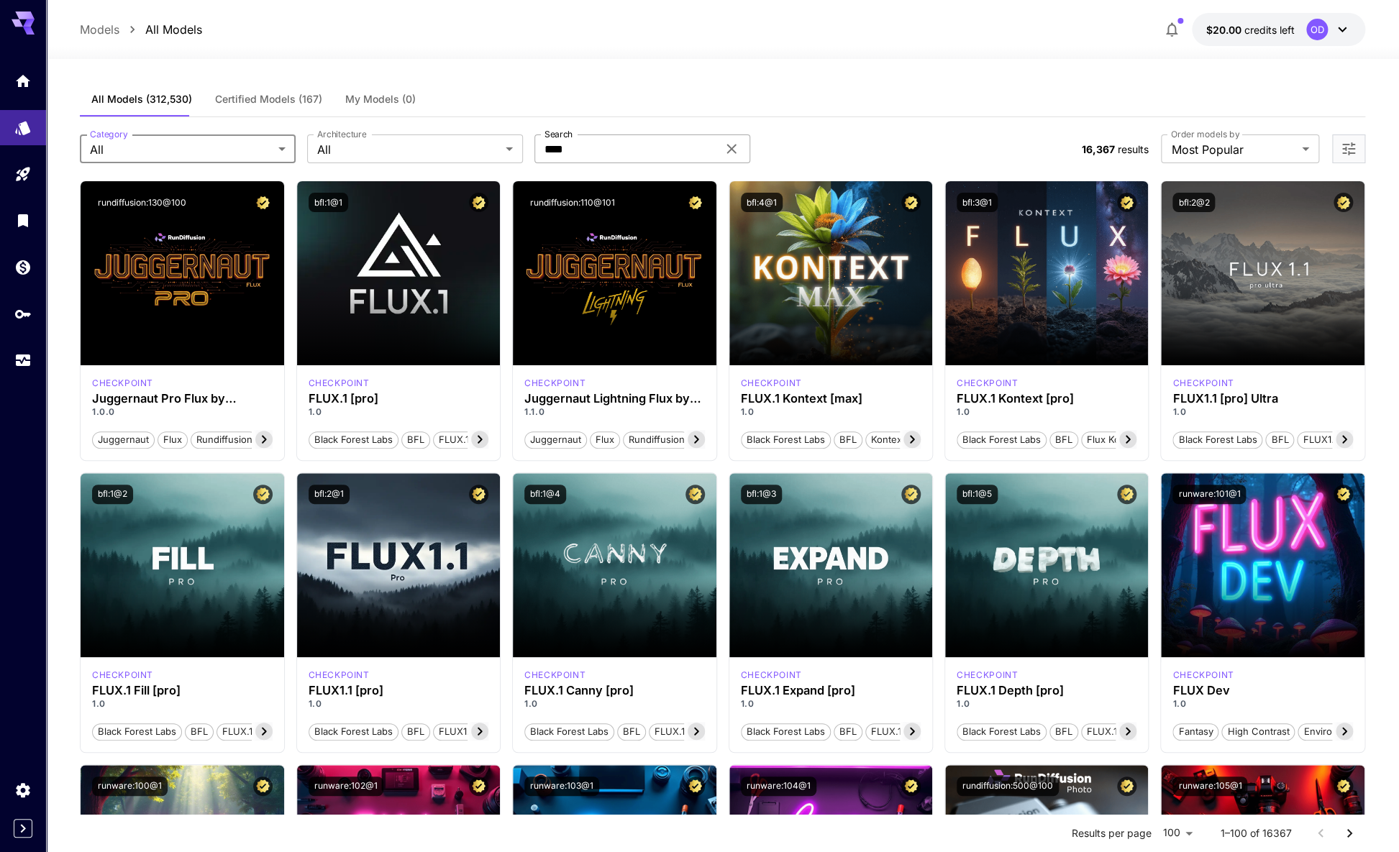
click at [662, 144] on input "****" at bounding box center [625, 148] width 183 height 29
click at [726, 140] on icon at bounding box center [731, 148] width 17 height 17
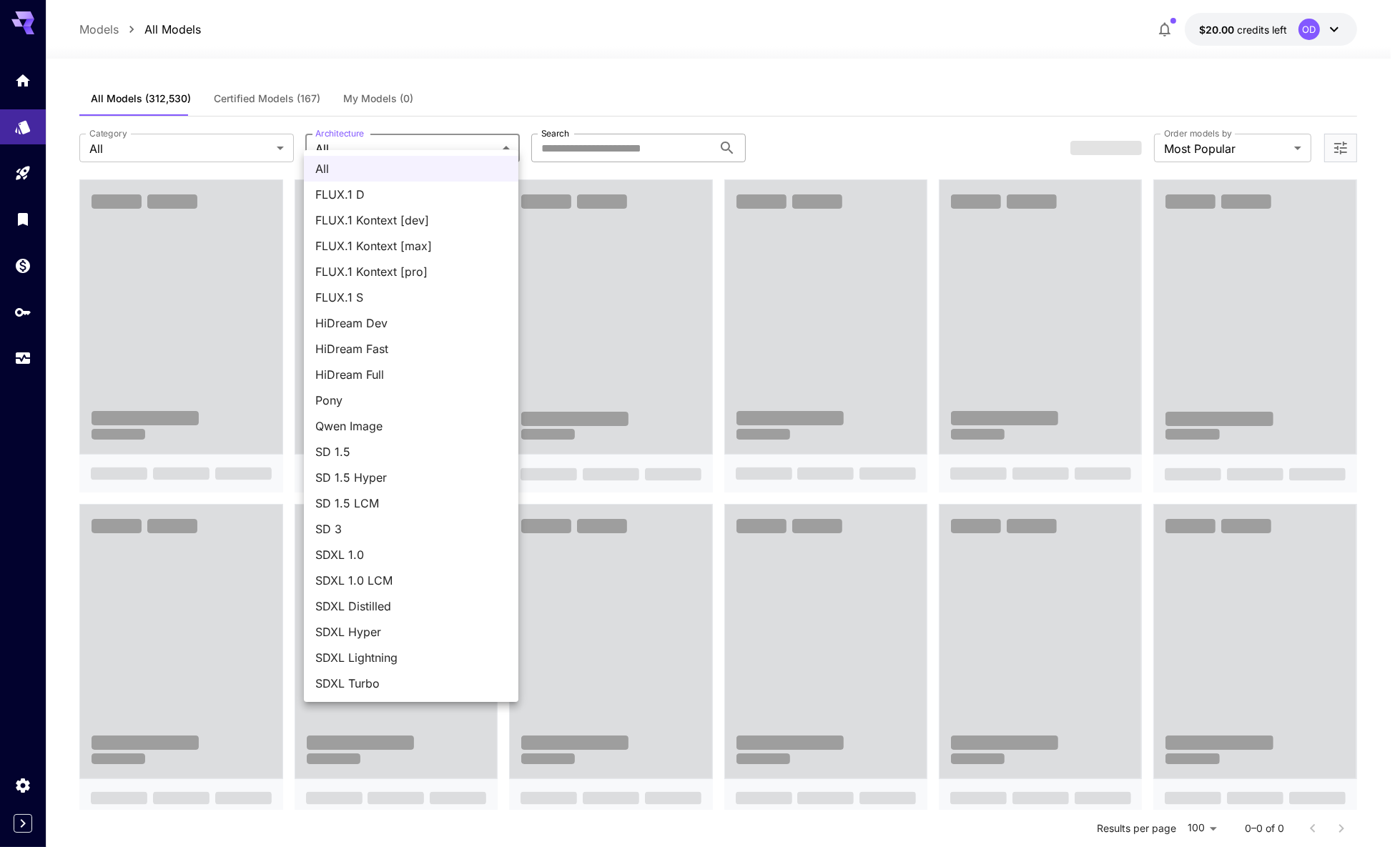
click at [244, 141] on div at bounding box center [700, 424] width 1400 height 847
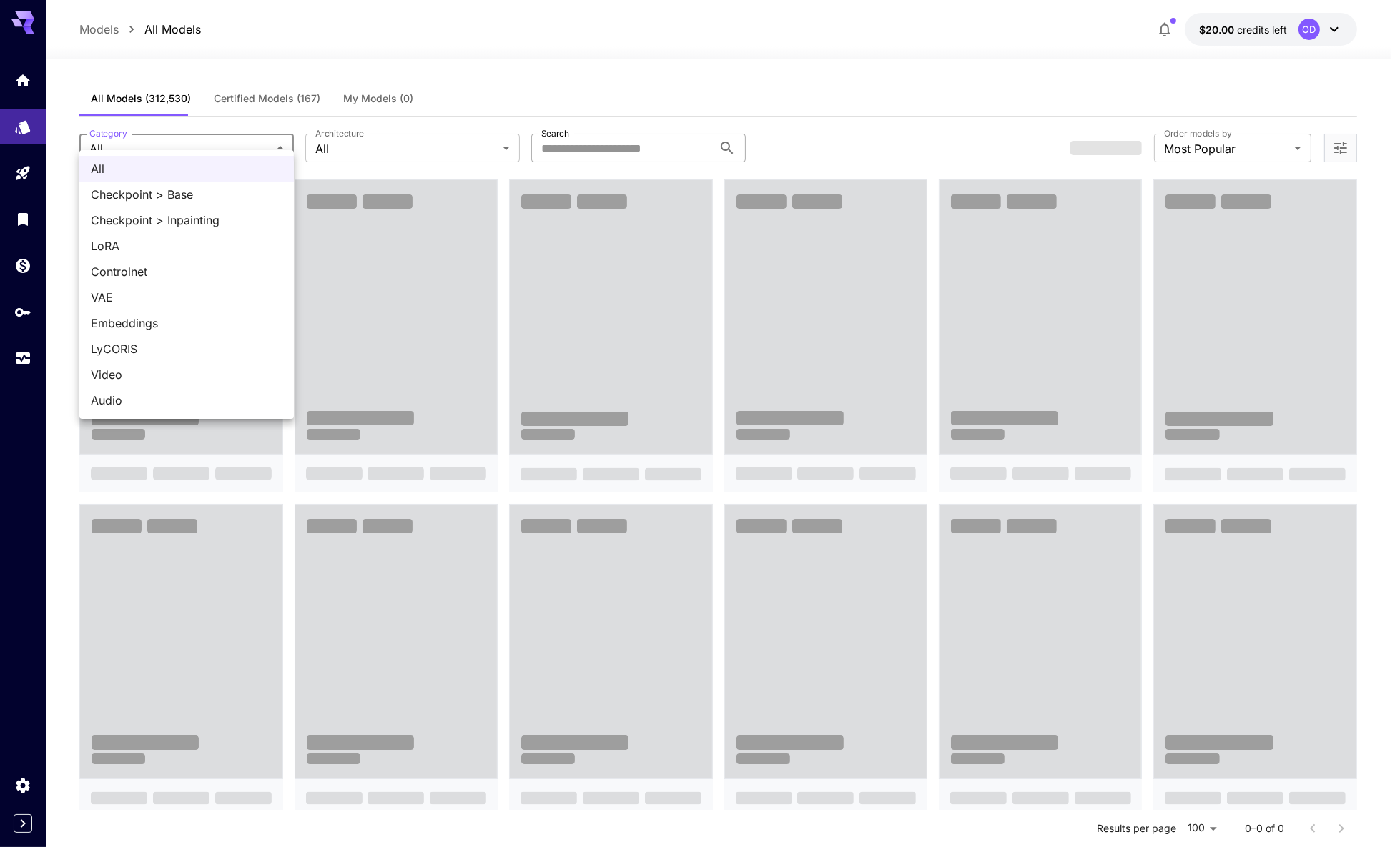
click at [244, 131] on body "**********" at bounding box center [700, 772] width 1400 height 1546
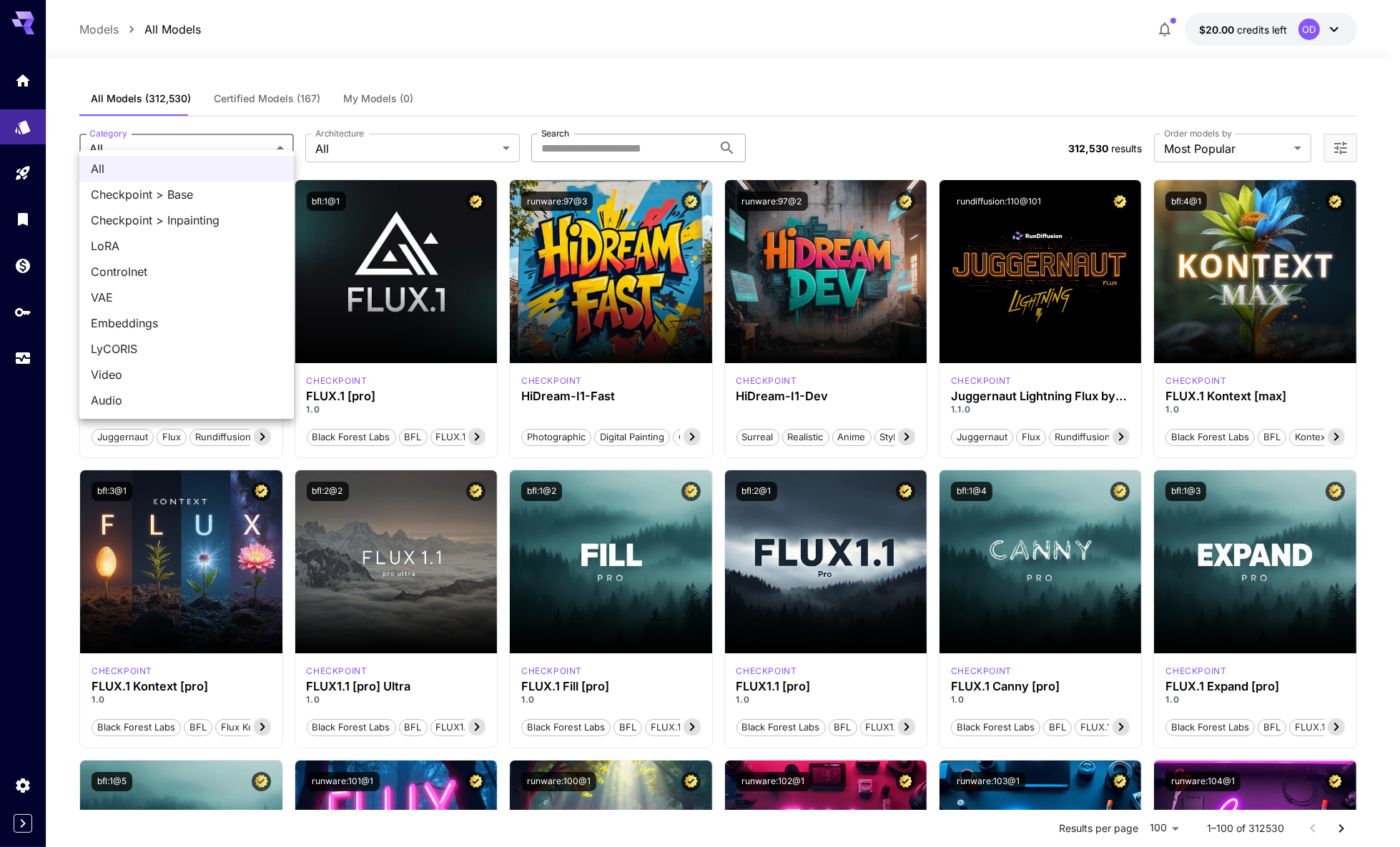
click at [244, 96] on div at bounding box center [700, 424] width 1400 height 847
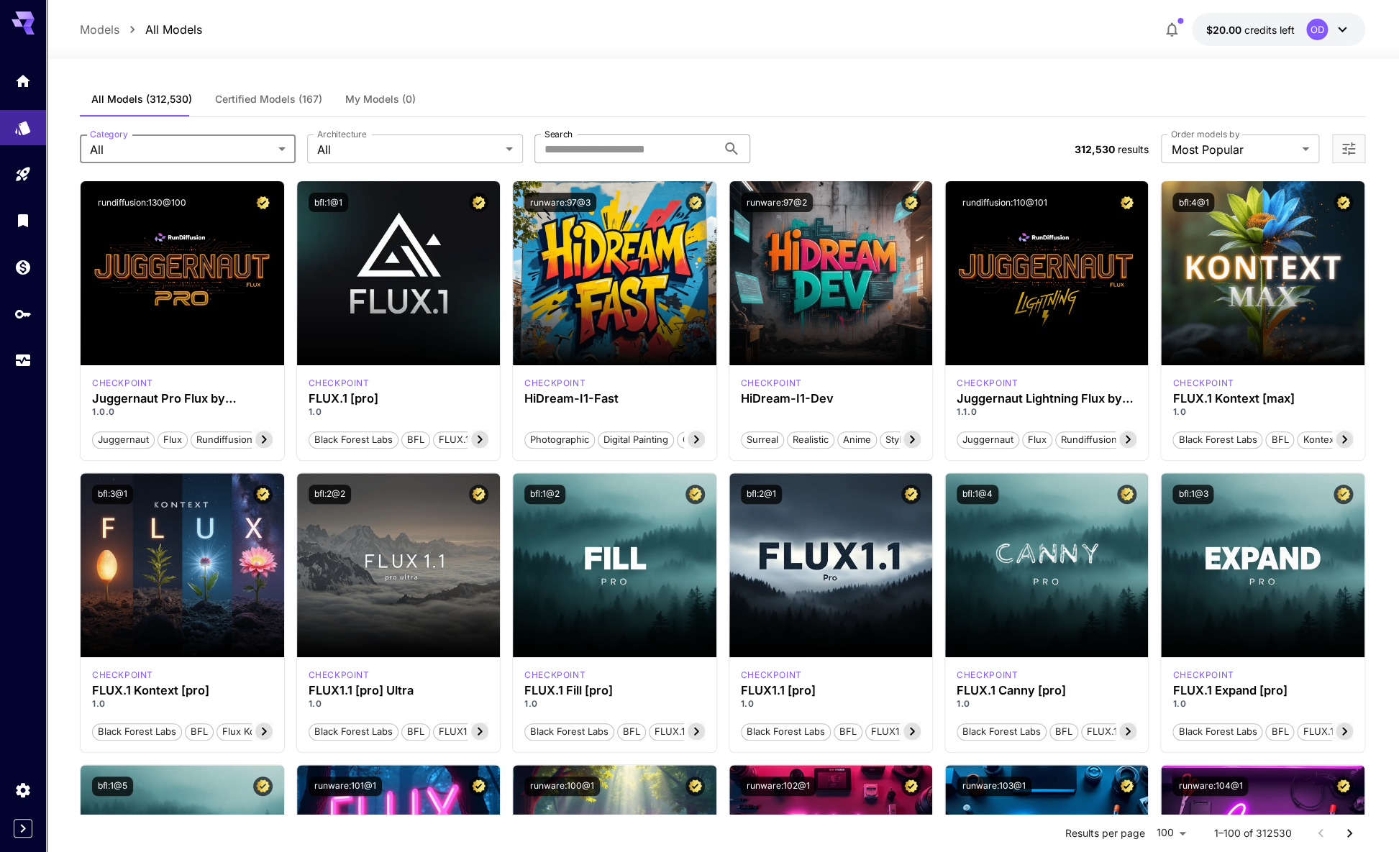
click at [260, 93] on span "Certified Models (167)" at bounding box center [268, 99] width 107 height 13
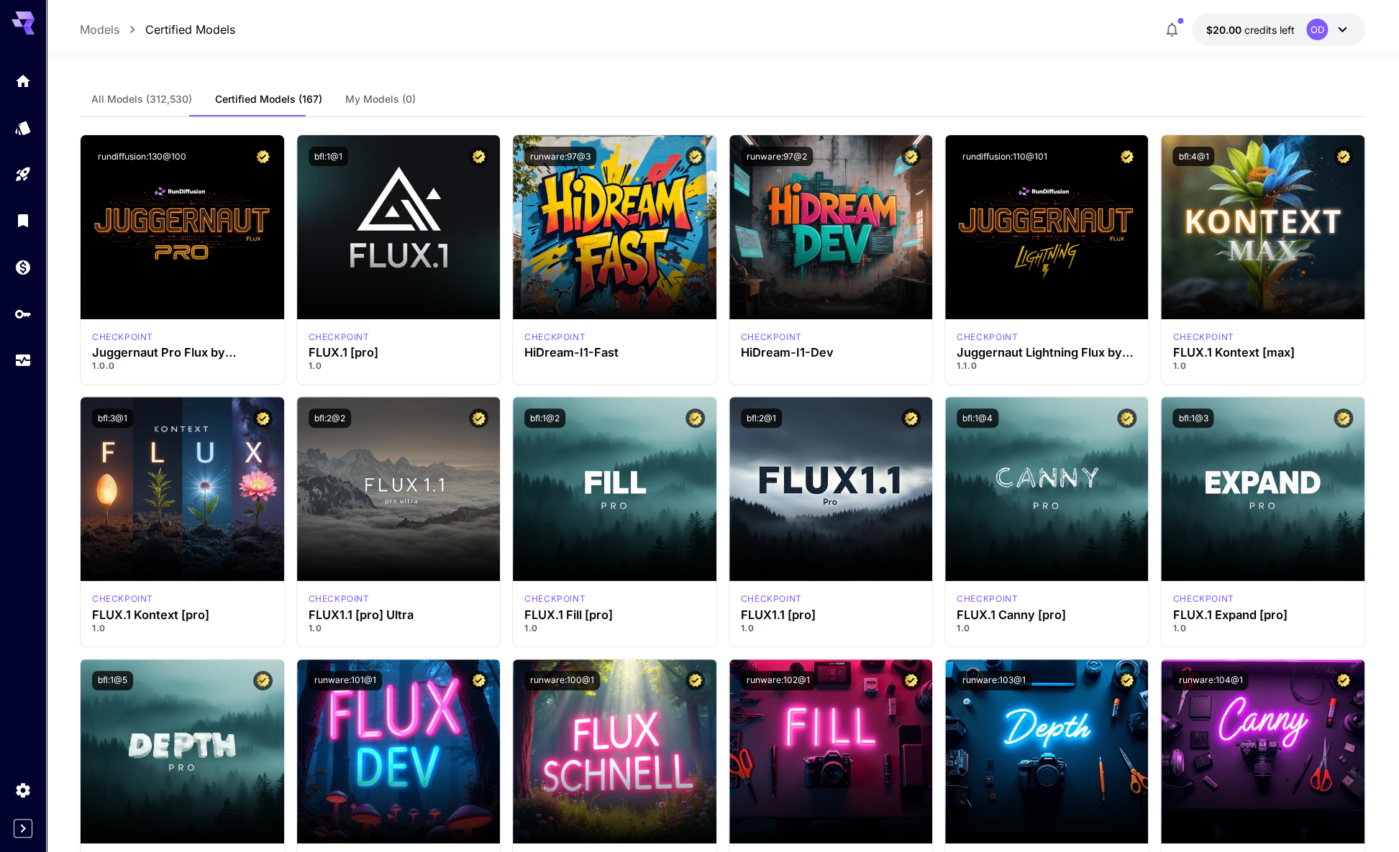
click at [156, 93] on span "All Models (312,530)" at bounding box center [141, 99] width 101 height 13
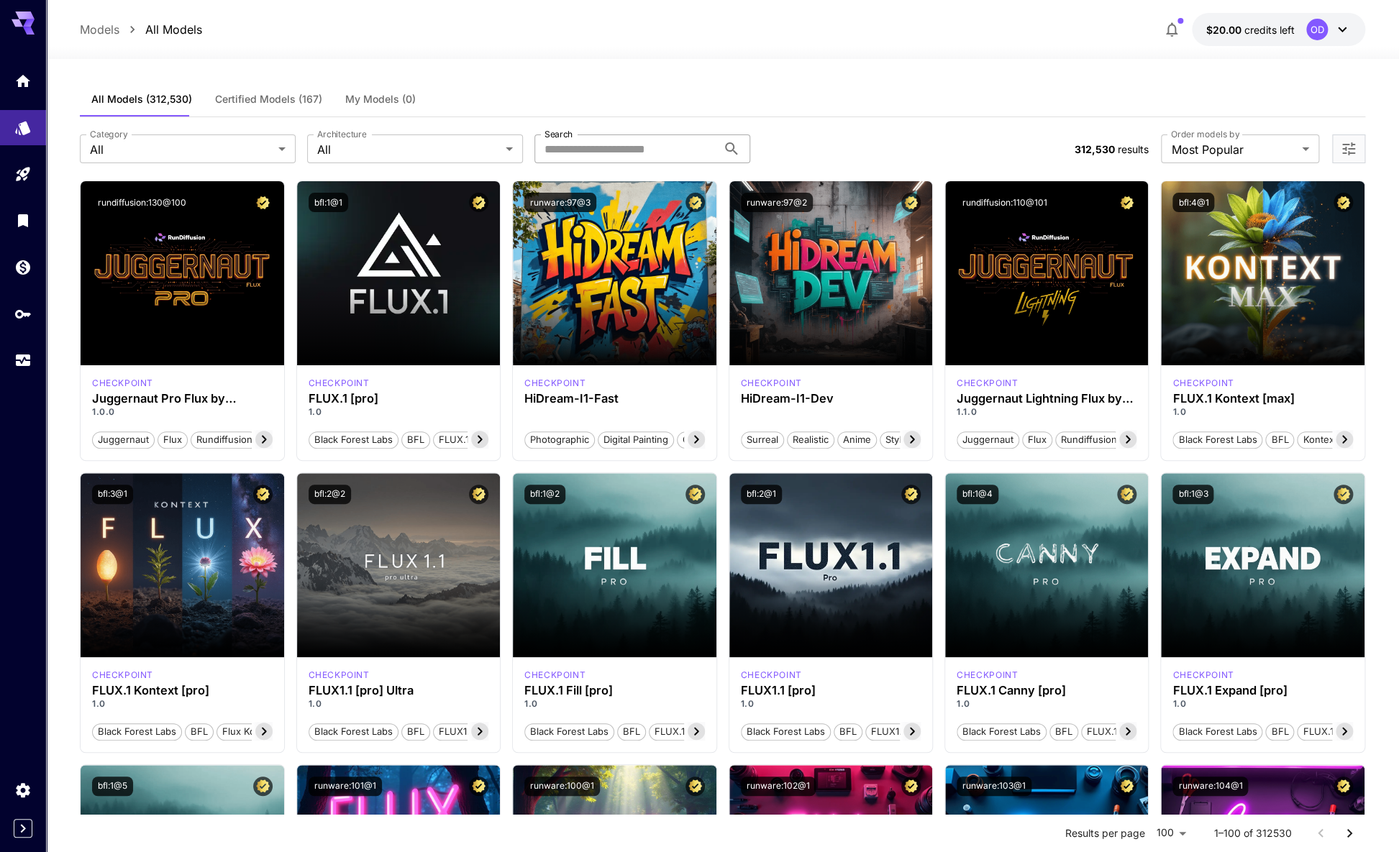
click at [566, 139] on input "Search" at bounding box center [625, 148] width 183 height 29
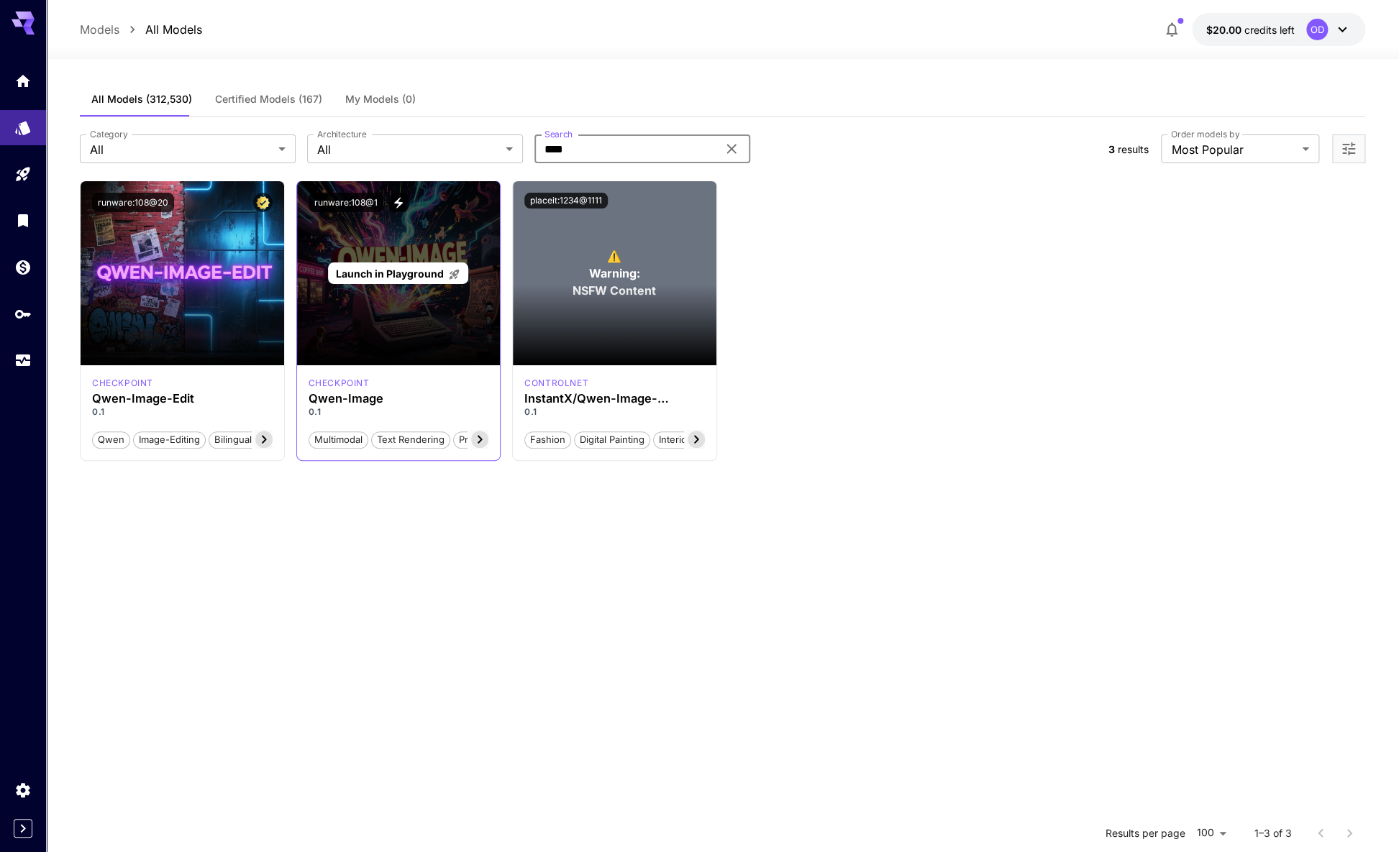
type input "****"
click at [366, 288] on div "Launch in Playground" at bounding box center [398, 273] width 203 height 184
click at [318, 224] on div "Launch in Playground" at bounding box center [398, 273] width 203 height 184
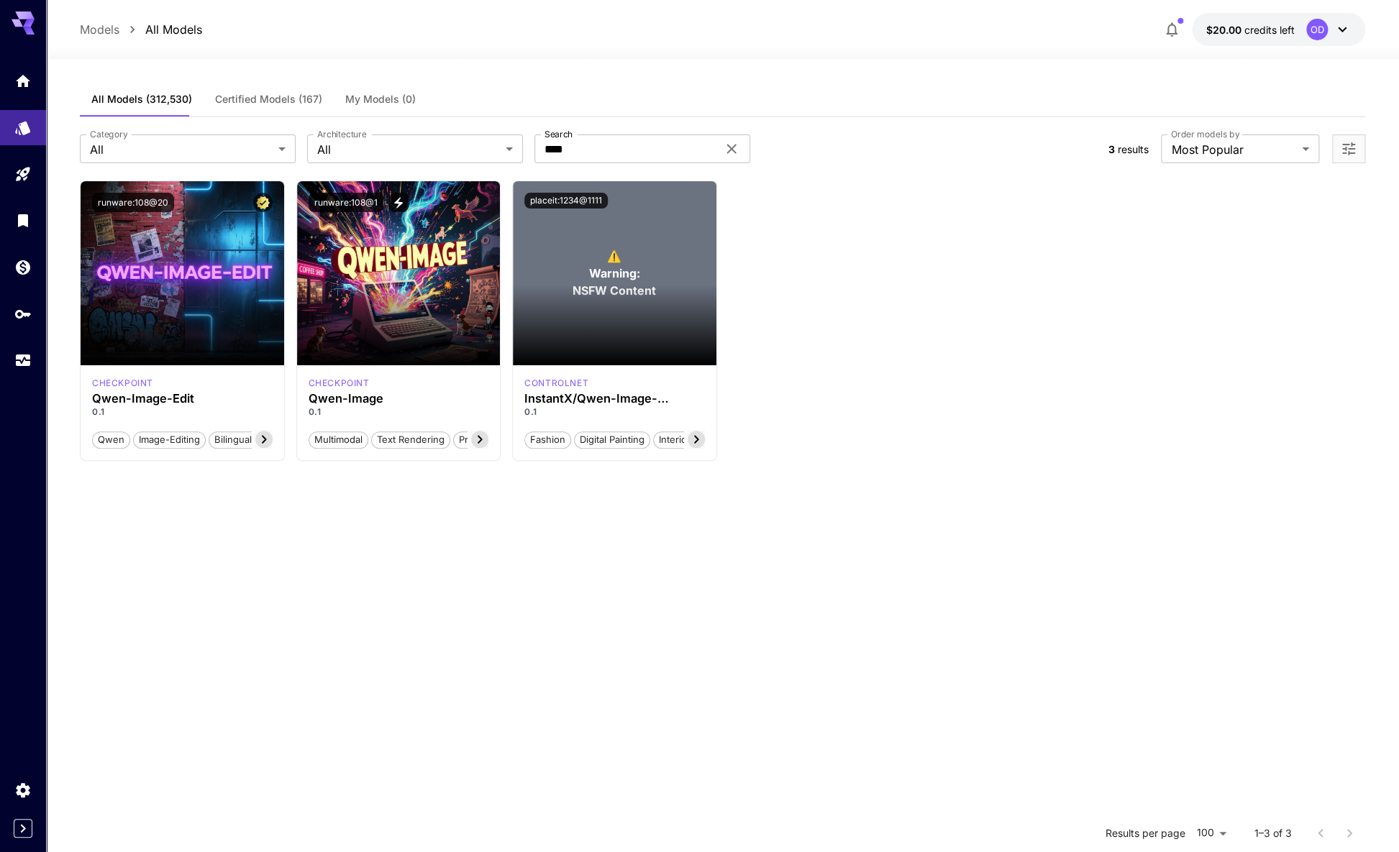
click at [908, 255] on div "Launch in Playground runware:108@20 checkpoint Qwen-Image-Edit 0.1 qwen image-e…" at bounding box center [722, 321] width 1285 height 281
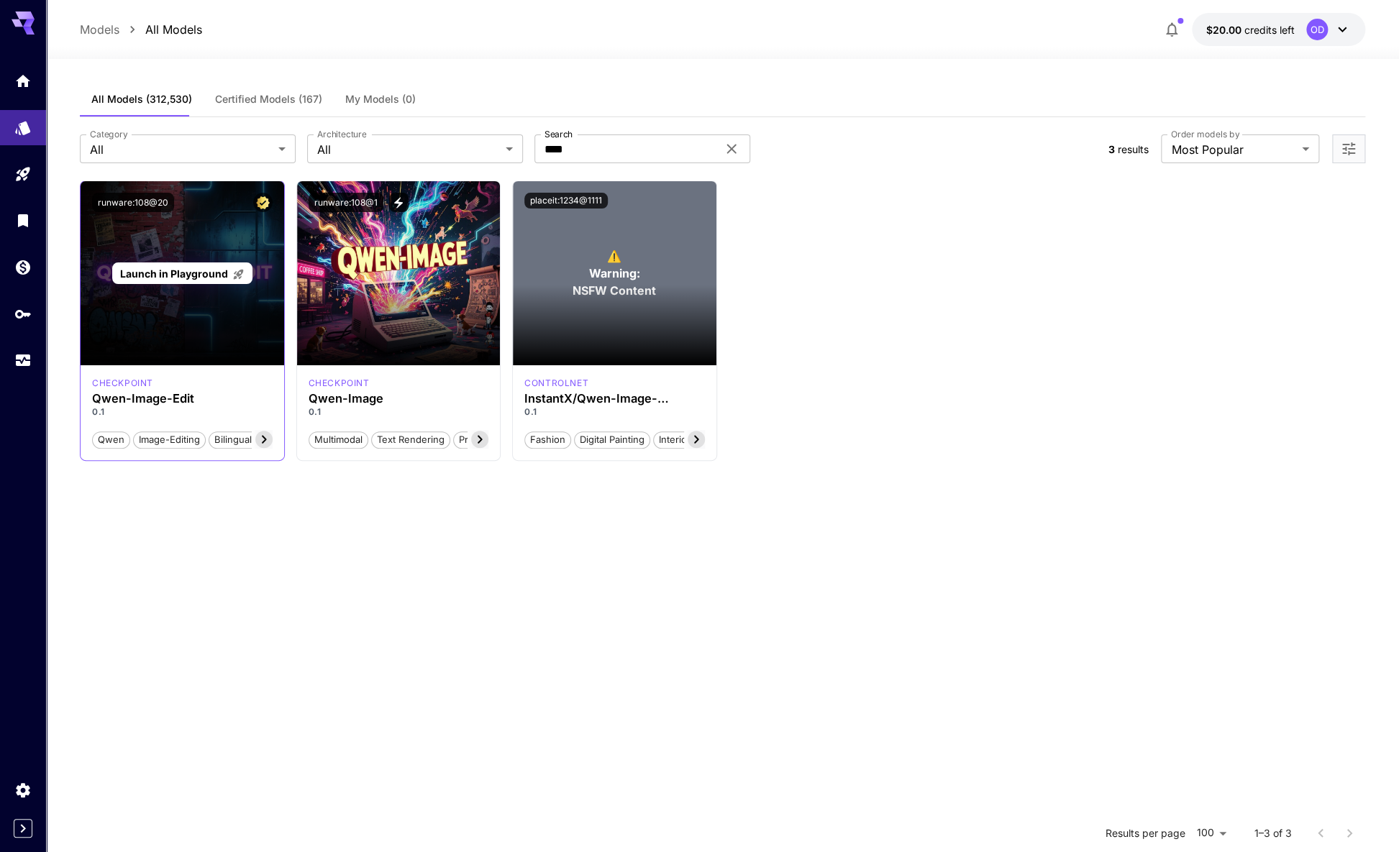
click at [185, 268] on span "Launch in Playground" at bounding box center [174, 274] width 108 height 12
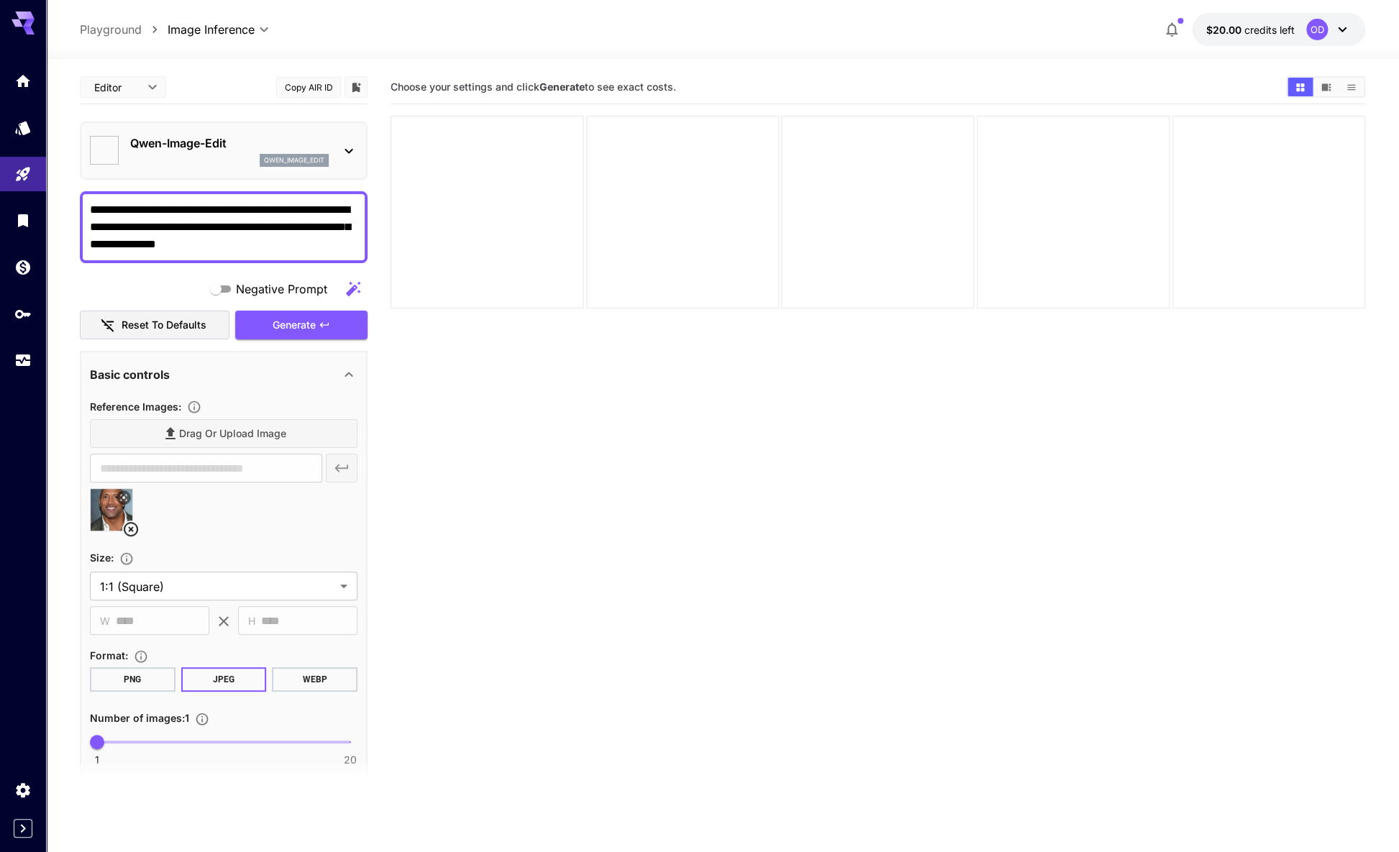
type input "*****"
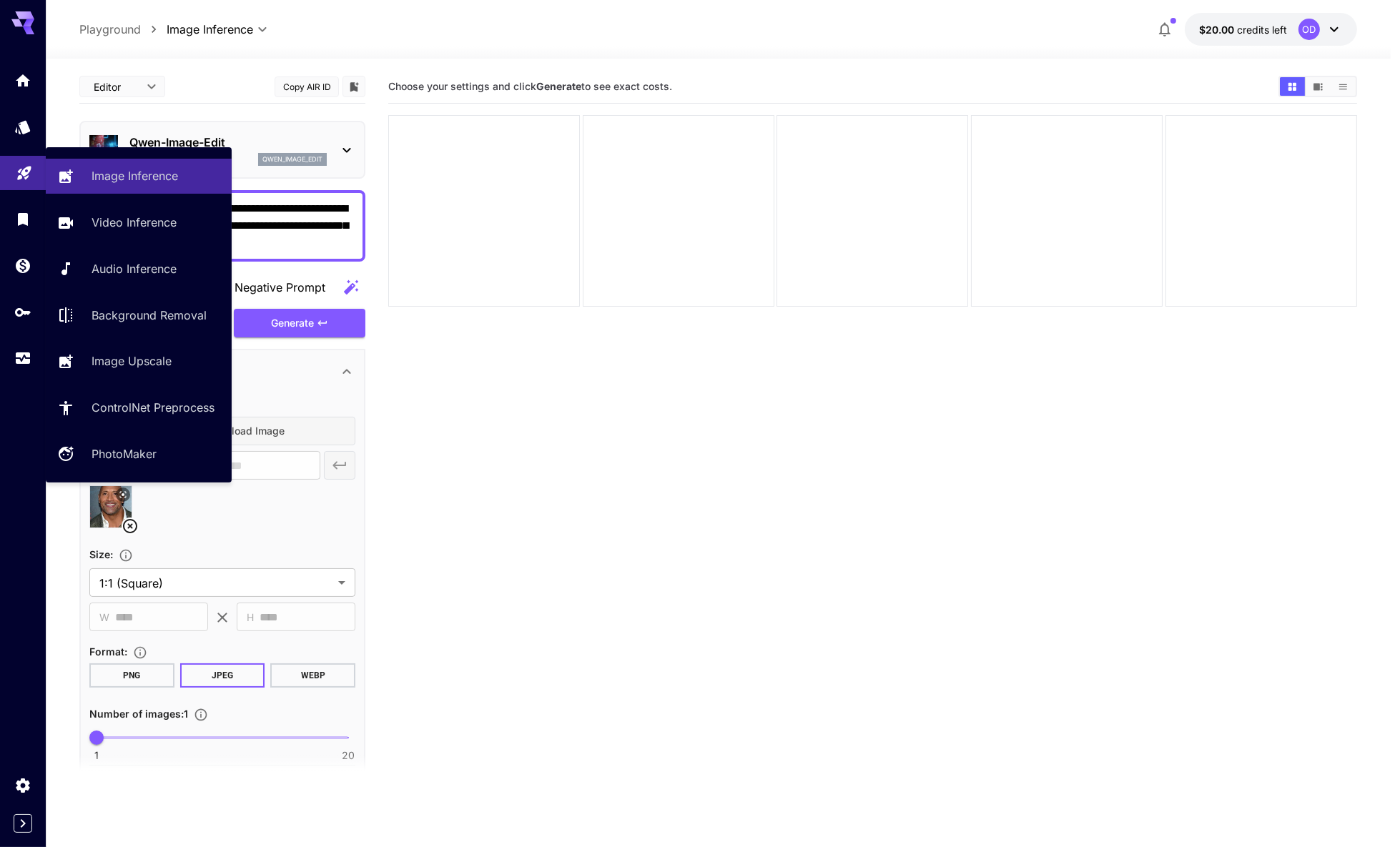
drag, startPoint x: 307, startPoint y: 224, endPoint x: 38, endPoint y: 161, distance: 276.3
click at [38, 161] on div "**********" at bounding box center [695, 480] width 1391 height 960
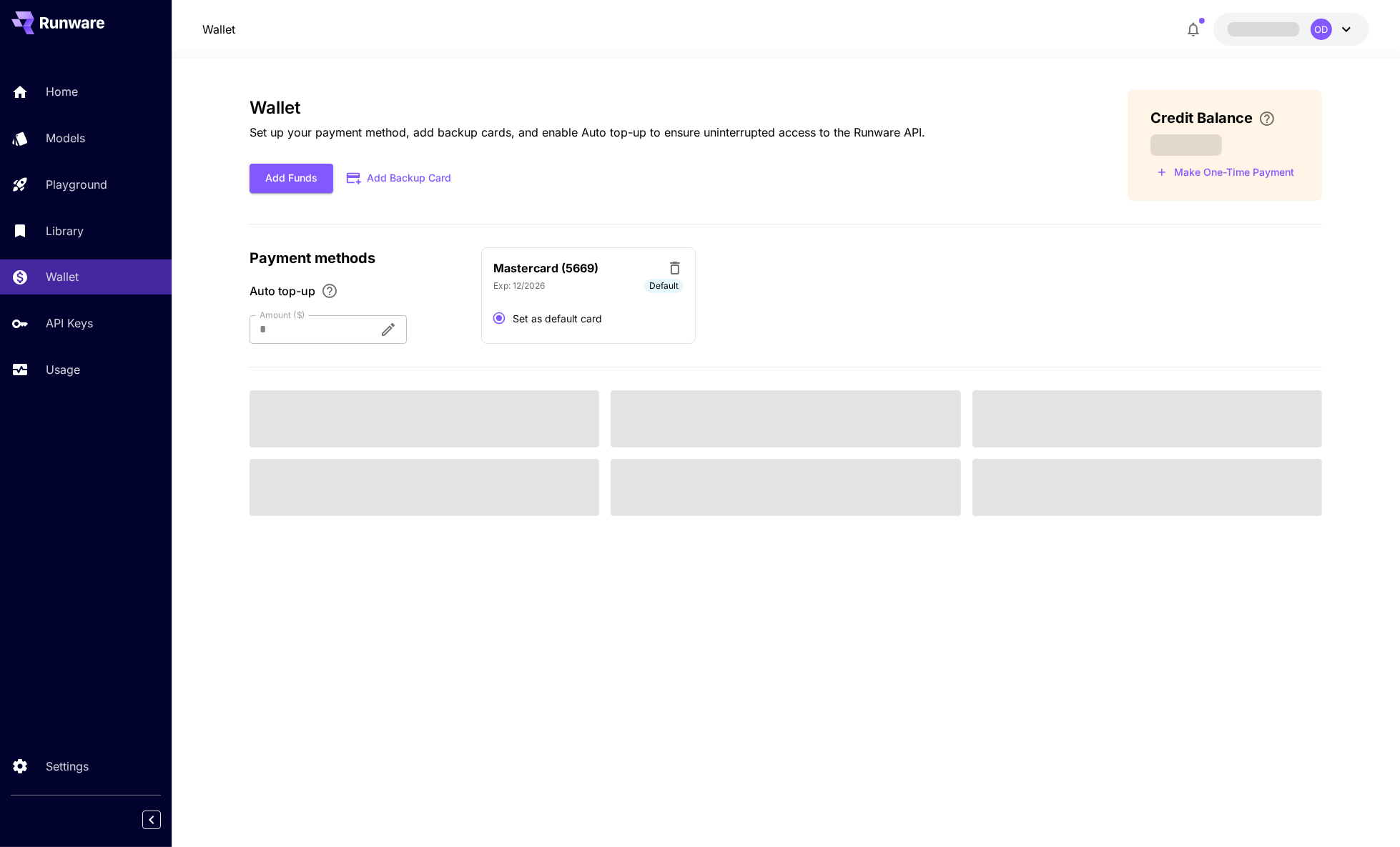
type input "**"
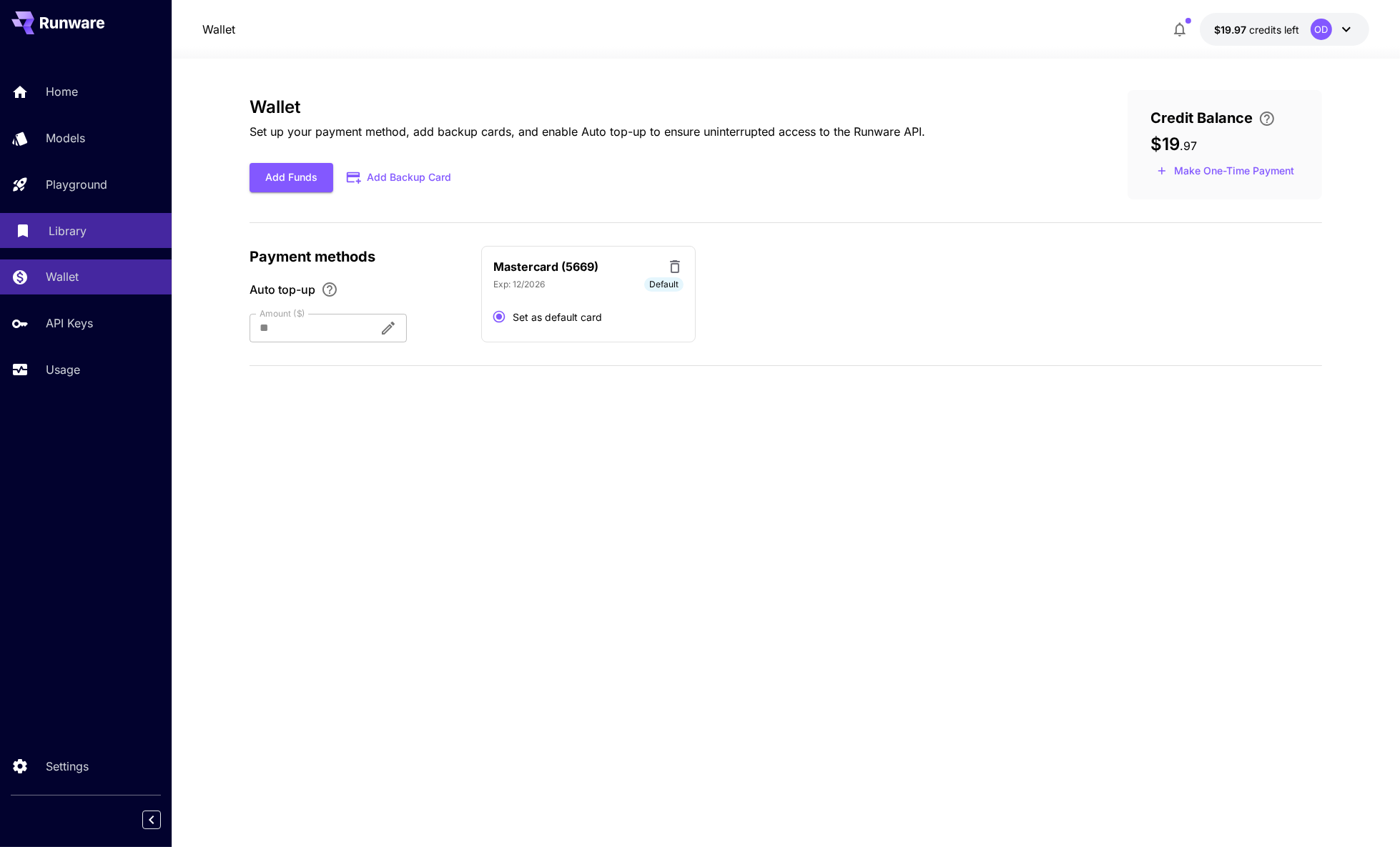
click at [87, 223] on div "Library" at bounding box center [104, 231] width 111 height 17
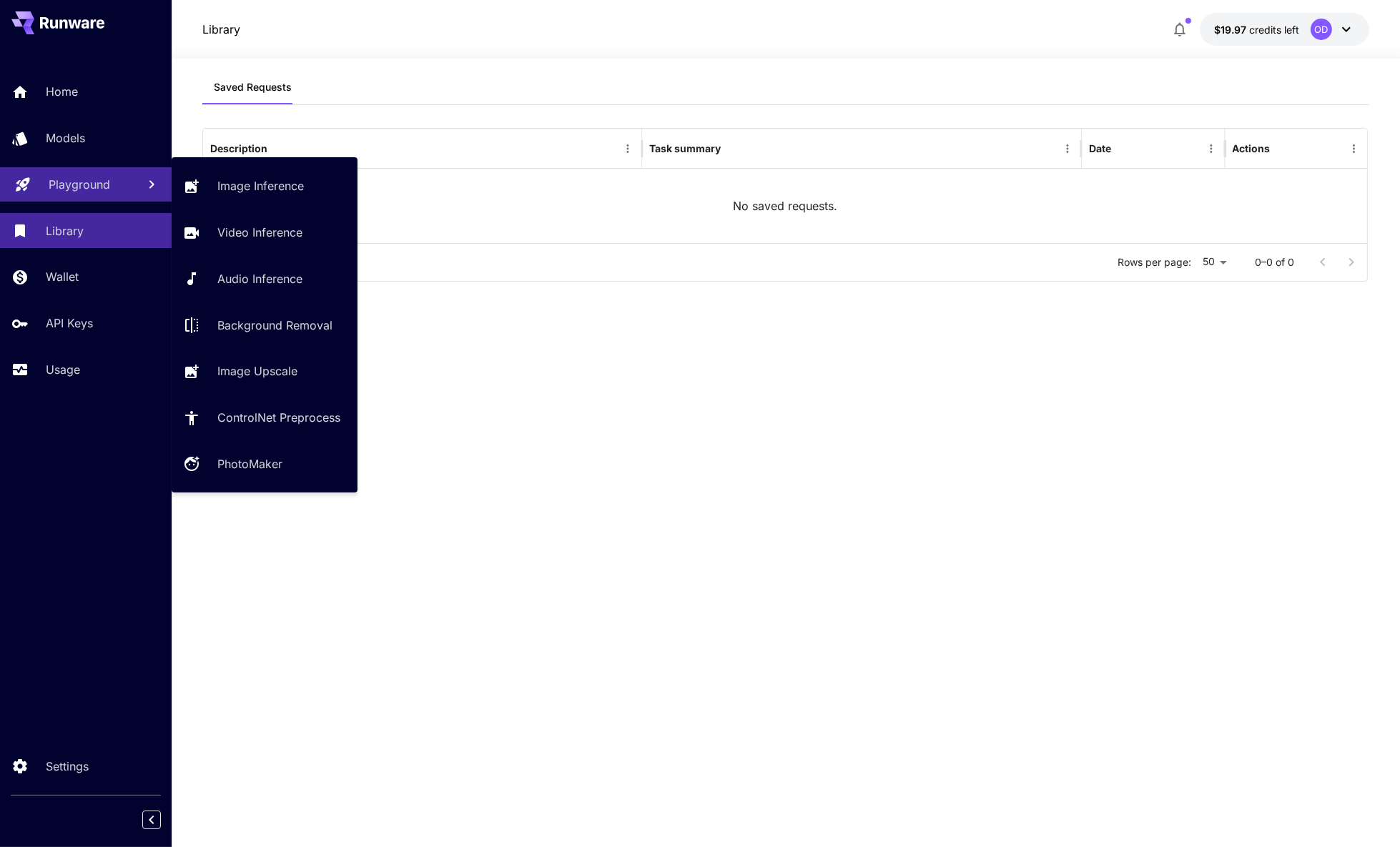
click at [87, 188] on link "Playground" at bounding box center [86, 184] width 172 height 35
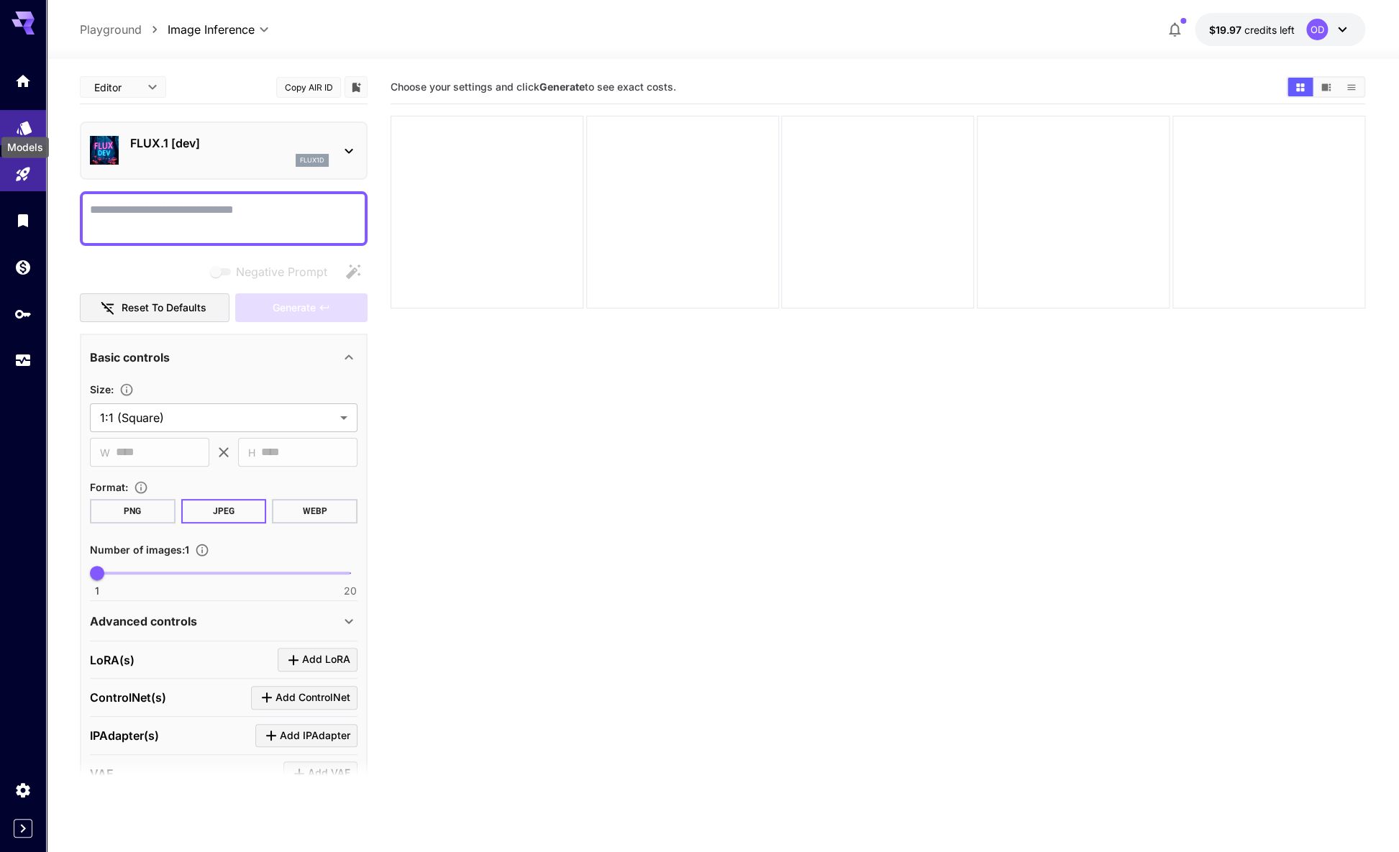
click at [31, 117] on icon "Models" at bounding box center [24, 122] width 17 height 17
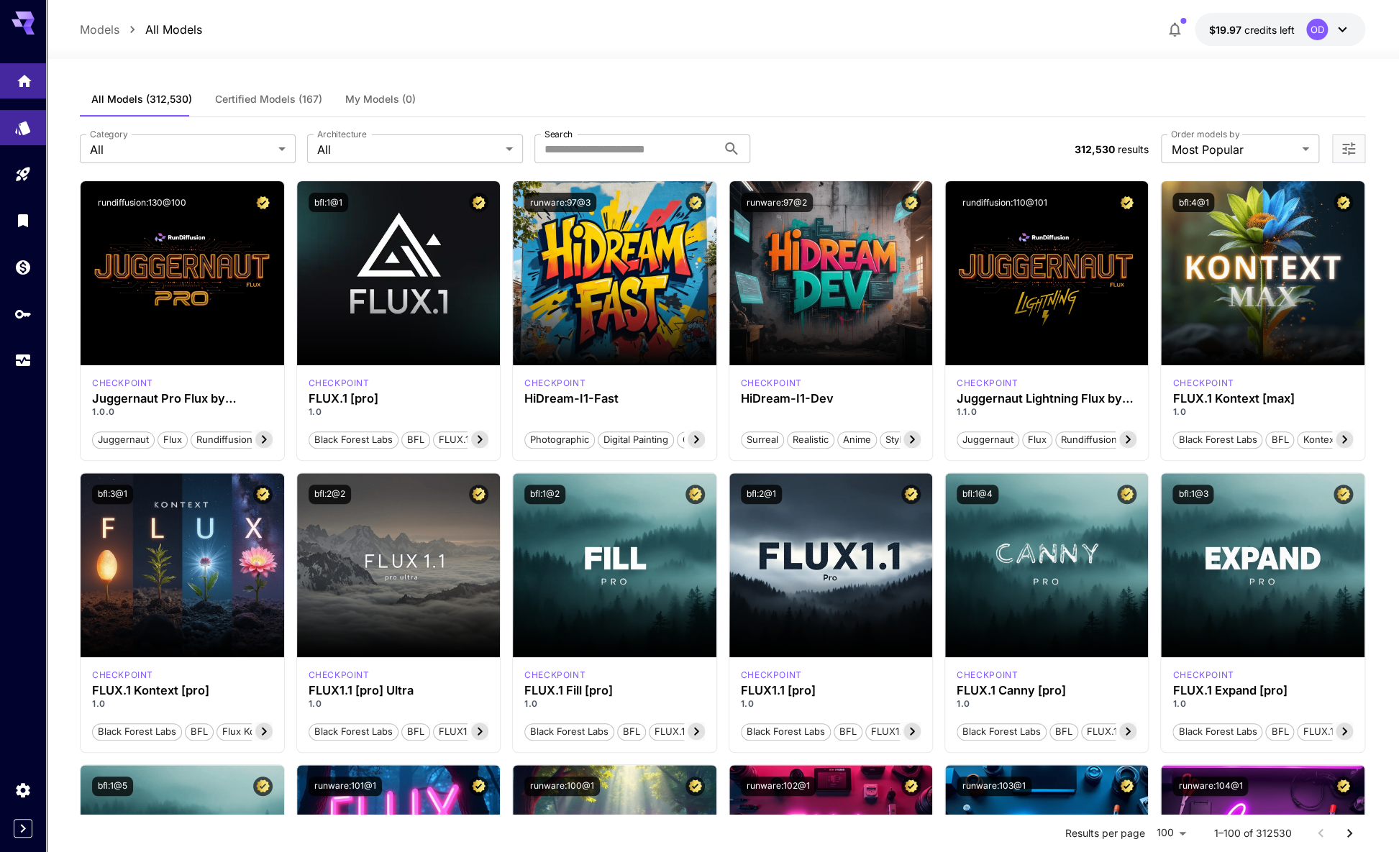
click at [29, 89] on link at bounding box center [23, 80] width 46 height 35
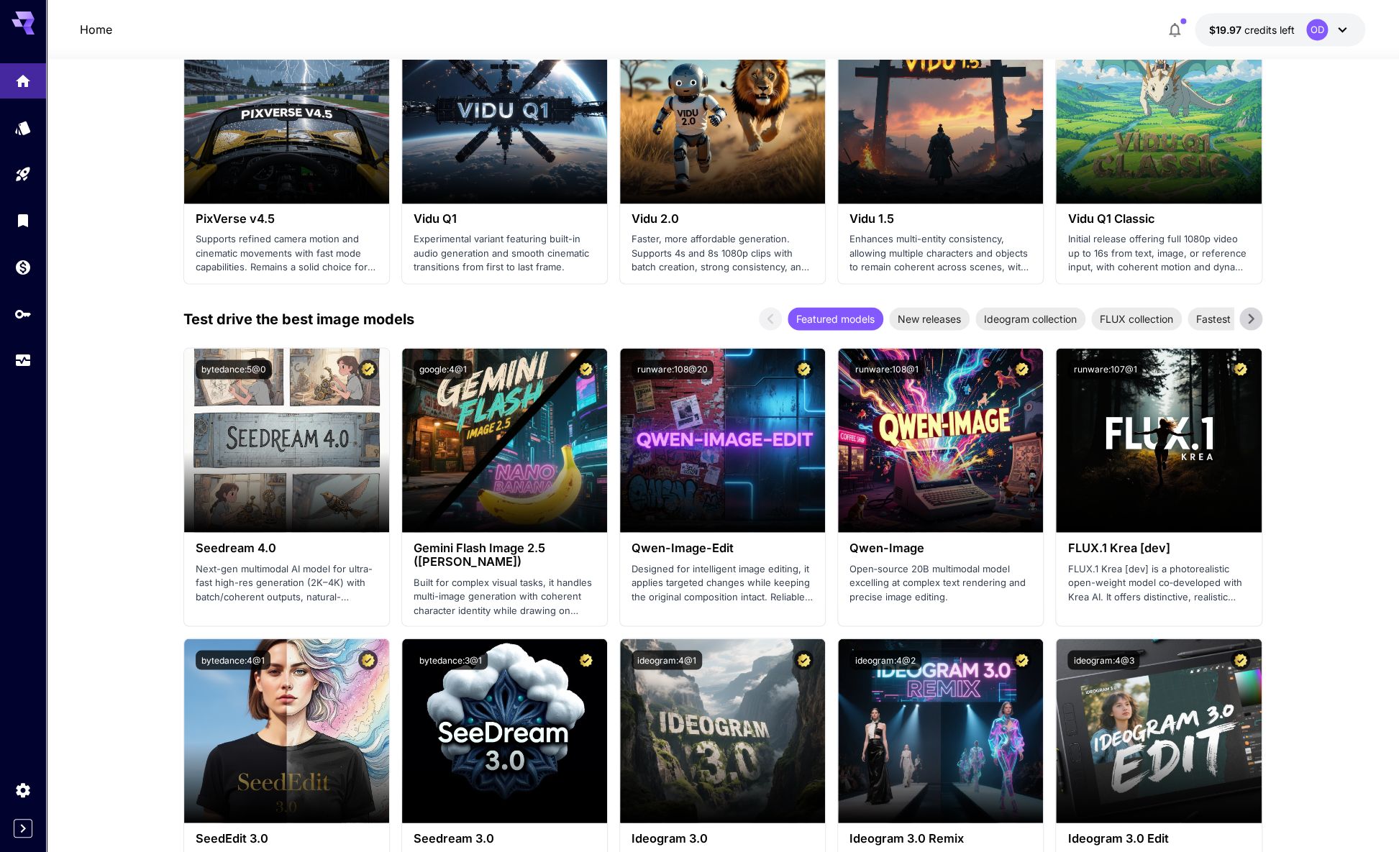
scroll to position [1242, 0]
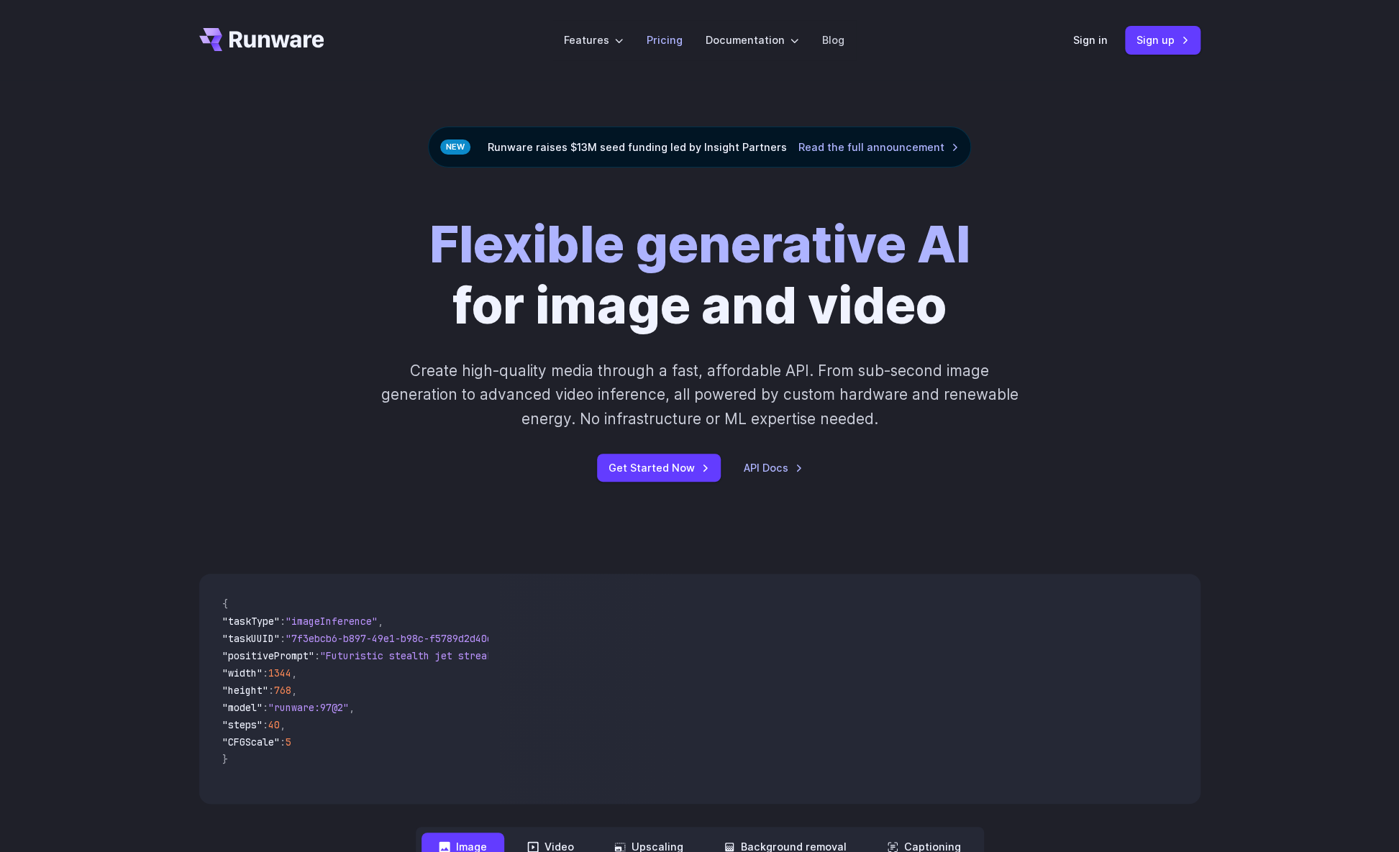
click at [673, 37] on link "Pricing" at bounding box center [665, 40] width 36 height 17
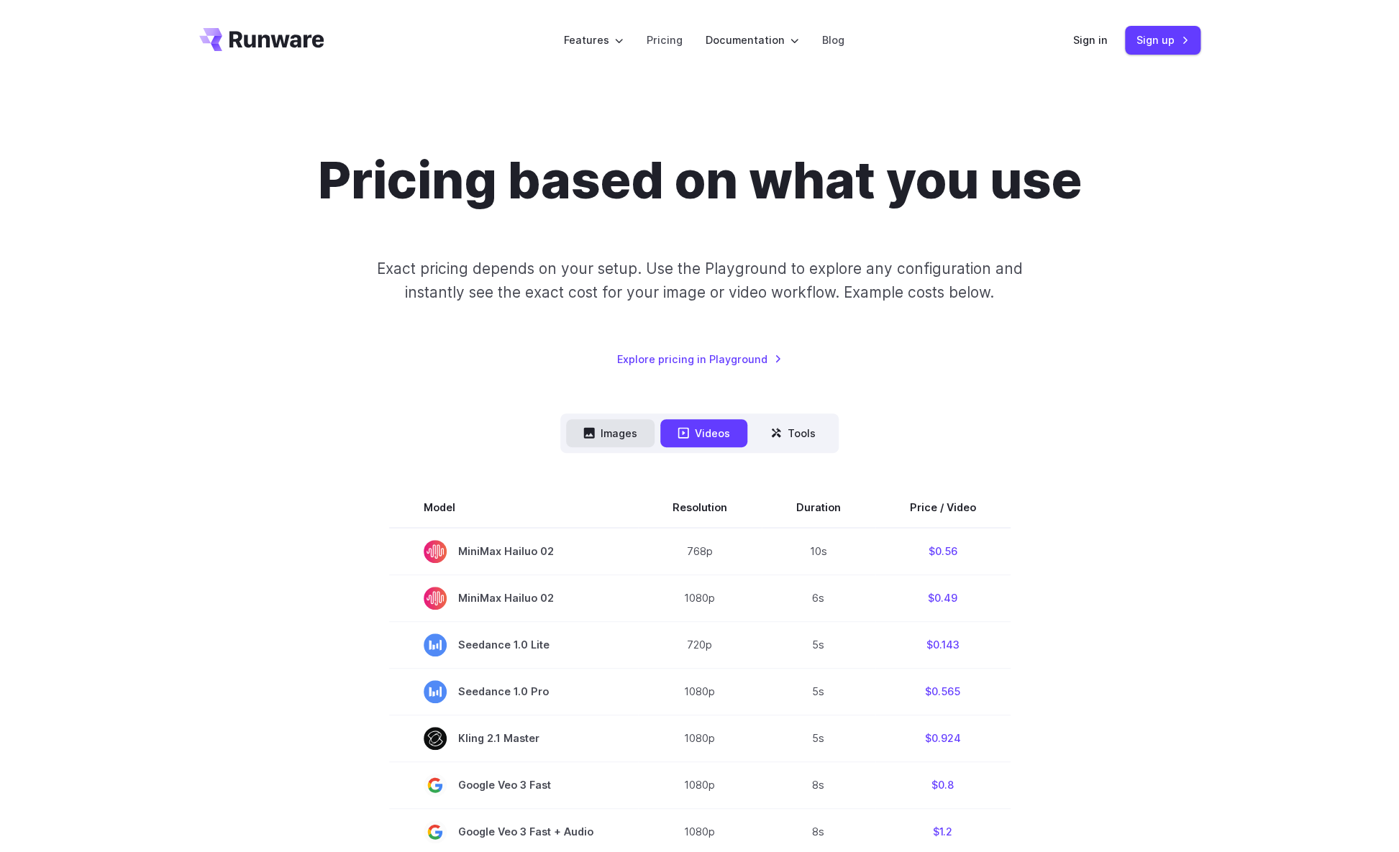
click at [639, 442] on button "Images" at bounding box center [610, 433] width 88 height 28
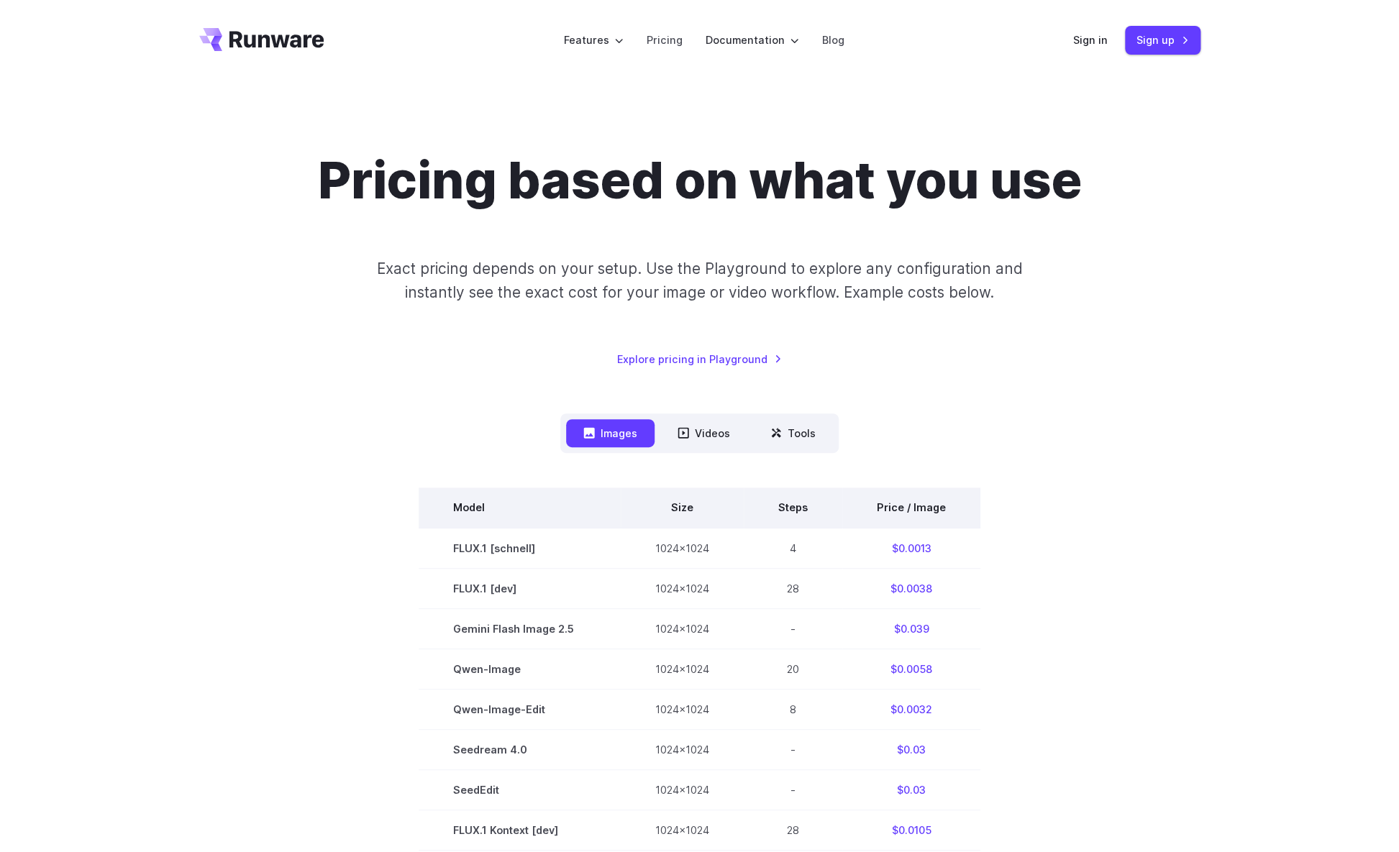
click at [892, 505] on th "Price / Image" at bounding box center [911, 508] width 138 height 40
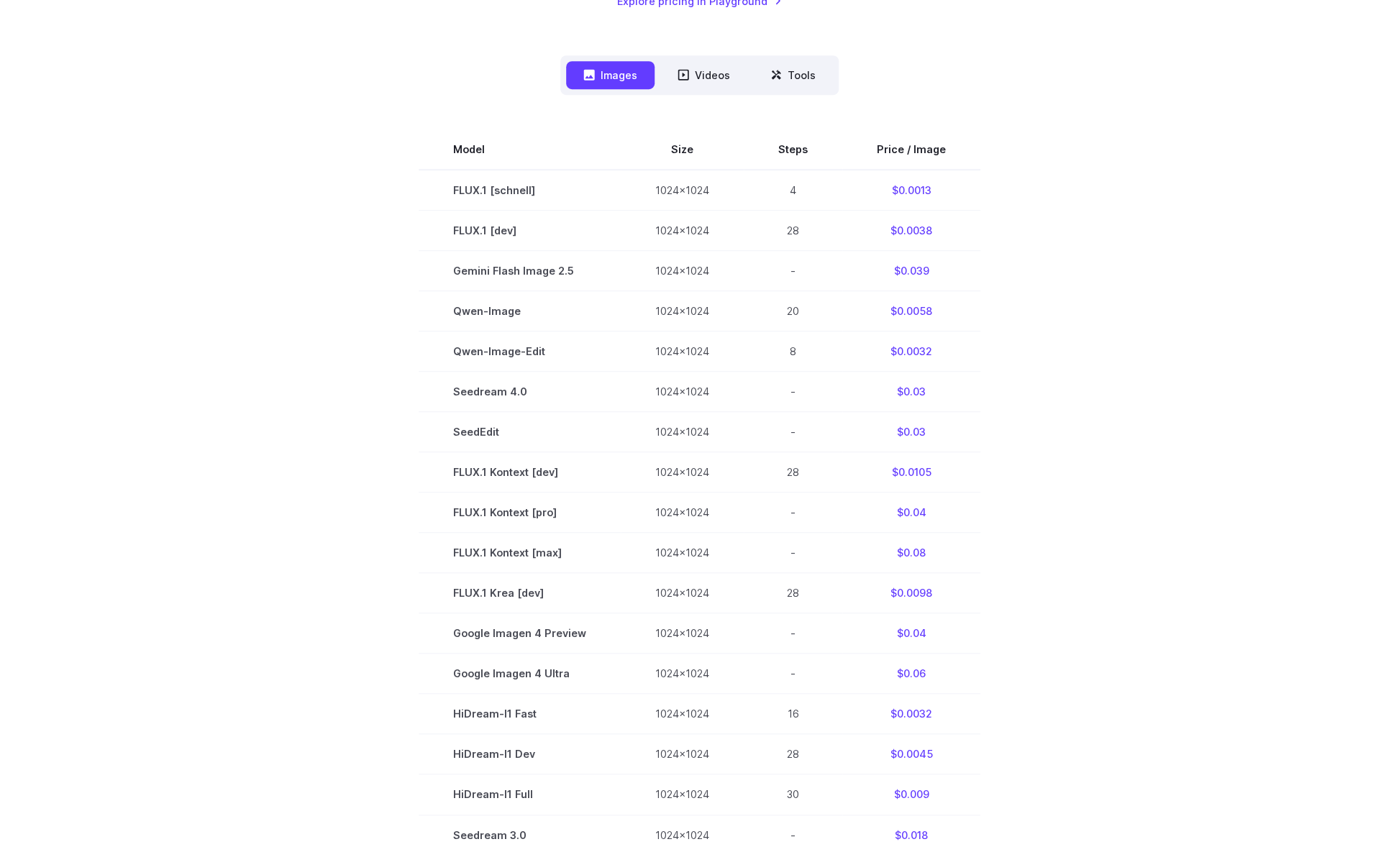
scroll to position [402, 0]
